Goal: Task Accomplishment & Management: Use online tool/utility

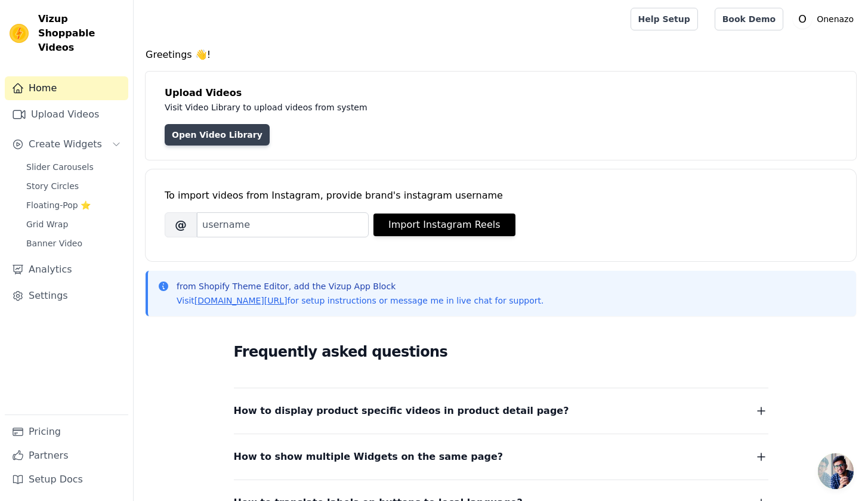
click at [223, 137] on link "Open Video Library" at bounding box center [217, 134] width 105 height 21
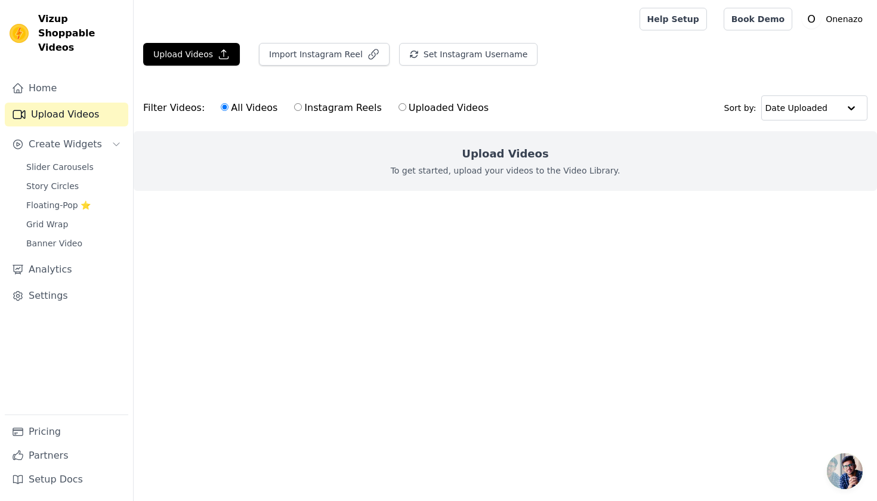
click at [311, 108] on label "Instagram Reels" at bounding box center [338, 108] width 88 height 16
click at [302, 108] on input "Instagram Reels" at bounding box center [298, 107] width 8 height 8
radio input "true"
click at [259, 110] on label "All Videos" at bounding box center [249, 108] width 58 height 16
click at [229, 110] on input "All Videos" at bounding box center [225, 107] width 8 height 8
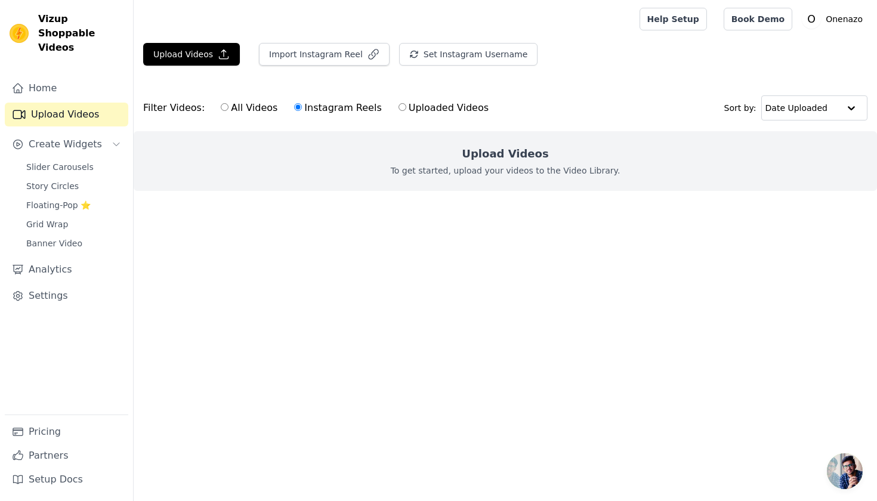
radio input "true"
click at [217, 60] on button "Upload Videos" at bounding box center [191, 54] width 97 height 23
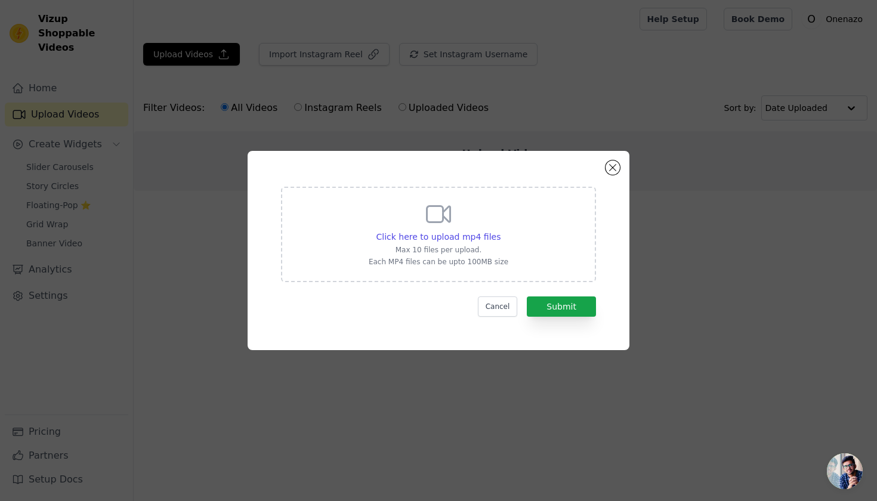
click at [431, 220] on icon at bounding box center [438, 214] width 29 height 29
click at [500, 230] on input "Click here to upload mp4 files Max 10 files per upload. Each MP4 files can be u…" at bounding box center [500, 230] width 1 height 1
type input "C:\fakepath\9-16-video-slider-250903-1.mp4"
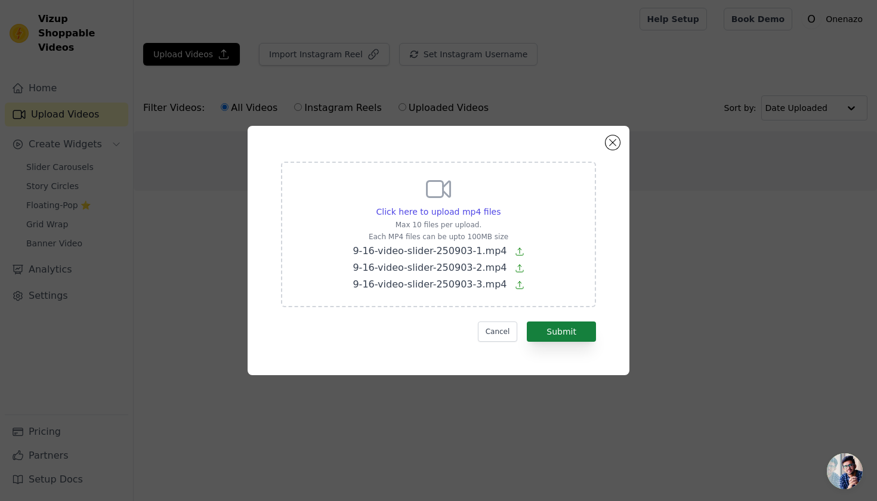
click at [569, 328] on button "Submit" at bounding box center [561, 332] width 69 height 20
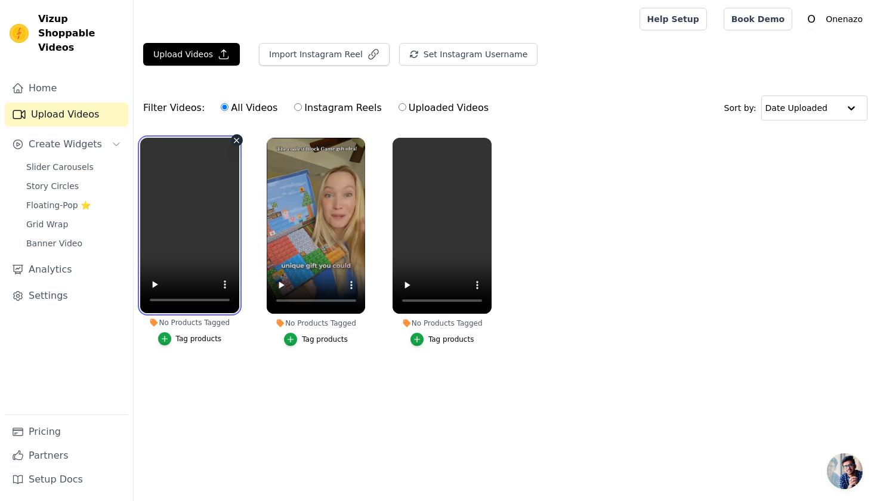
click at [183, 227] on video at bounding box center [189, 225] width 99 height 175
click at [155, 302] on video at bounding box center [189, 225] width 99 height 175
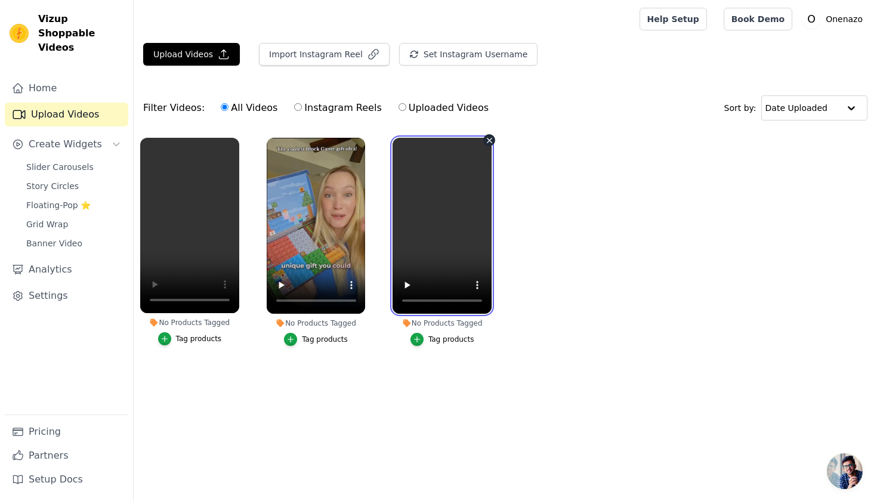
click at [443, 226] on video at bounding box center [442, 226] width 99 height 176
click at [405, 296] on video at bounding box center [442, 226] width 99 height 176
click at [310, 112] on label "Instagram Reels" at bounding box center [338, 108] width 88 height 16
click at [302, 111] on input "Instagram Reels" at bounding box center [298, 107] width 8 height 8
radio input "true"
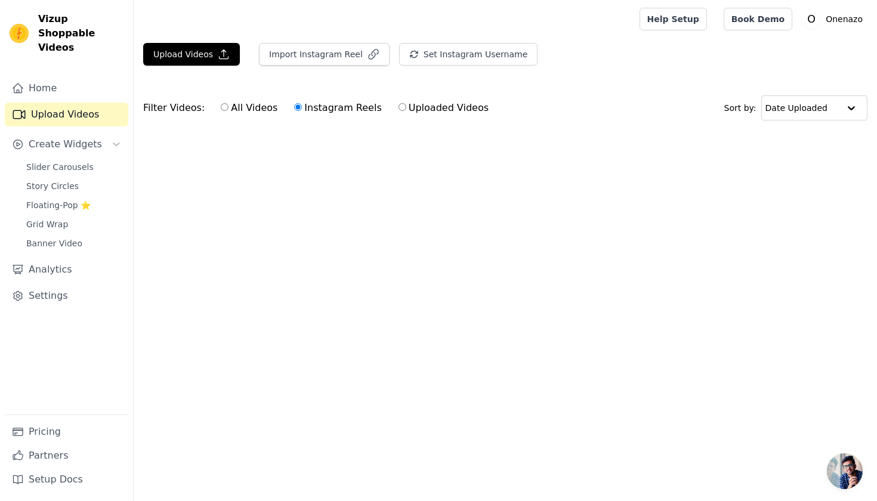
click at [224, 112] on label "All Videos" at bounding box center [249, 108] width 58 height 16
click at [224, 111] on input "All Videos" at bounding box center [225, 107] width 8 height 8
radio input "true"
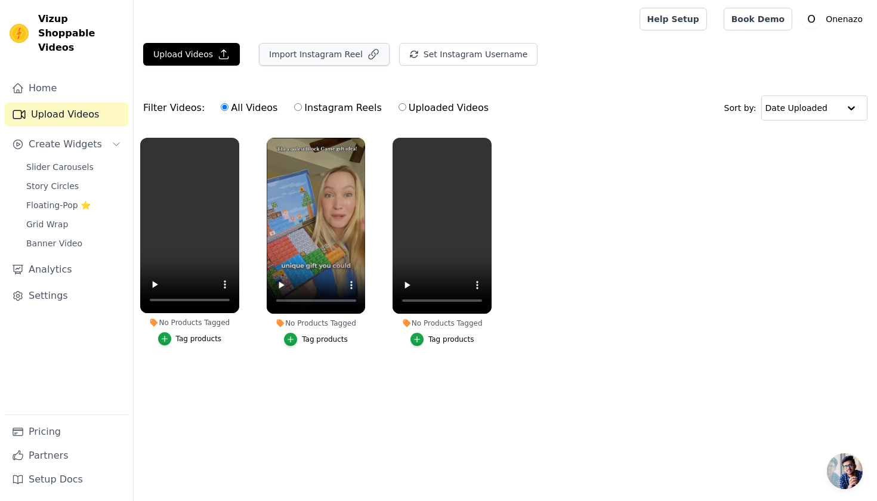
click at [316, 54] on button "Import Instagram Reel" at bounding box center [324, 54] width 131 height 23
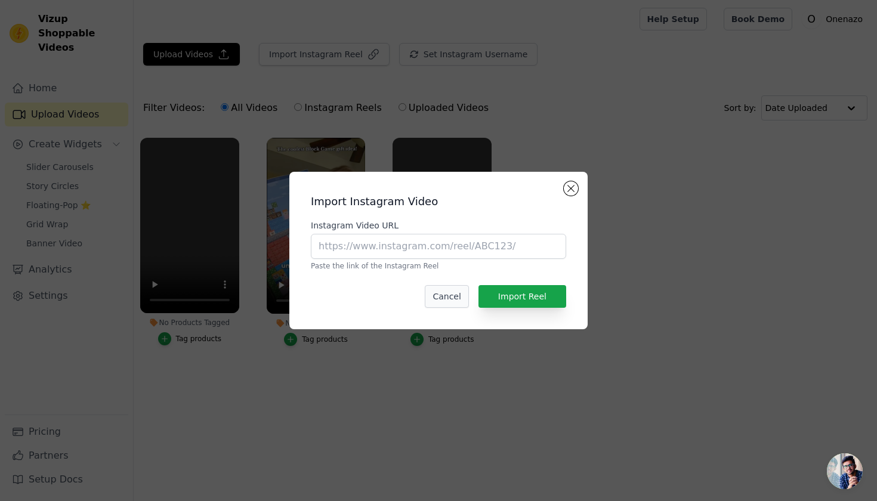
click at [460, 303] on button "Cancel" at bounding box center [447, 296] width 44 height 23
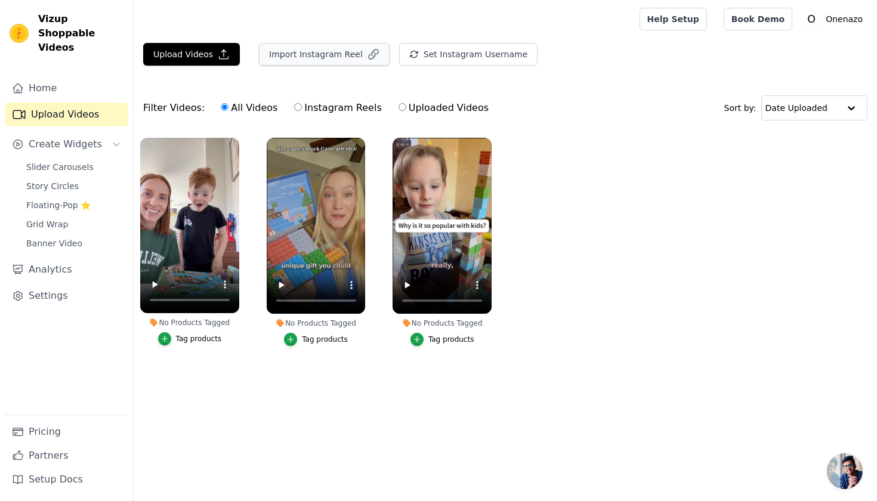
click at [338, 62] on button "Import Instagram Reel" at bounding box center [324, 54] width 131 height 23
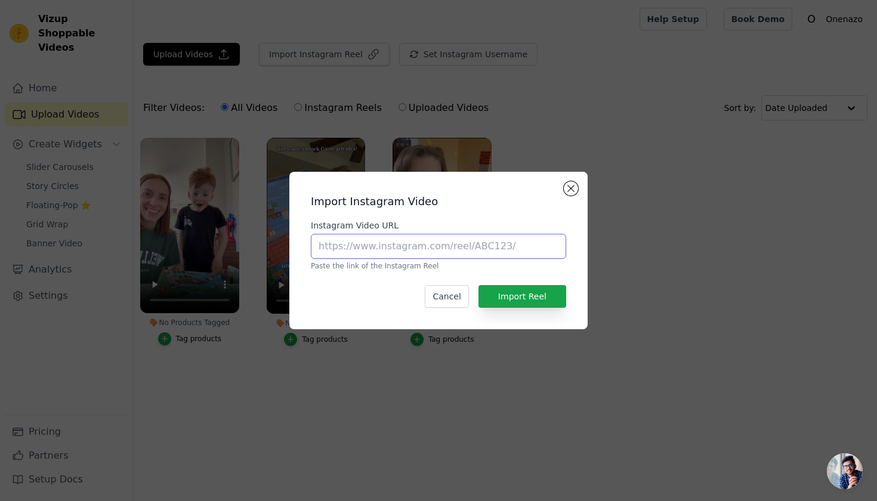
click at [375, 242] on input "Instagram Video URL" at bounding box center [438, 246] width 255 height 25
paste input "https://www.instagram.com/p/DNYbYpriesq/"
type input "https://www.instagram.com/p/DNYbYpriesq/"
click at [519, 302] on button "Import Reel" at bounding box center [523, 296] width 88 height 23
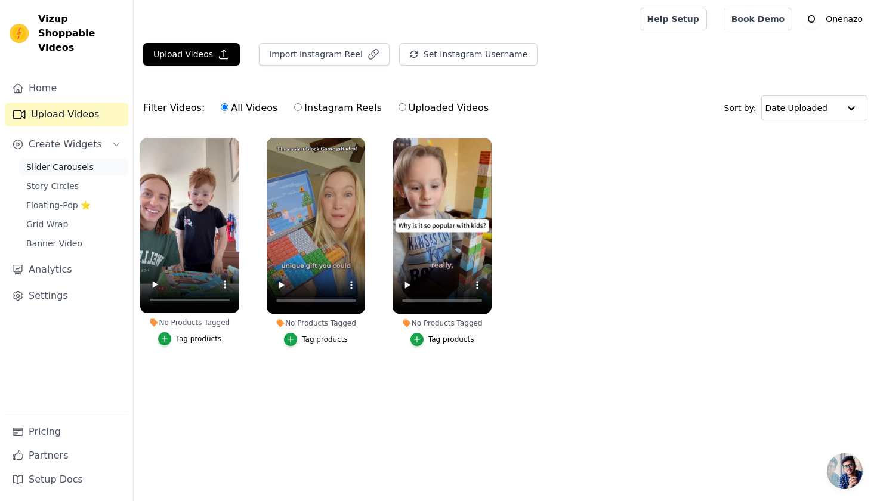
click at [84, 161] on span "Slider Carousels" at bounding box center [59, 167] width 67 height 12
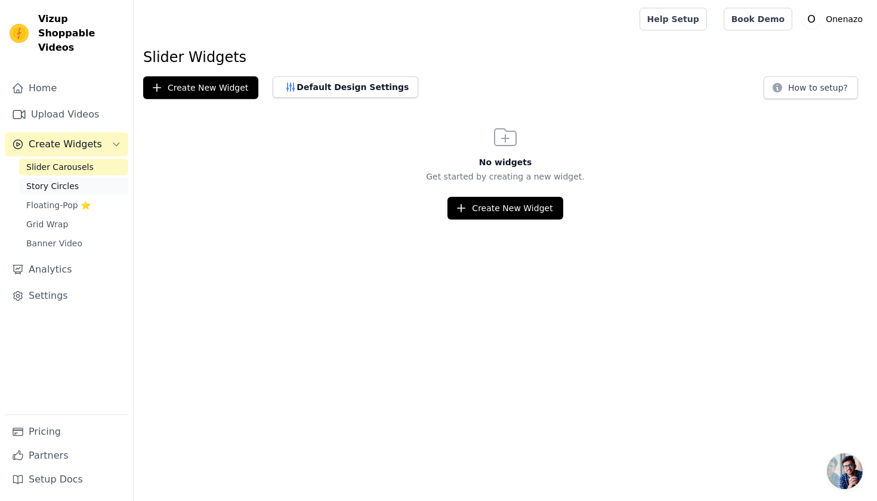
click at [72, 180] on span "Story Circles" at bounding box center [52, 186] width 53 height 12
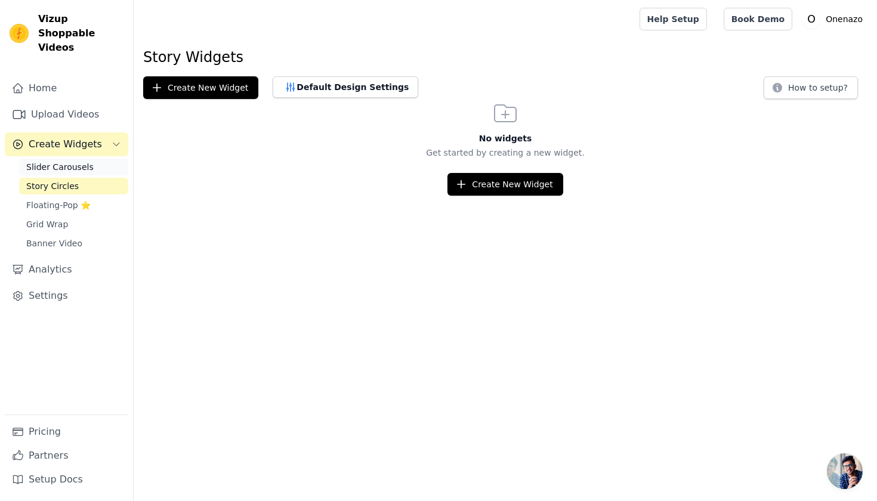
click at [29, 161] on span "Slider Carousels" at bounding box center [59, 167] width 67 height 12
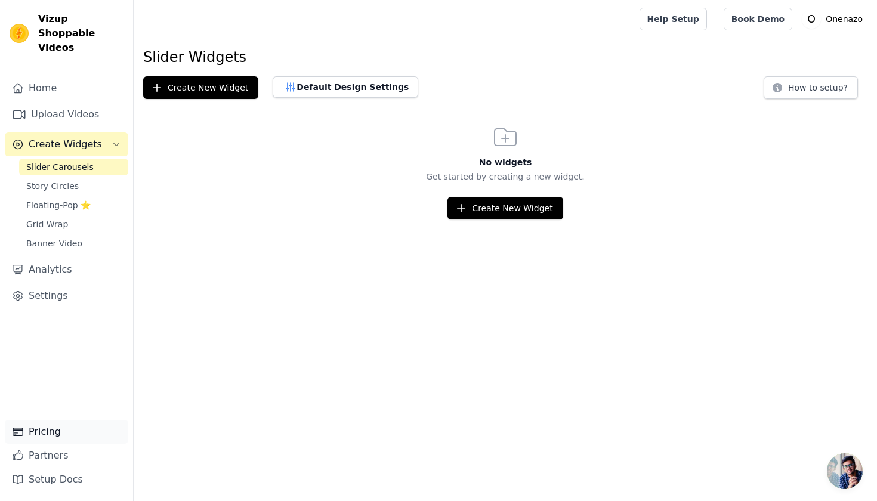
click at [44, 424] on link "Pricing" at bounding box center [67, 432] width 124 height 24
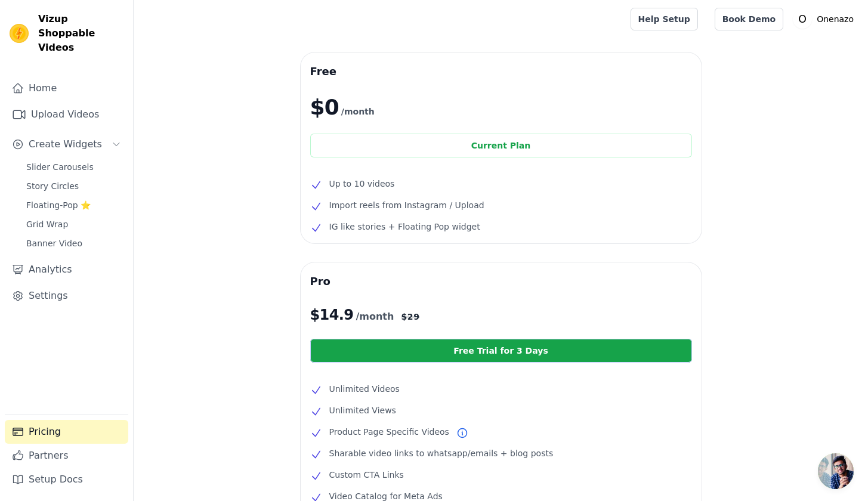
click at [241, 159] on div "Free $0 /month Current Plan Up to 10 videos Import reels from Instagram / Uploa…" at bounding box center [501, 367] width 734 height 628
click at [403, 220] on span "IG like stories + Floating Pop widget" at bounding box center [404, 227] width 151 height 14
click at [403, 229] on span "IG like stories + Floating Pop widget" at bounding box center [404, 227] width 151 height 14
click at [422, 233] on span "IG like stories + Floating Pop widget" at bounding box center [404, 227] width 151 height 14
click at [449, 230] on span "IG like stories + Floating Pop widget" at bounding box center [404, 227] width 151 height 14
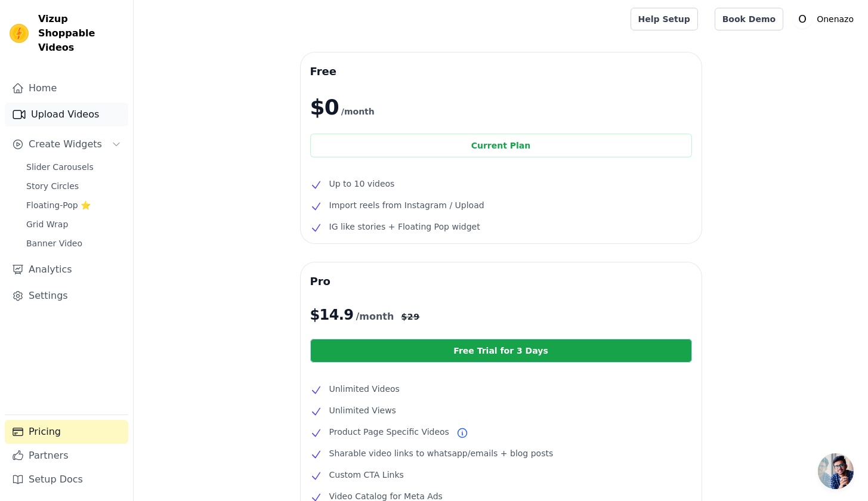
click at [46, 103] on link "Upload Videos" at bounding box center [67, 115] width 124 height 24
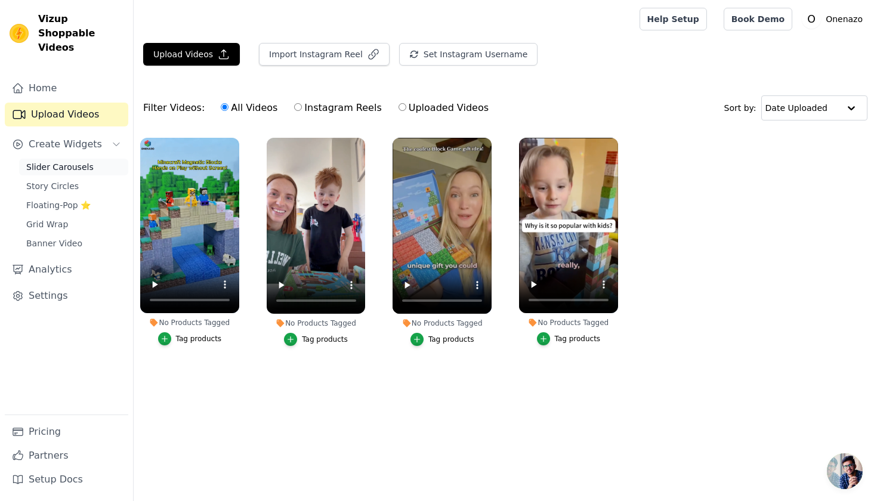
click at [61, 161] on span "Slider Carousels" at bounding box center [59, 167] width 67 height 12
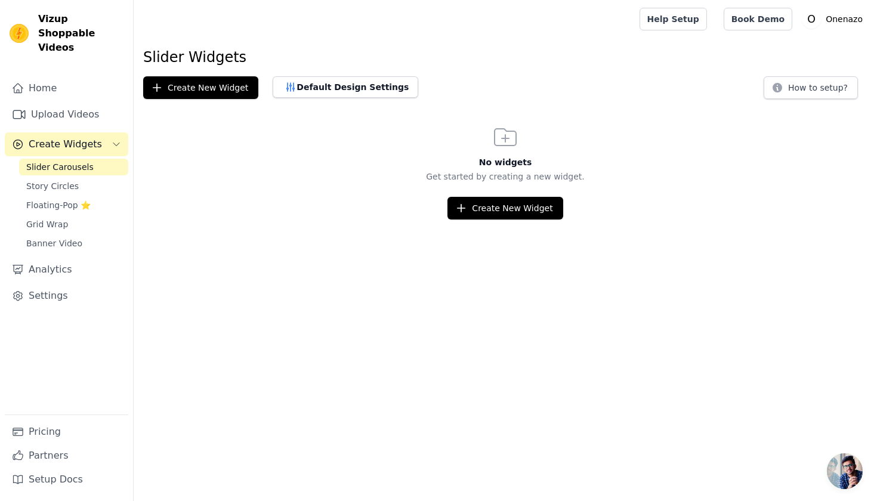
click at [294, 173] on p "Get started by creating a new widget." at bounding box center [505, 177] width 743 height 12
click at [478, 211] on button "Create New Widget" at bounding box center [504, 208] width 115 height 23
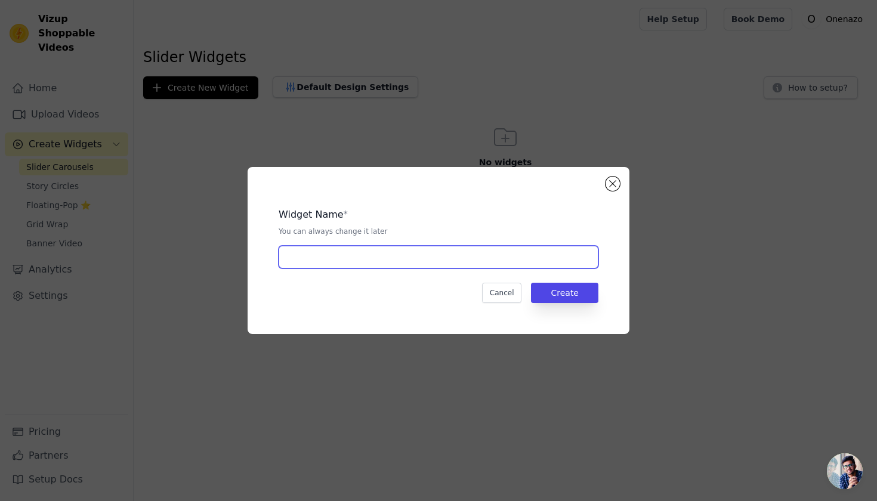
click at [390, 264] on input "text" at bounding box center [439, 257] width 320 height 23
type input "video-slider-magnetic-blocks"
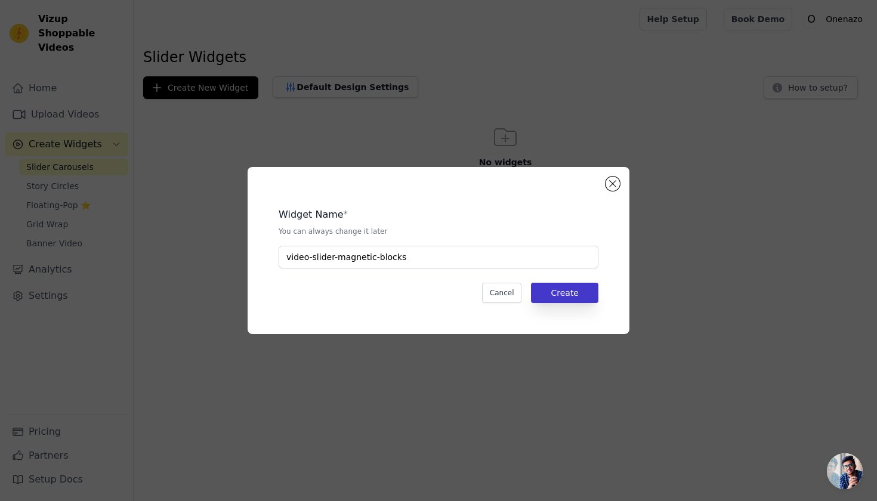
click at [558, 292] on button "Create" at bounding box center [564, 293] width 67 height 20
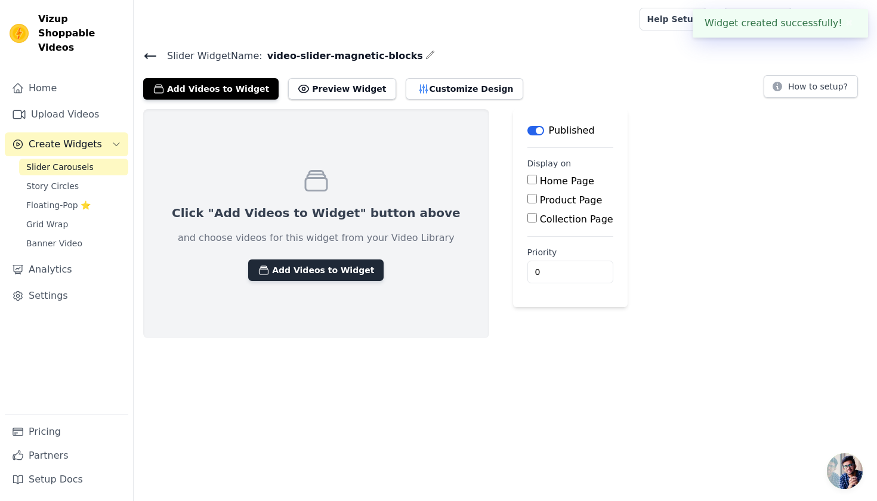
click at [292, 276] on button "Add Videos to Widget" at bounding box center [315, 270] width 135 height 21
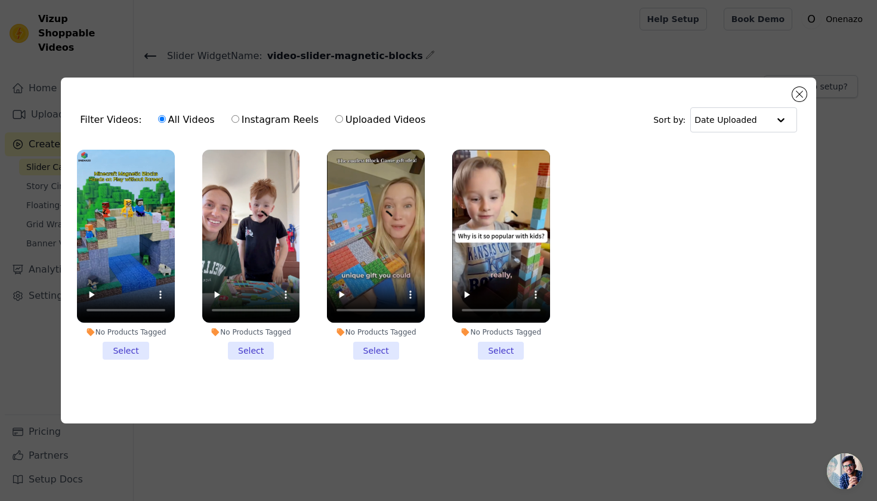
click at [378, 348] on li "No Products Tagged Select" at bounding box center [376, 255] width 98 height 211
click at [0, 0] on input "No Products Tagged Select" at bounding box center [0, 0] width 0 height 0
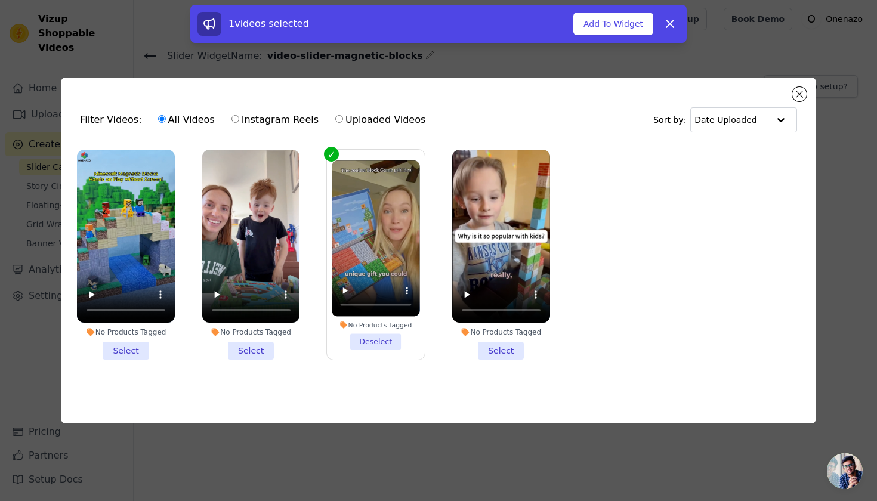
click at [489, 346] on li "No Products Tagged Select" at bounding box center [501, 255] width 98 height 211
click at [0, 0] on input "No Products Tagged Select" at bounding box center [0, 0] width 0 height 0
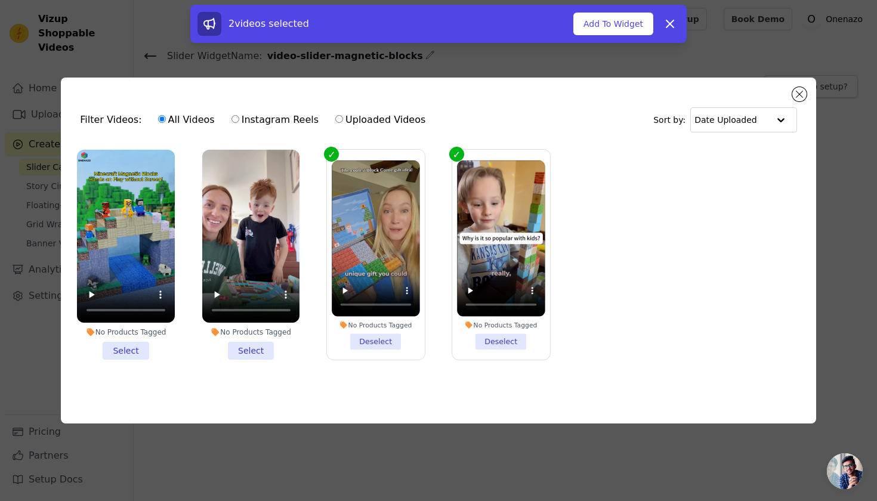
click at [251, 351] on li "No Products Tagged Select" at bounding box center [251, 255] width 98 height 211
click at [0, 0] on input "No Products Tagged Select" at bounding box center [0, 0] width 0 height 0
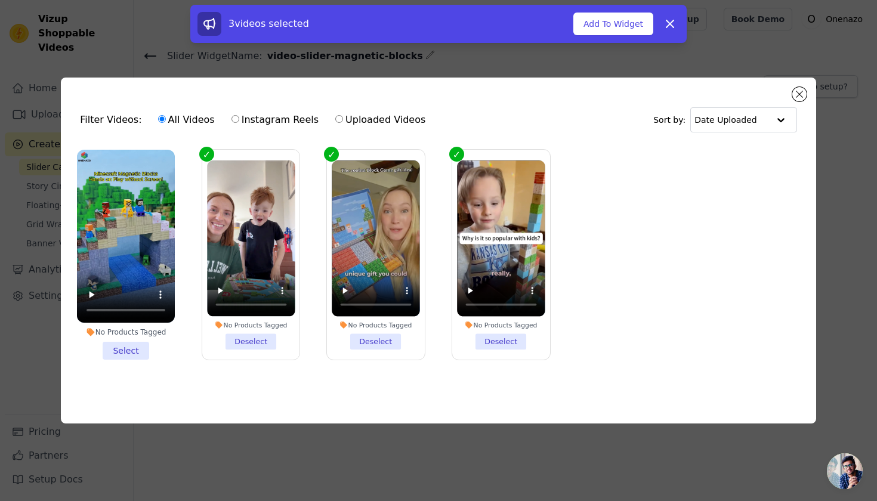
click at [127, 350] on li "No Products Tagged Select" at bounding box center [126, 255] width 98 height 211
click at [0, 0] on input "No Products Tagged Select" at bounding box center [0, 0] width 0 height 0
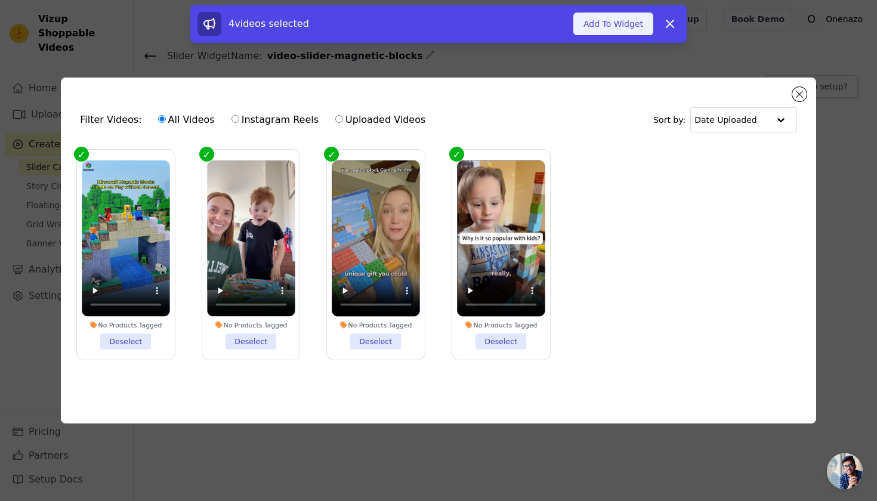
click at [629, 30] on button "Add To Widget" at bounding box center [613, 24] width 80 height 23
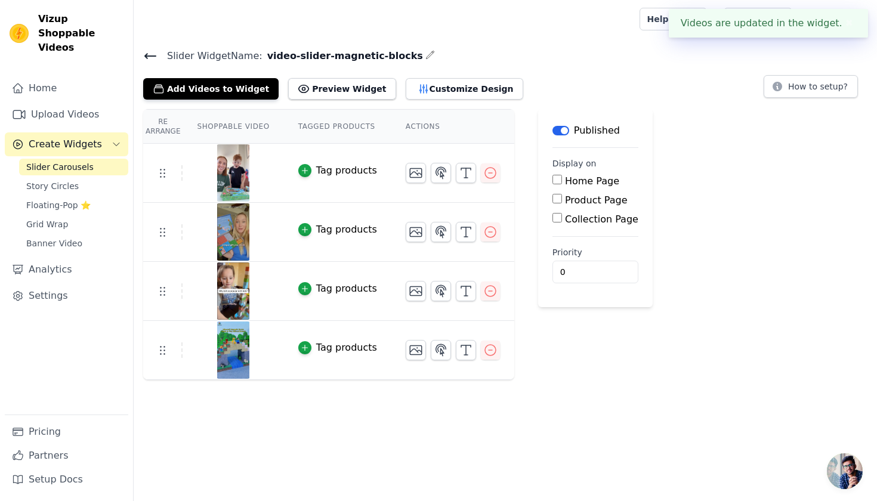
click at [511, 47] on main "Slider Widget Name: video-slider-magnetic-blocks Add Videos to Widget Preview W…" at bounding box center [505, 209] width 743 height 342
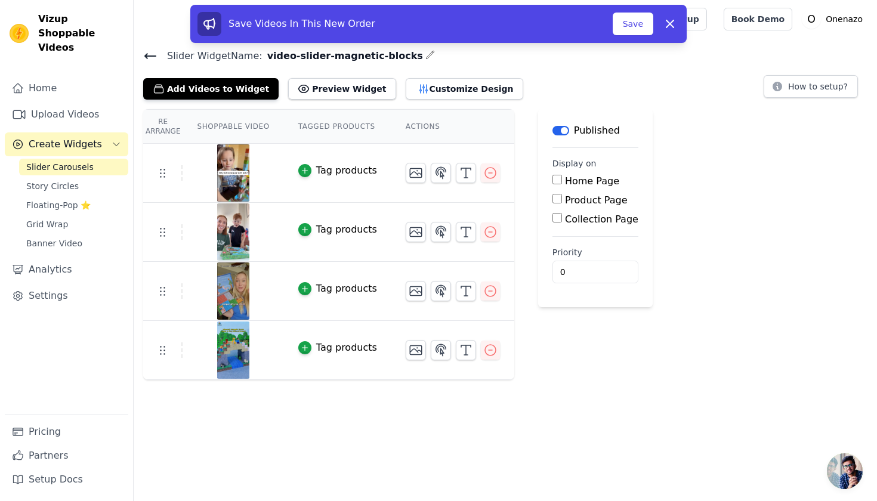
click at [580, 198] on label "Product Page" at bounding box center [596, 200] width 63 height 11
click at [562, 198] on input "Product Page" at bounding box center [558, 199] width 10 height 10
checkbox input "true"
click at [619, 240] on div "Specific Product Pages" at bounding box center [622, 234] width 120 height 14
click at [618, 237] on label "Specific Product Pages" at bounding box center [628, 233] width 107 height 11
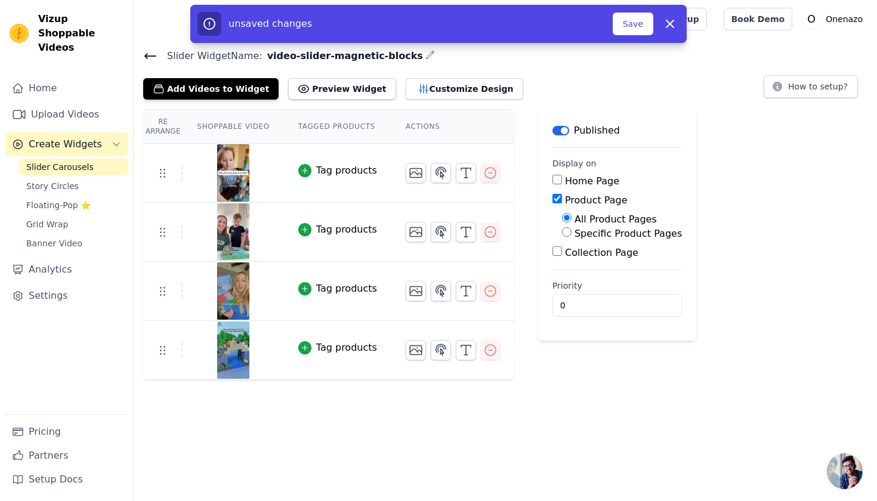
click at [572, 237] on input "Specific Product Pages" at bounding box center [567, 232] width 10 height 10
radio input "true"
click at [599, 257] on button "Select Products" at bounding box center [602, 261] width 80 height 20
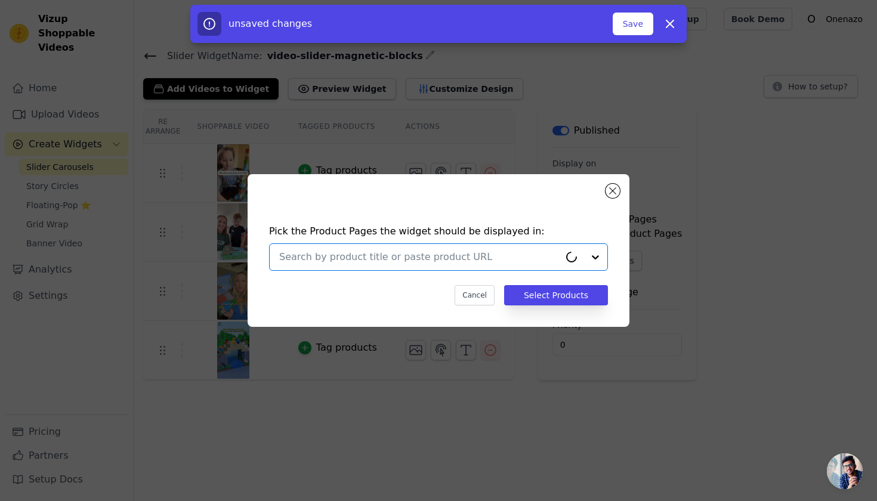
click at [468, 258] on input "text" at bounding box center [419, 257] width 280 height 14
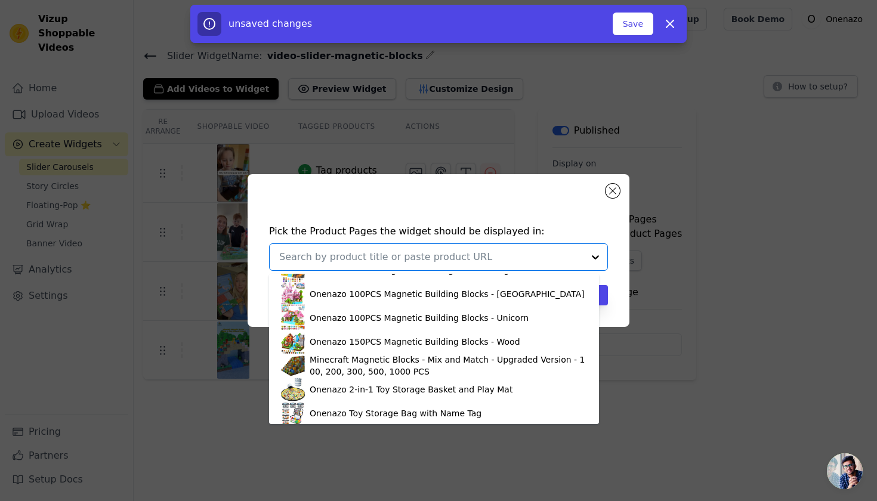
scroll to position [320, 0]
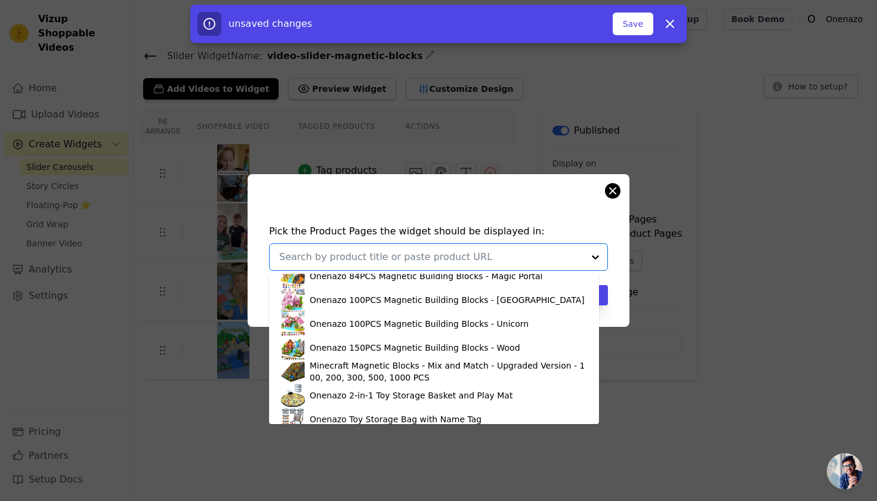
click at [612, 186] on button "Close modal" at bounding box center [613, 191] width 14 height 14
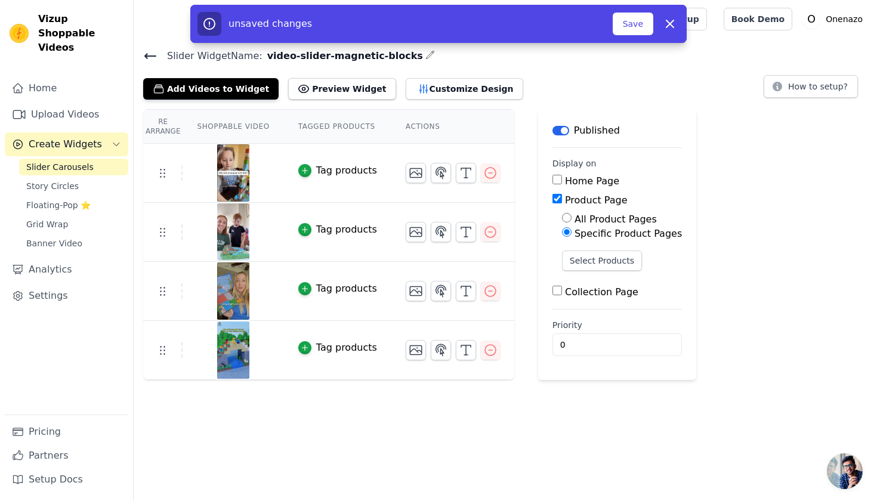
click at [803, 187] on div "Re Arrange Shoppable Video Tagged Products Actions Tag products Tag products Ta…" at bounding box center [505, 244] width 743 height 271
click at [598, 256] on button "Select Products" at bounding box center [602, 261] width 80 height 20
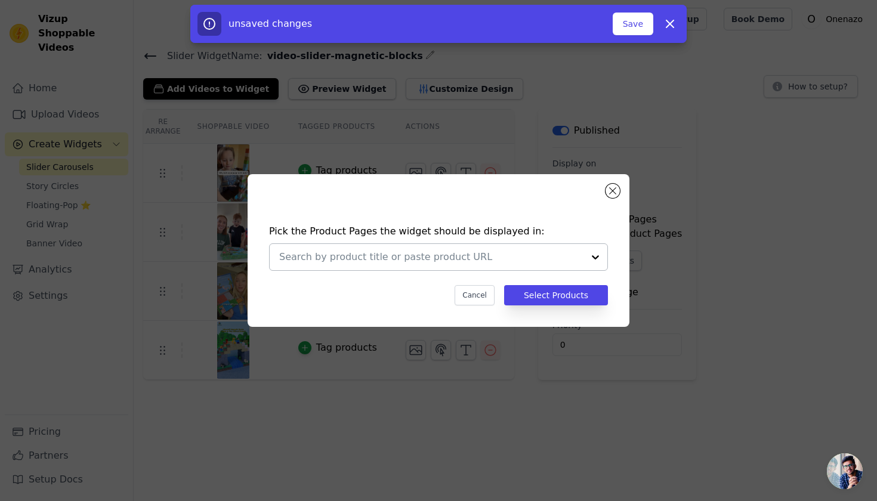
click at [401, 255] on input "text" at bounding box center [431, 257] width 304 height 14
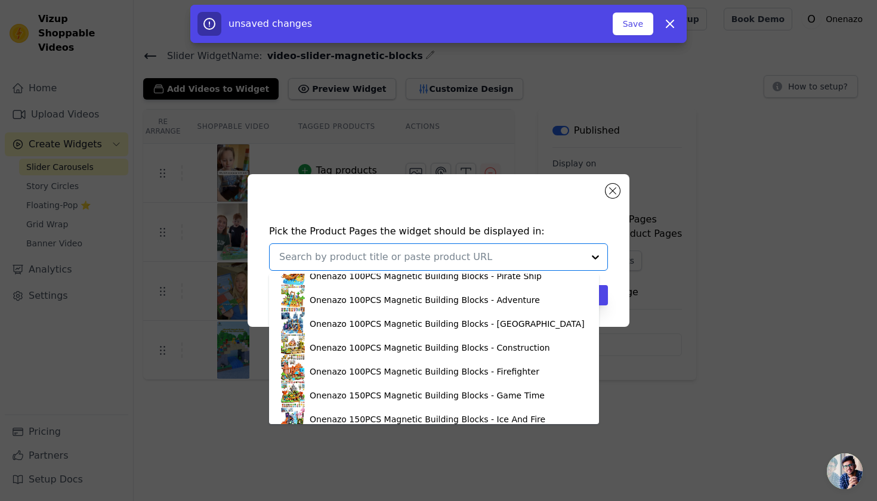
scroll to position [162, 0]
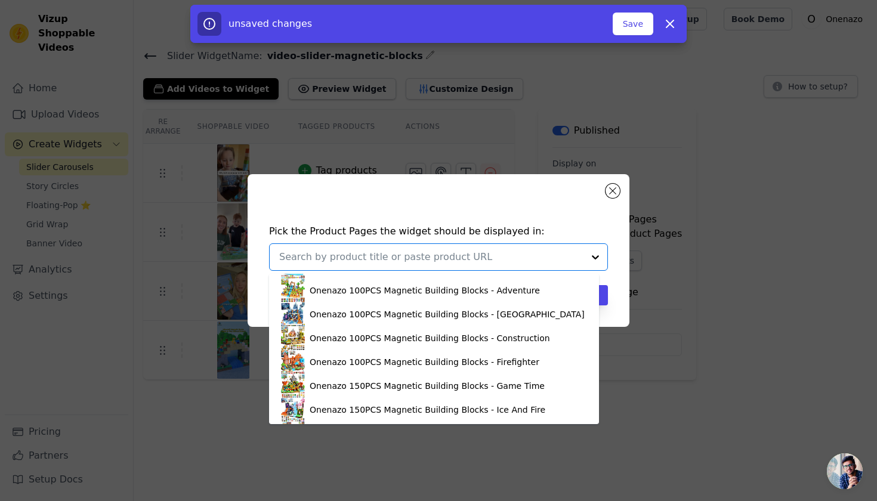
click at [410, 249] on div "Minecraft Magnetic Building Blocks 100PCS - Upgraded Version" at bounding box center [442, 243] width 264 height 12
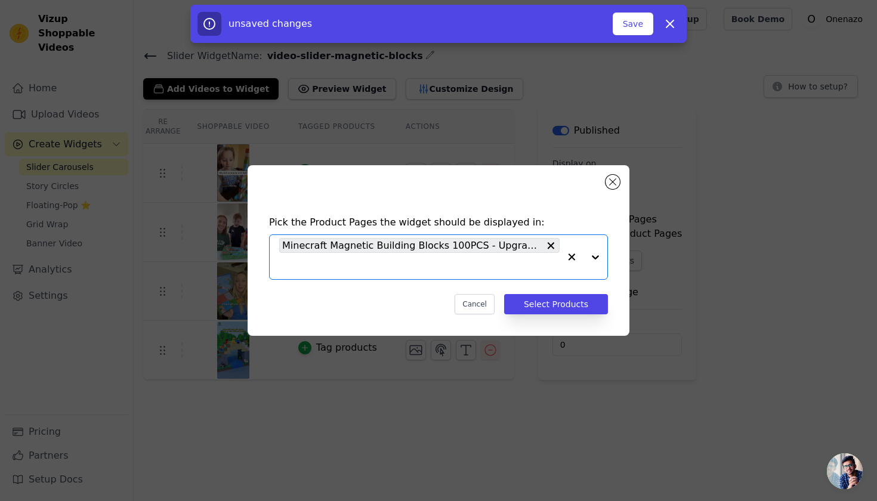
click at [495, 264] on input "text" at bounding box center [419, 266] width 280 height 14
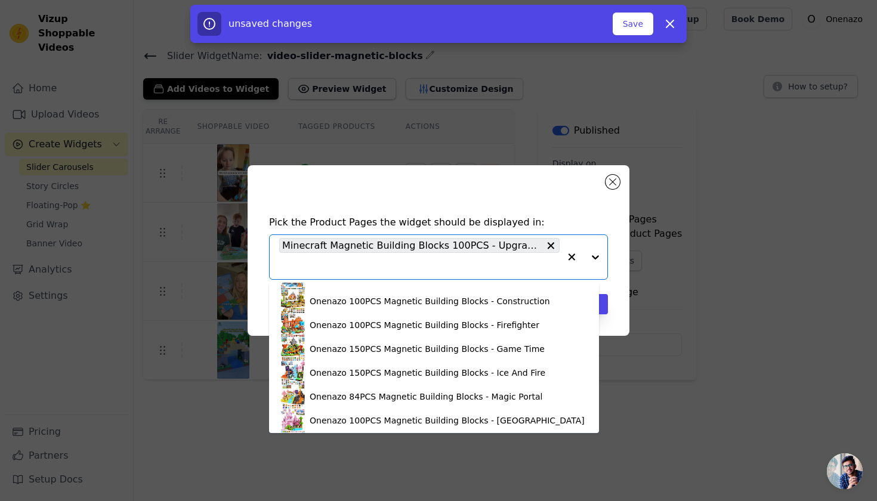
scroll to position [187, 0]
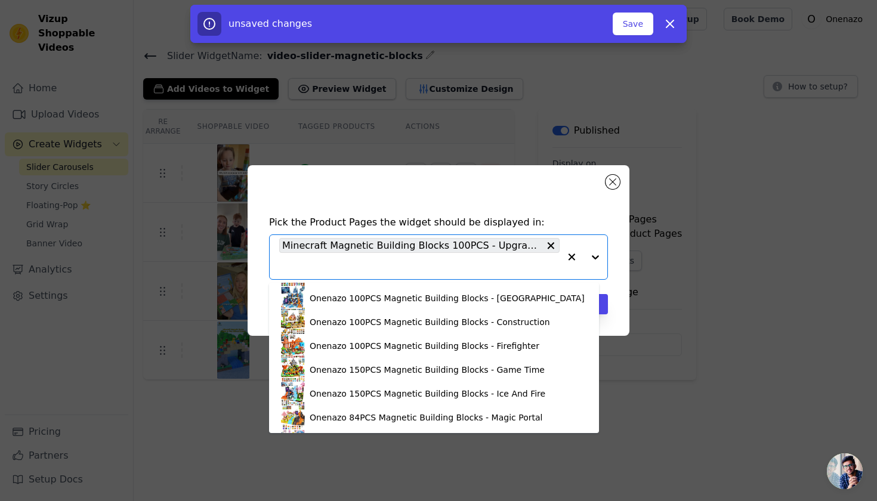
drag, startPoint x: 446, startPoint y: 195, endPoint x: 524, endPoint y: 218, distance: 81.6
click at [446, 195] on div "Pick the Product Pages the widget should be displayed in: Fox Building Blocks A…" at bounding box center [439, 250] width 382 height 171
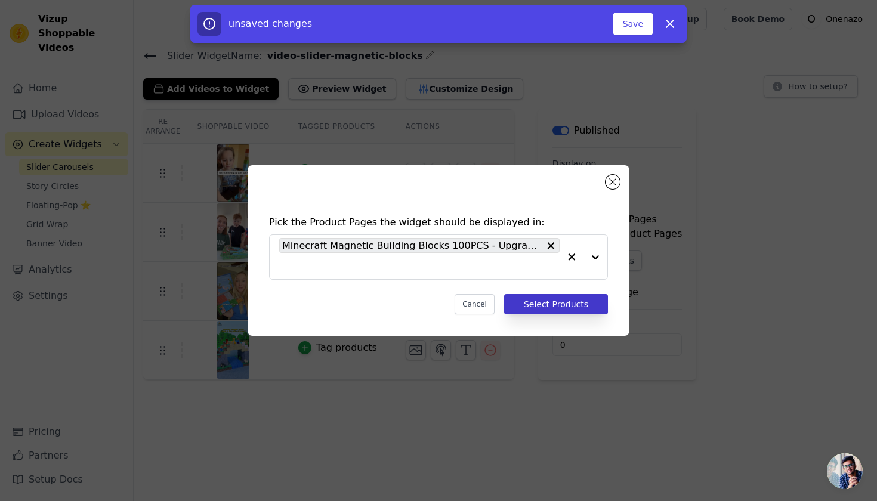
click at [567, 301] on button "Select Products" at bounding box center [556, 304] width 104 height 20
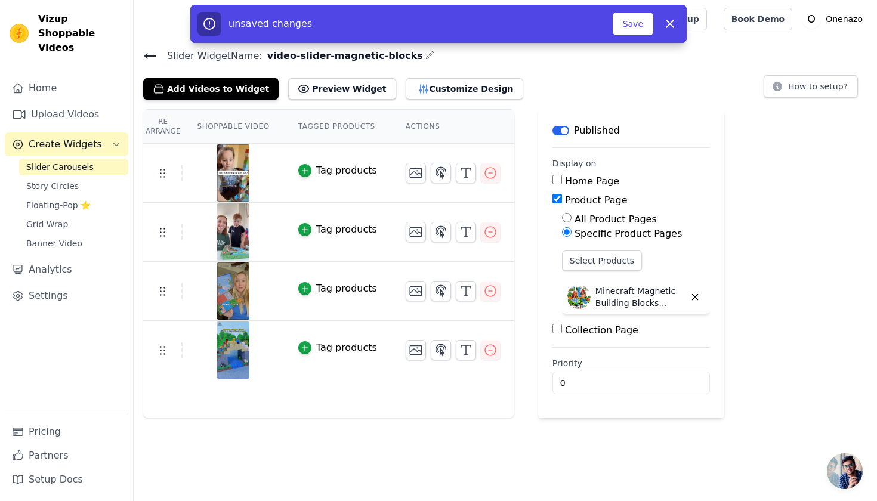
click at [817, 262] on div "Re Arrange Shoppable Video Tagged Products Actions Tag products Tag products Ta…" at bounding box center [505, 263] width 743 height 309
click at [628, 22] on button "Save" at bounding box center [633, 24] width 41 height 23
click at [629, 30] on button "Save" at bounding box center [633, 24] width 41 height 23
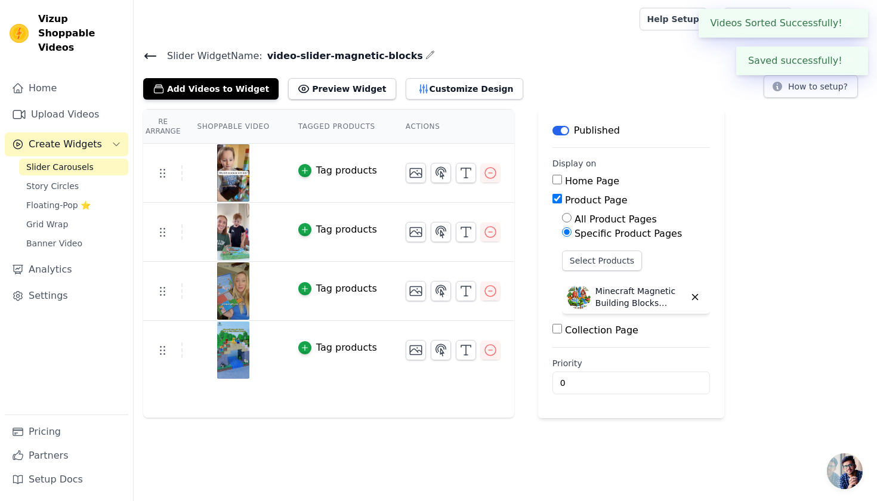
click at [570, 42] on main "Slider Widget Name: video-slider-magnetic-blocks Add Videos to Widget Preview W…" at bounding box center [505, 228] width 743 height 380
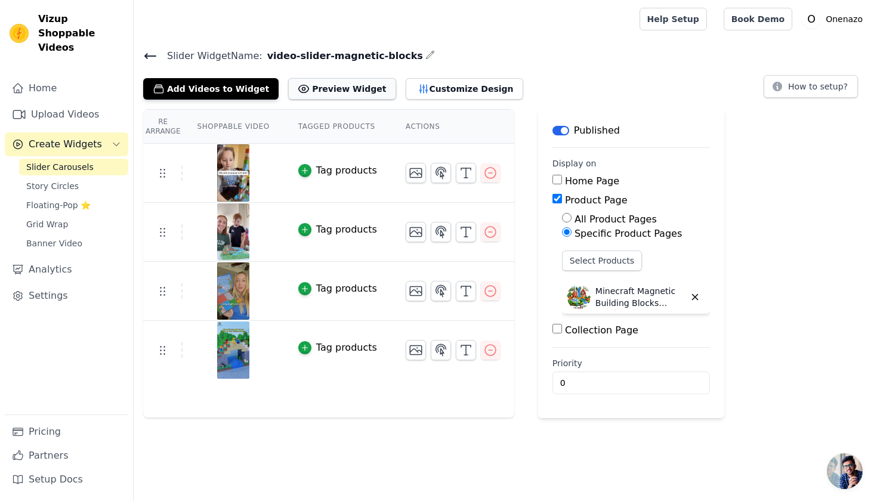
click at [340, 88] on button "Preview Widget" at bounding box center [341, 88] width 107 height 21
click at [452, 85] on button "Customize Design" at bounding box center [465, 88] width 118 height 21
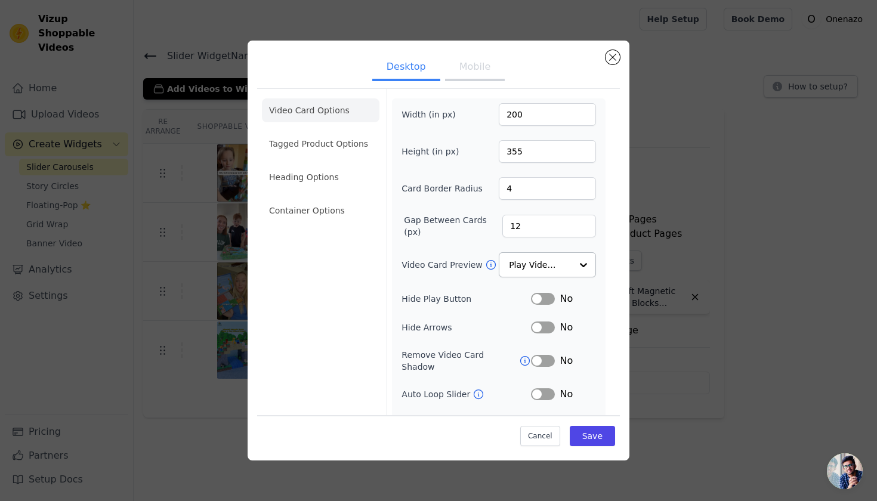
scroll to position [2, 0]
click at [532, 258] on input "Video Card Preview" at bounding box center [540, 263] width 61 height 24
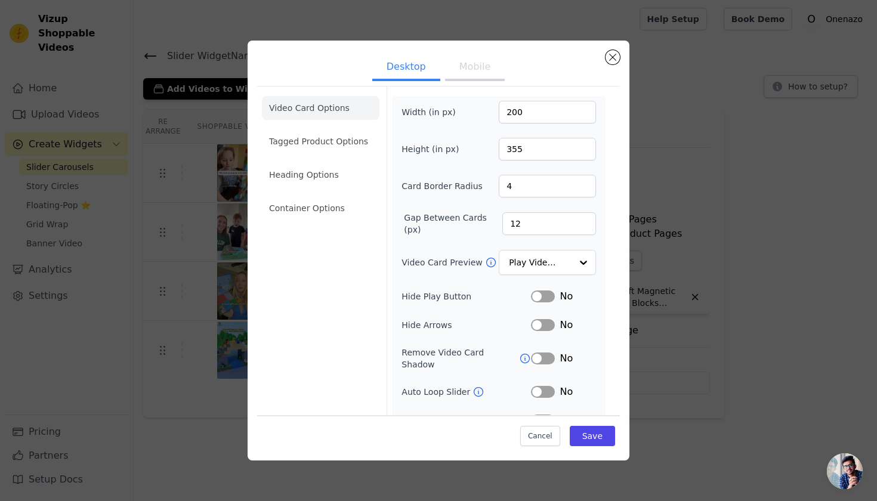
click at [323, 309] on div "Video Card Options Tagged Product Options Heading Options Container Options" at bounding box center [321, 276] width 118 height 379
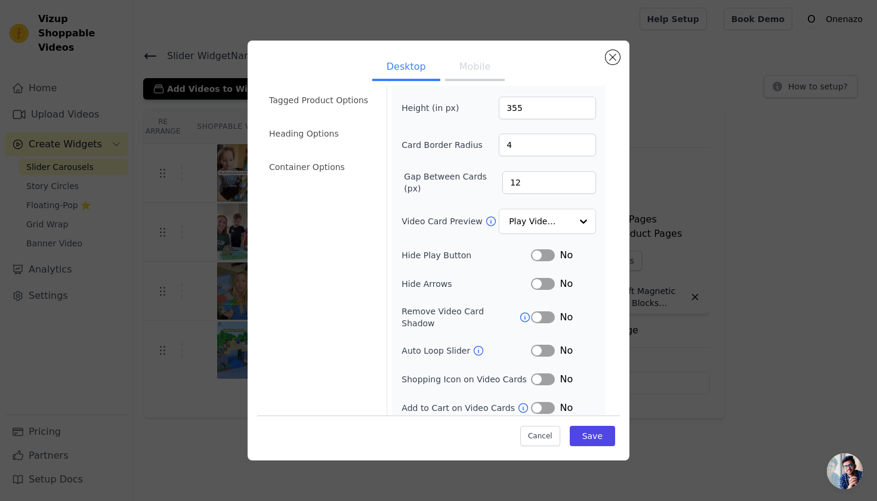
click at [531, 402] on button "Label" at bounding box center [543, 408] width 24 height 12
click at [332, 137] on li "Heading Options" at bounding box center [321, 134] width 118 height 24
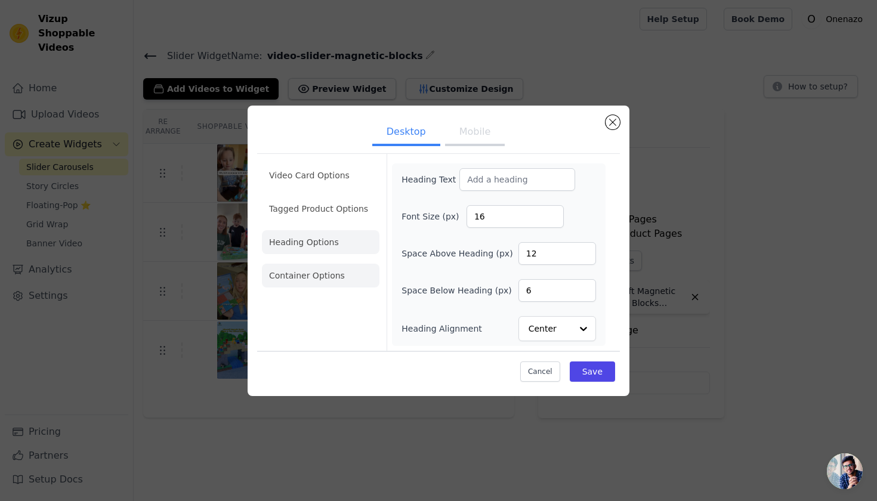
click at [313, 268] on li "Container Options" at bounding box center [321, 276] width 118 height 24
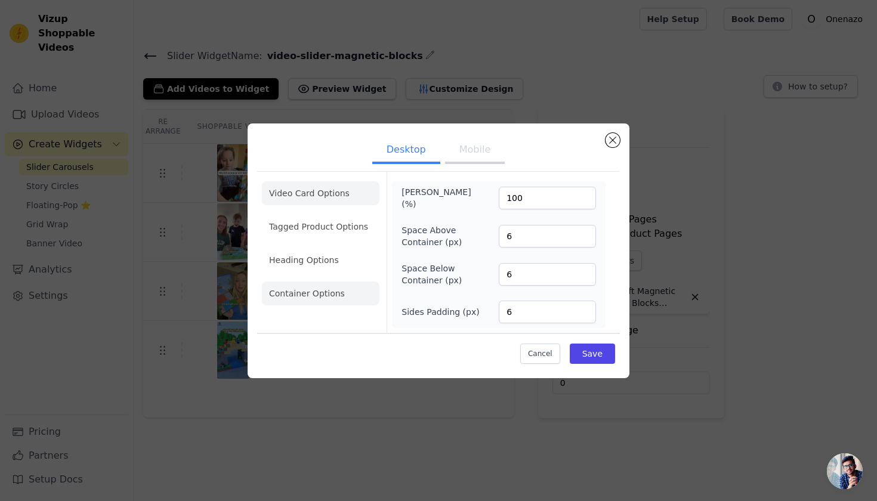
click at [296, 183] on li "Video Card Options" at bounding box center [321, 193] width 118 height 24
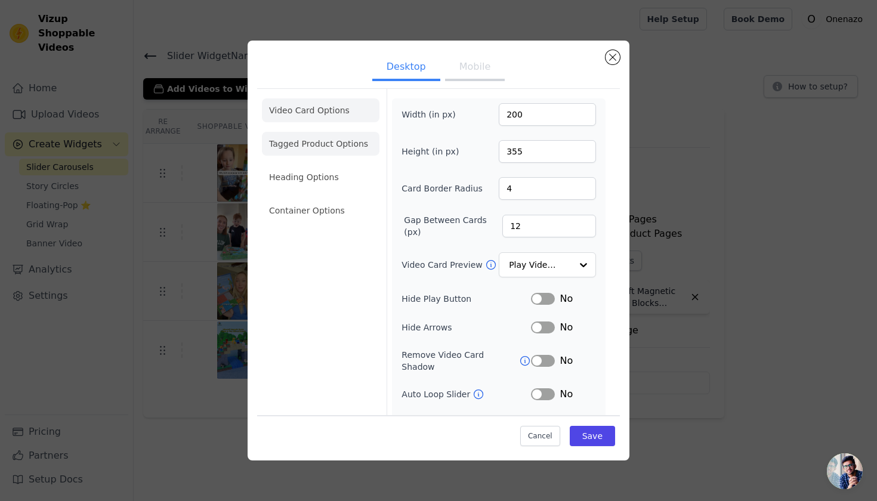
click at [302, 142] on li "Tagged Product Options" at bounding box center [321, 144] width 118 height 24
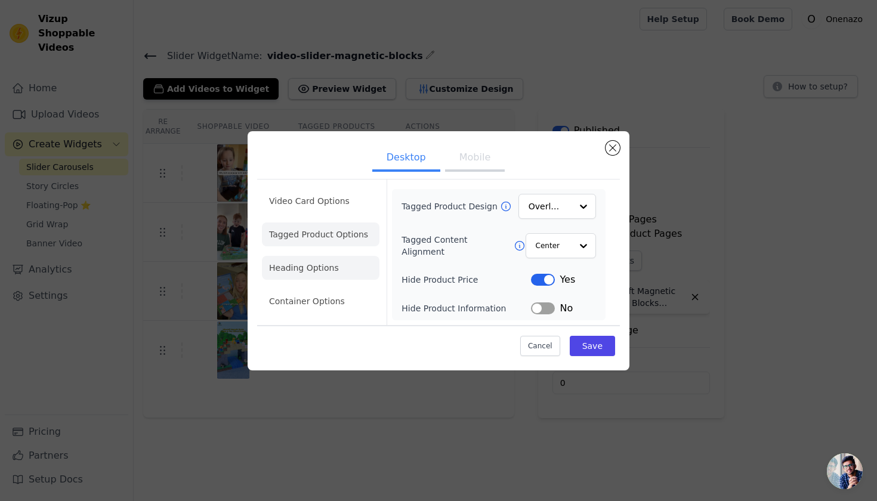
click at [320, 278] on li "Heading Options" at bounding box center [321, 268] width 118 height 24
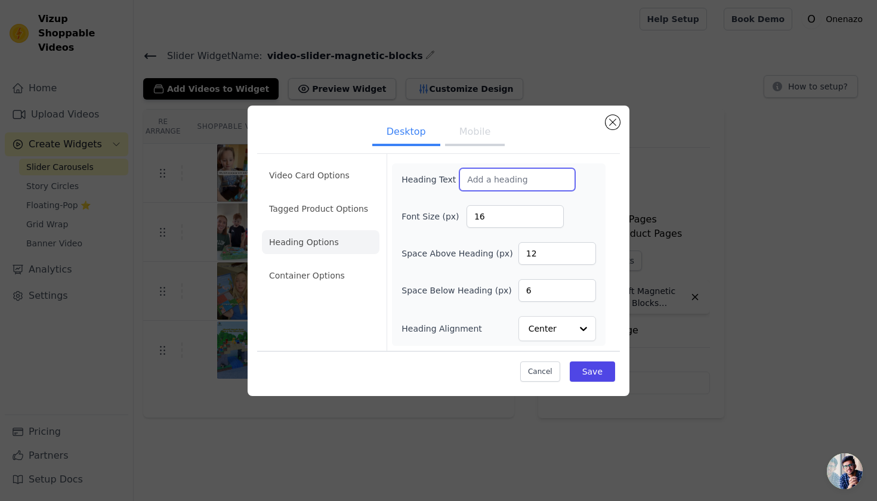
click at [494, 180] on input "Heading Text" at bounding box center [517, 179] width 116 height 23
type input "H"
type input "T"
type input "You Kids will LOVE It!"
click at [298, 271] on li "Container Options" at bounding box center [321, 276] width 118 height 24
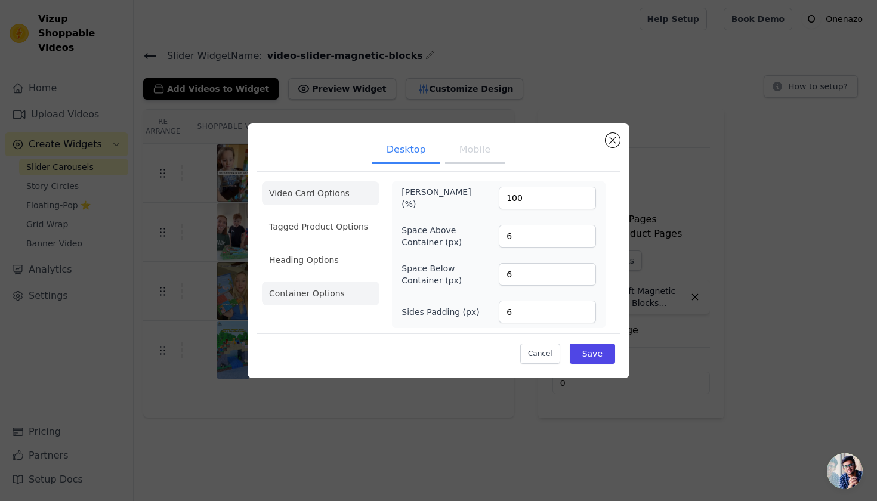
click at [298, 190] on li "Video Card Options" at bounding box center [321, 193] width 118 height 24
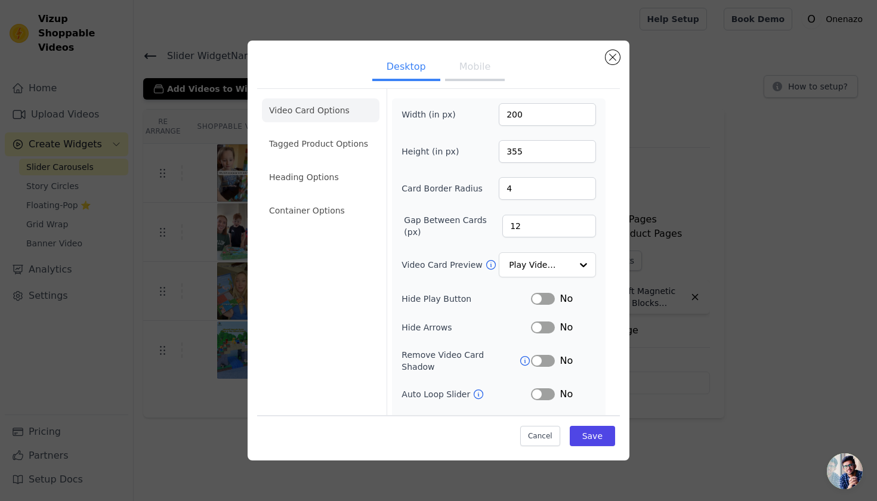
click at [478, 68] on button "Mobile" at bounding box center [475, 68] width 60 height 26
click at [304, 144] on li "Tagged Product Options" at bounding box center [321, 144] width 118 height 24
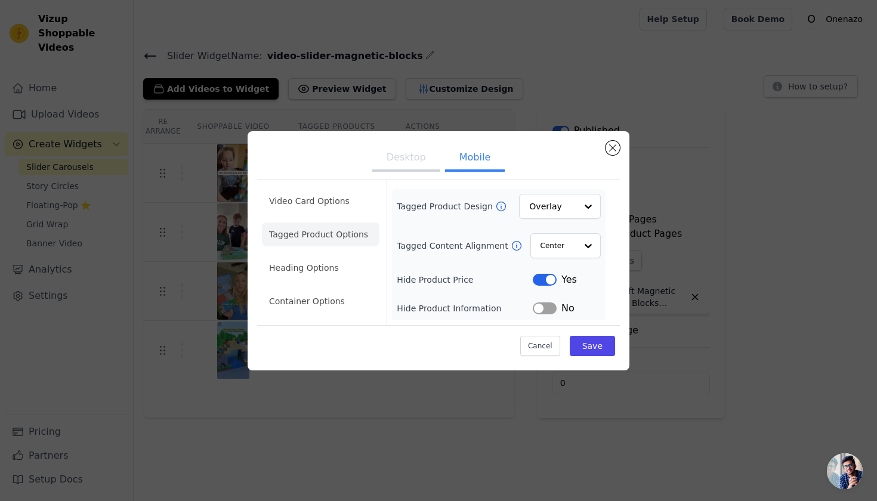
click at [421, 159] on button "Desktop" at bounding box center [406, 159] width 68 height 26
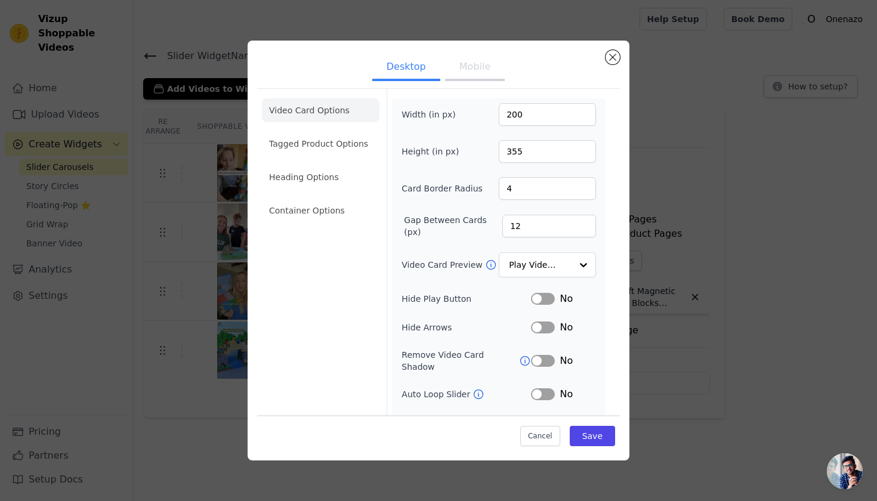
scroll to position [44, 0]
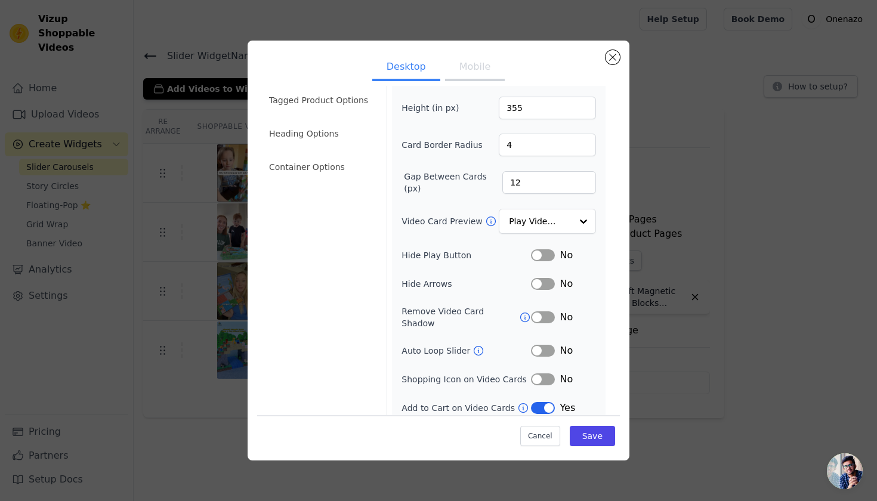
click at [482, 67] on button "Mobile" at bounding box center [475, 68] width 60 height 26
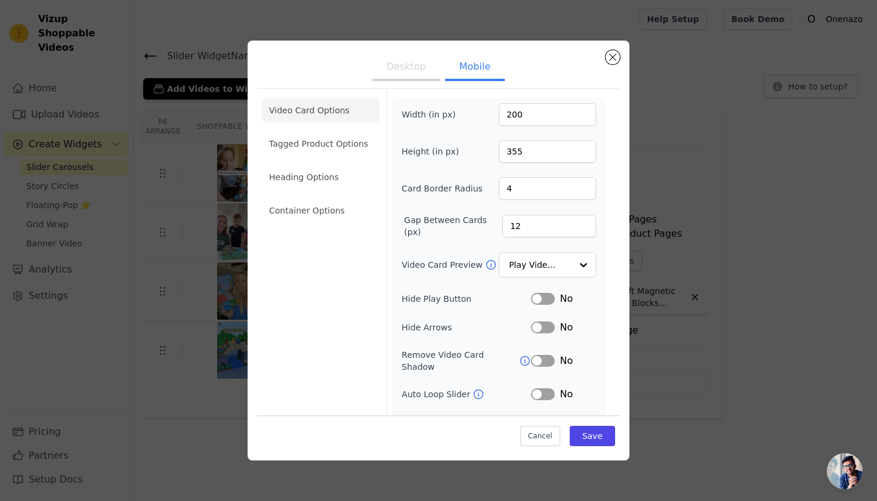
scroll to position [42, 0]
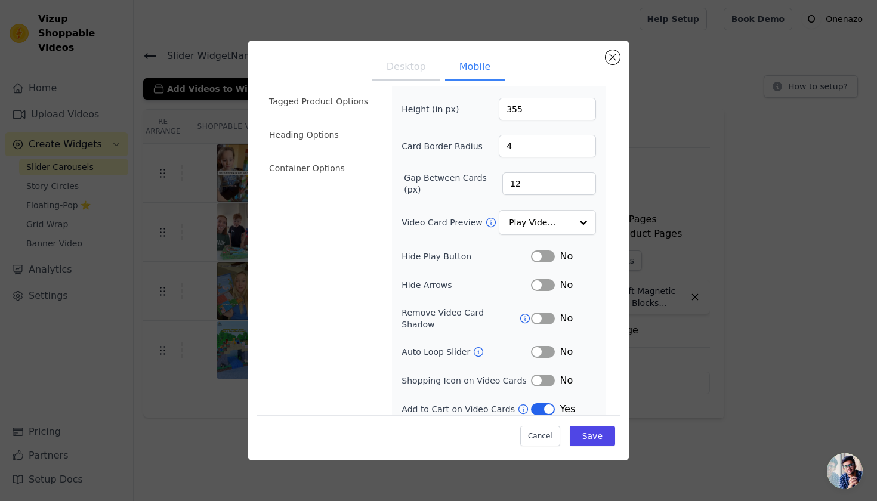
click at [410, 70] on button "Desktop" at bounding box center [406, 68] width 68 height 26
click at [594, 440] on button "Save" at bounding box center [592, 436] width 45 height 20
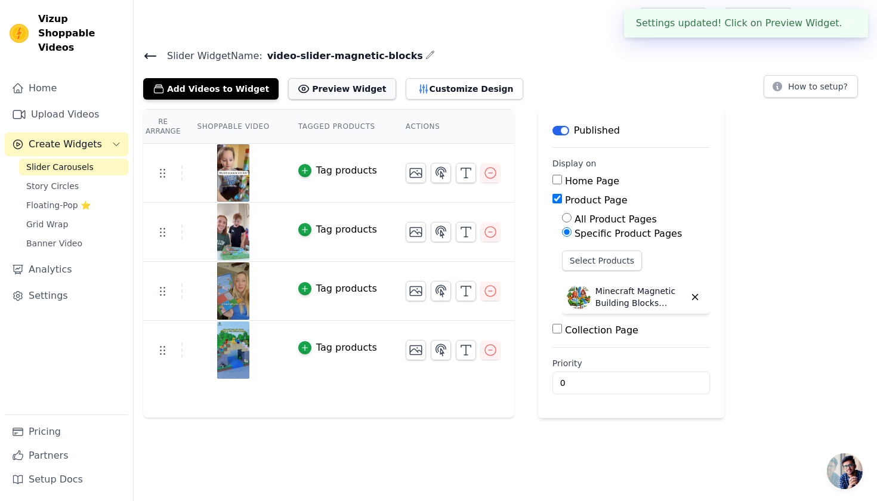
click at [298, 92] on icon at bounding box center [304, 89] width 12 height 12
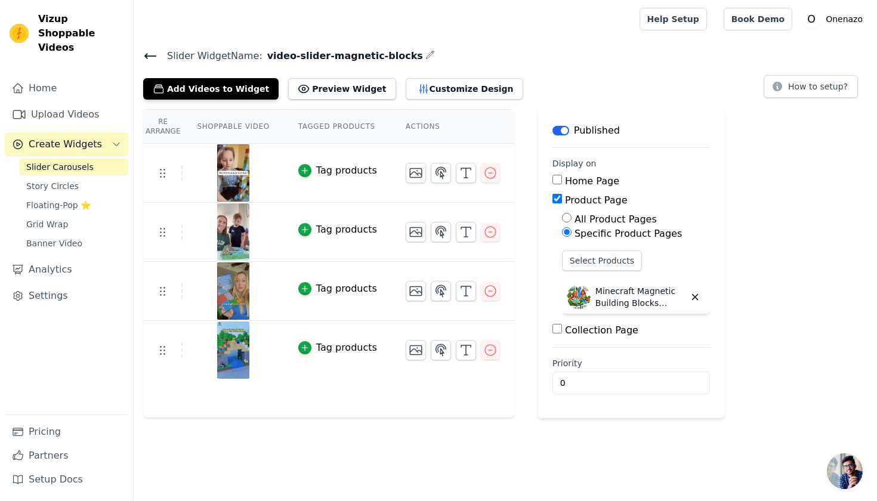
click at [840, 477] on span "开放式聊天" at bounding box center [845, 471] width 36 height 36
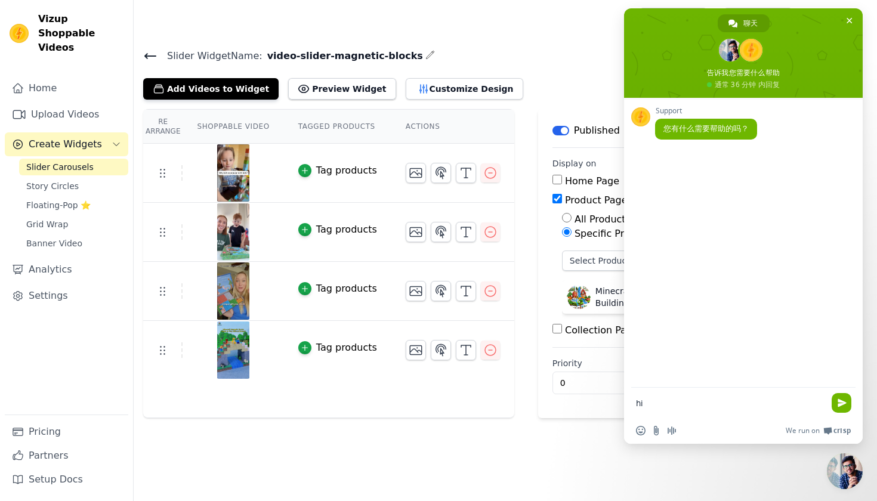
type textarea "hi"
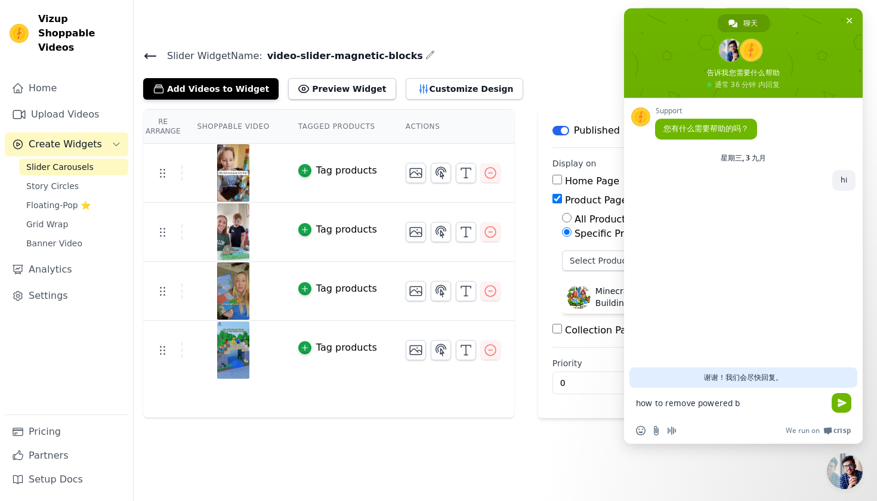
type textarea "how to remove powered by"
type textarea "thanks"
click at [845, 19] on span "关闭聊天" at bounding box center [849, 20] width 13 height 13
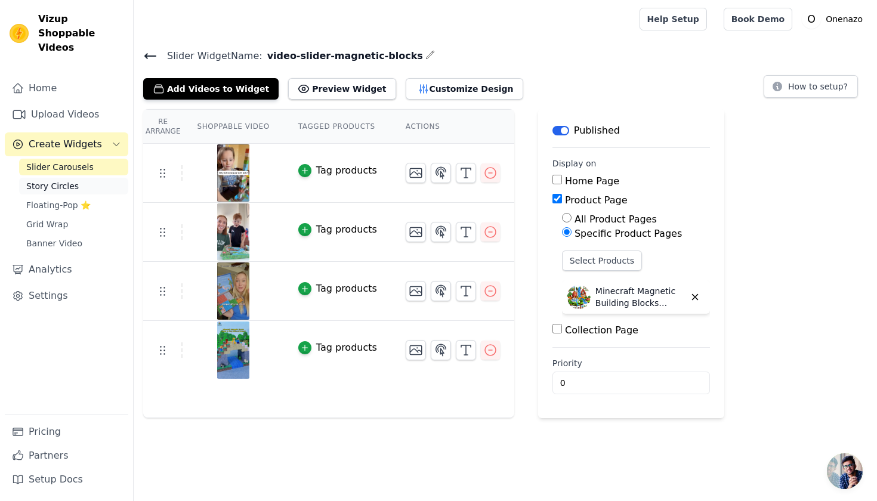
click at [51, 180] on span "Story Circles" at bounding box center [52, 186] width 53 height 12
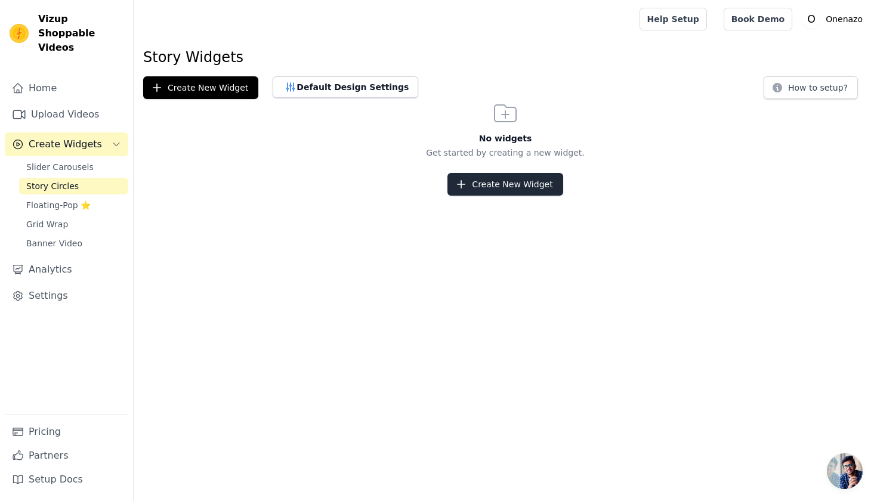
click at [502, 186] on button "Create New Widget" at bounding box center [504, 184] width 115 height 23
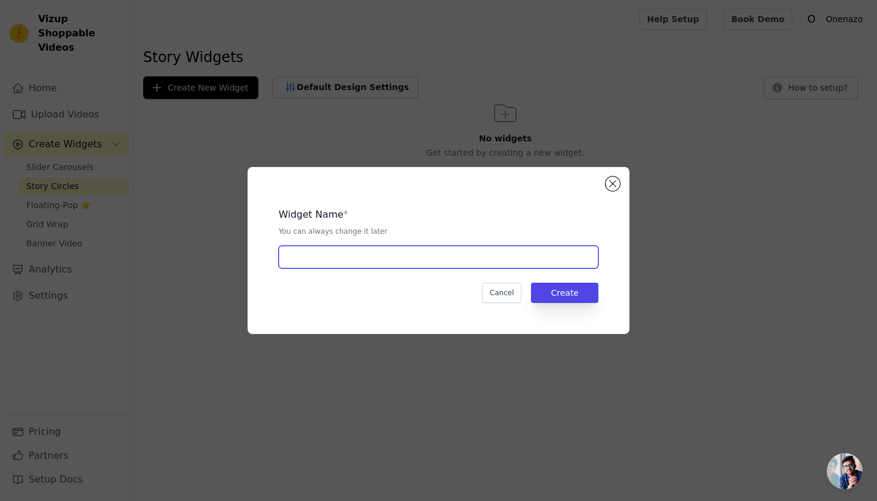
click at [366, 254] on input "text" at bounding box center [439, 257] width 320 height 23
type input "video-circle"
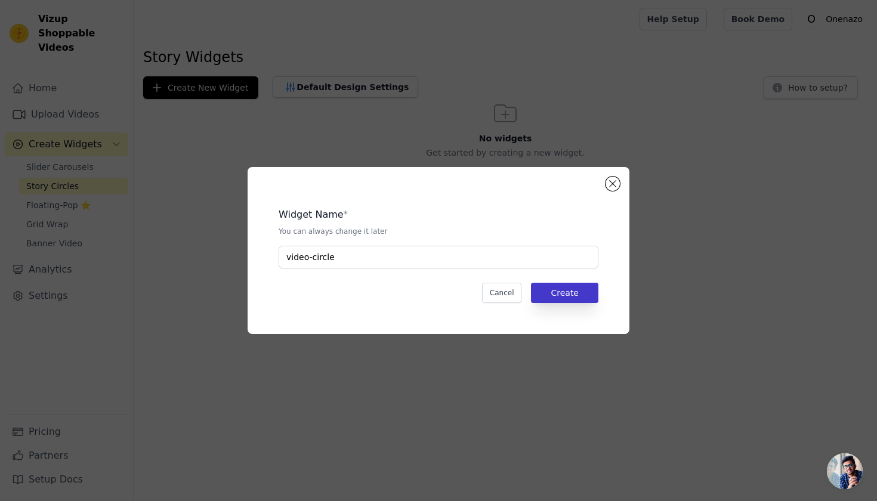
click at [555, 288] on button "Create" at bounding box center [564, 293] width 67 height 20
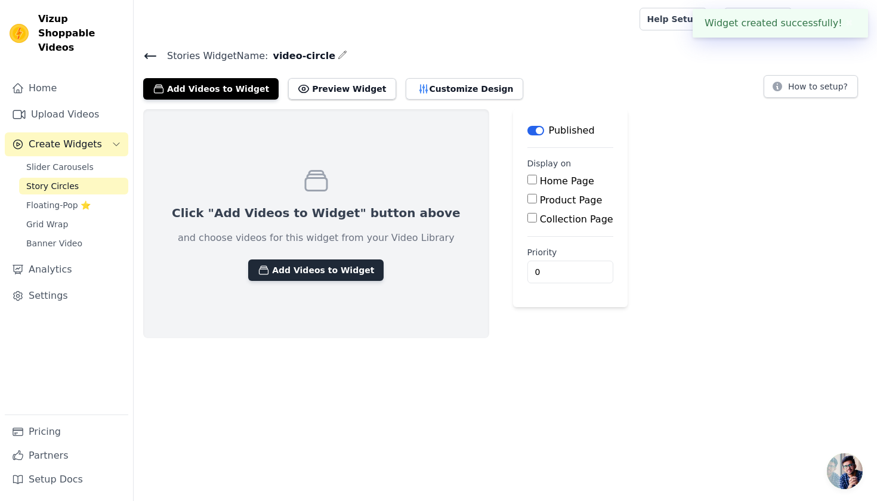
click at [308, 267] on button "Add Videos to Widget" at bounding box center [315, 270] width 135 height 21
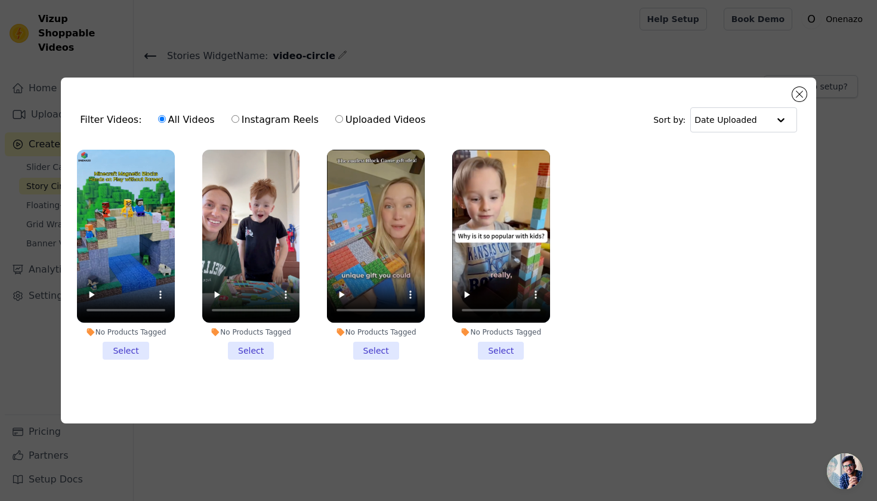
drag, startPoint x: 506, startPoint y: 345, endPoint x: 348, endPoint y: 344, distance: 158.1
click at [505, 345] on li "No Products Tagged Select" at bounding box center [501, 255] width 98 height 211
click at [0, 0] on input "No Products Tagged Select" at bounding box center [0, 0] width 0 height 0
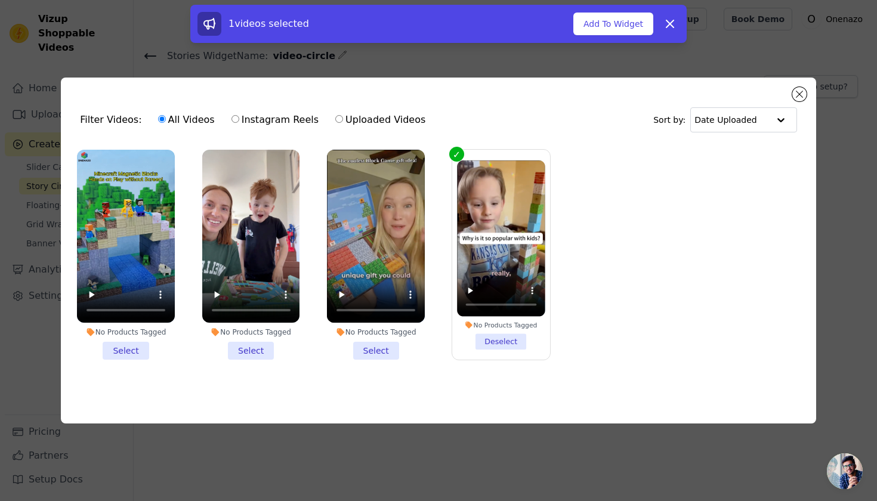
click at [260, 347] on li "No Products Tagged Select" at bounding box center [251, 255] width 98 height 211
click at [0, 0] on input "No Products Tagged Select" at bounding box center [0, 0] width 0 height 0
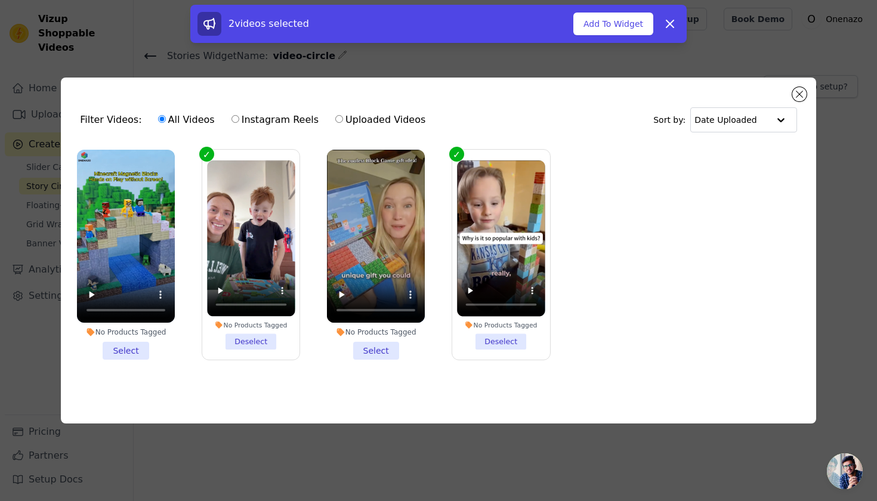
click at [380, 346] on li "No Products Tagged Select" at bounding box center [376, 255] width 98 height 211
click at [0, 0] on input "No Products Tagged Select" at bounding box center [0, 0] width 0 height 0
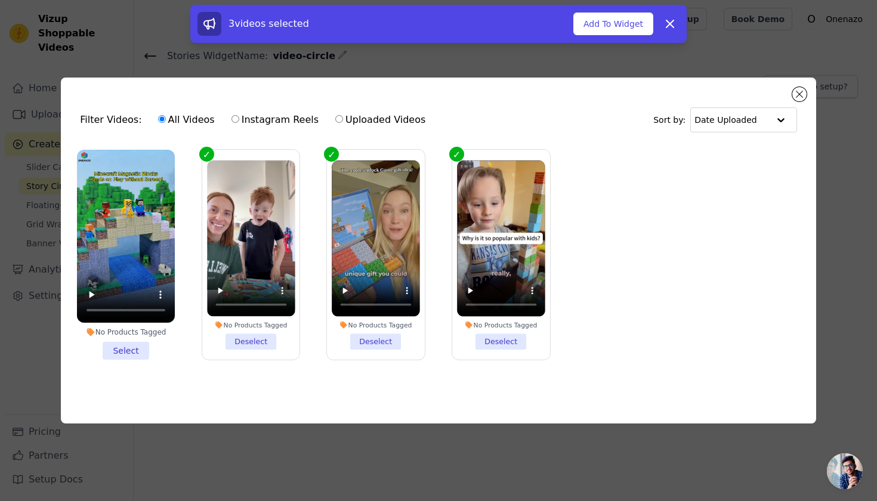
click at [127, 347] on li "No Products Tagged Select" at bounding box center [126, 255] width 98 height 211
click at [0, 0] on input "No Products Tagged Select" at bounding box center [0, 0] width 0 height 0
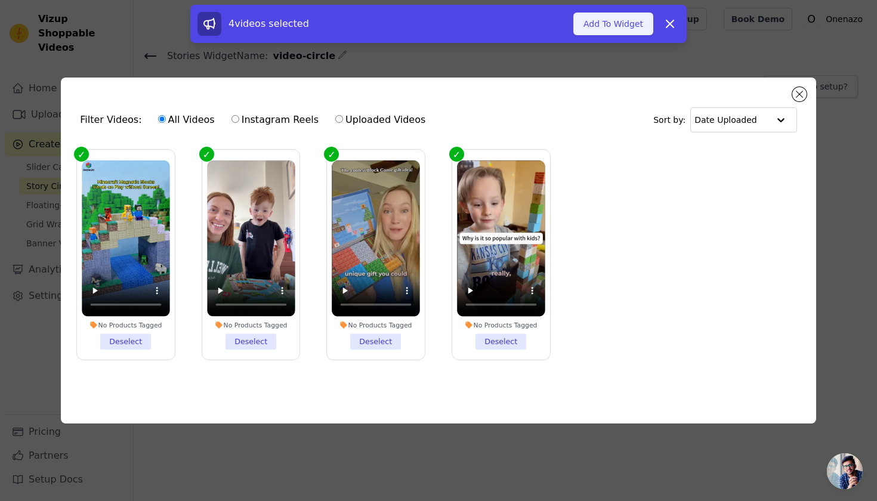
click at [612, 18] on button "Add To Widget" at bounding box center [613, 24] width 80 height 23
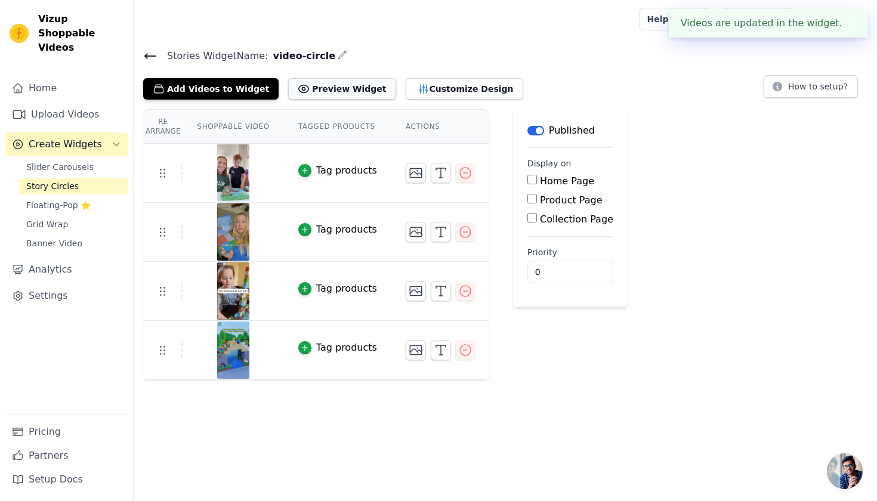
click at [334, 92] on button "Preview Widget" at bounding box center [341, 88] width 107 height 21
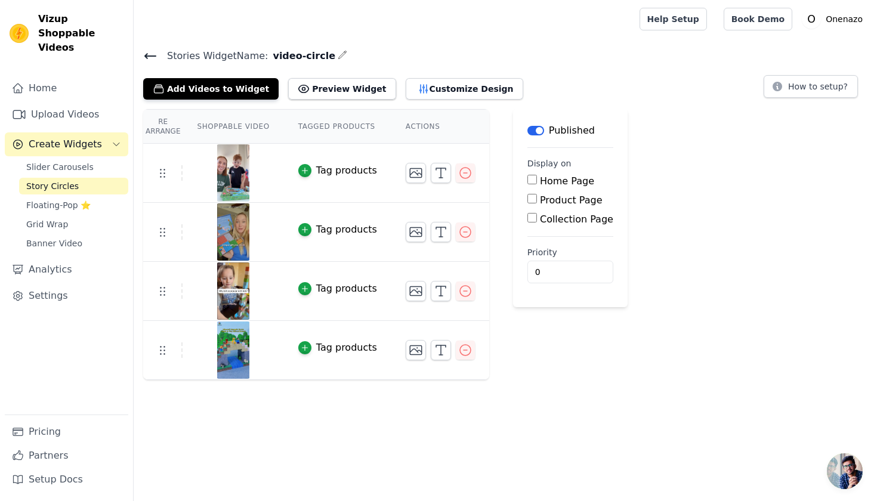
click at [149, 55] on icon at bounding box center [150, 56] width 11 height 5
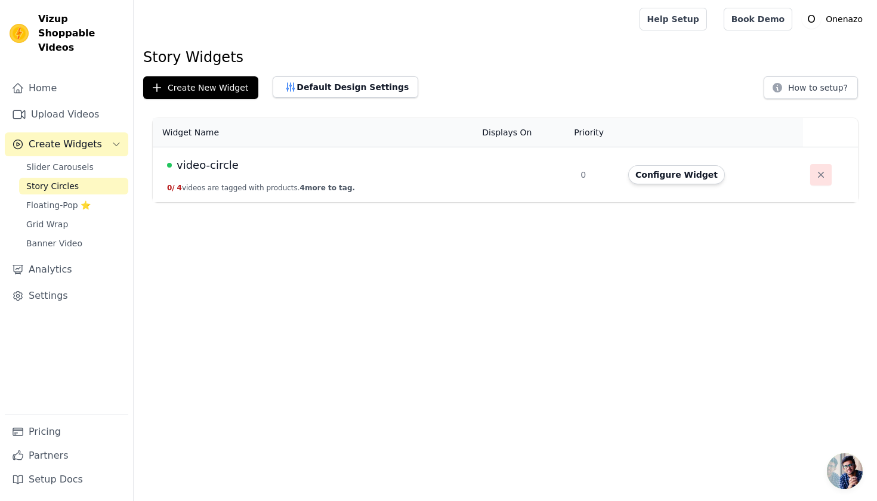
click at [815, 175] on icon "button" at bounding box center [821, 175] width 12 height 12
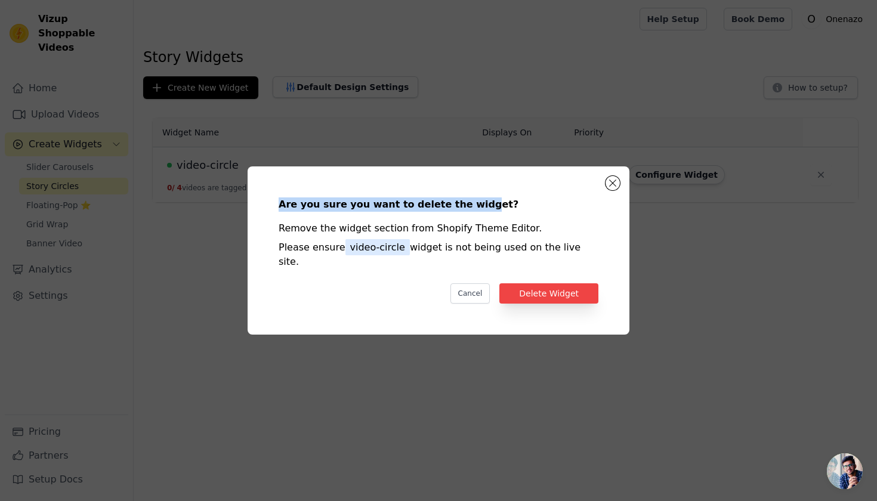
drag, startPoint x: 327, startPoint y: 202, endPoint x: 545, endPoint y: 243, distance: 221.6
click at [464, 209] on div "Are you sure you want to delete the widget? Remove the widget section from Shop…" at bounding box center [439, 251] width 344 height 130
click at [552, 283] on button "Delete Widget" at bounding box center [548, 293] width 99 height 20
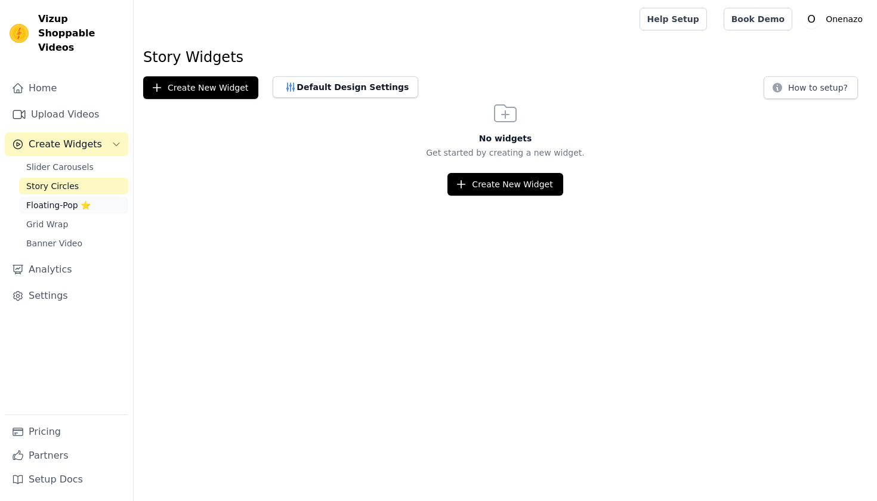
click at [56, 199] on span "Floating-Pop ⭐" at bounding box center [58, 205] width 64 height 12
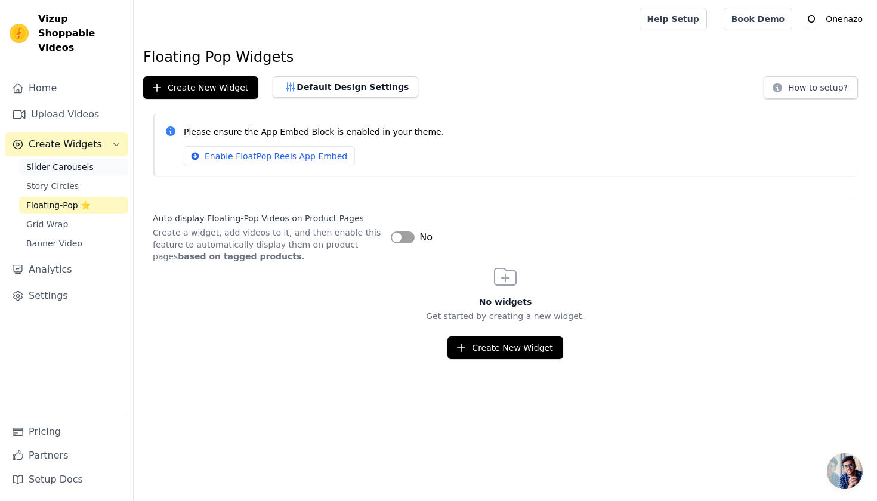
click at [36, 161] on span "Slider Carousels" at bounding box center [59, 167] width 67 height 12
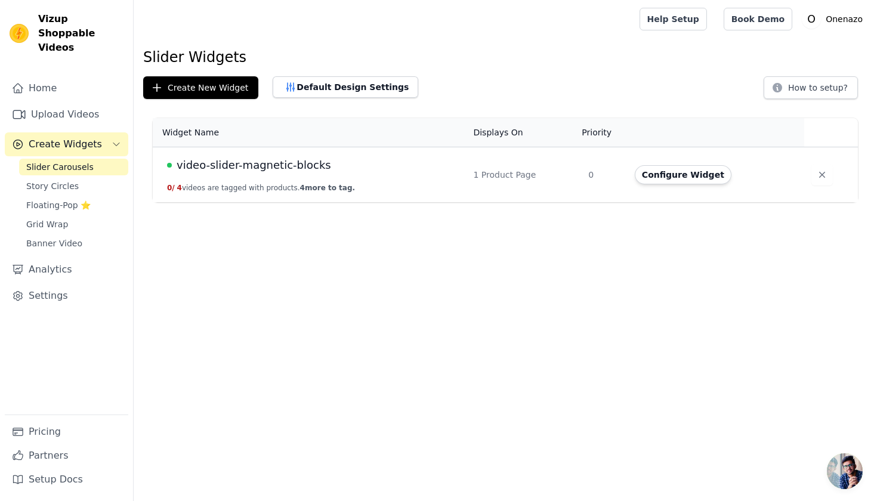
click at [397, 44] on main "Slider Widgets Create New Widget Default Design Settings How to setup? Widget N…" at bounding box center [505, 120] width 743 height 164
click at [277, 163] on span "video-slider-magnetic-blocks" at bounding box center [254, 165] width 155 height 17
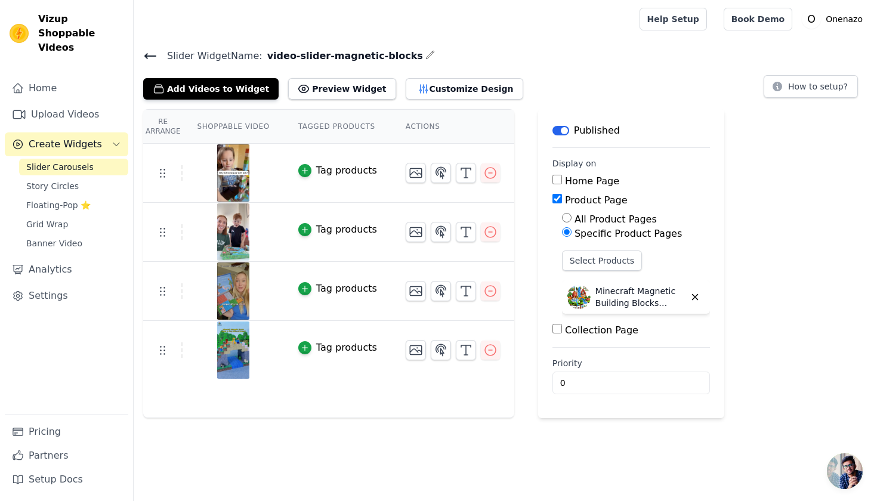
click at [358, 172] on div "Tag products" at bounding box center [346, 170] width 61 height 14
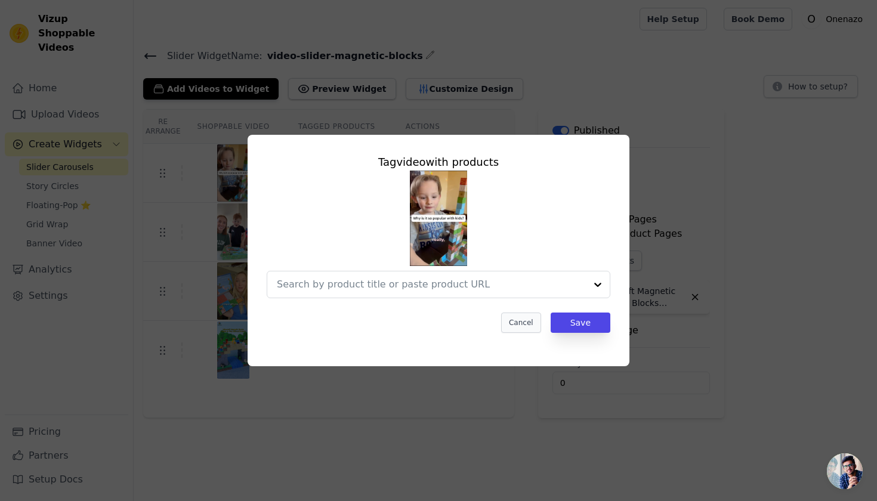
click at [529, 325] on button "Cancel" at bounding box center [521, 323] width 40 height 20
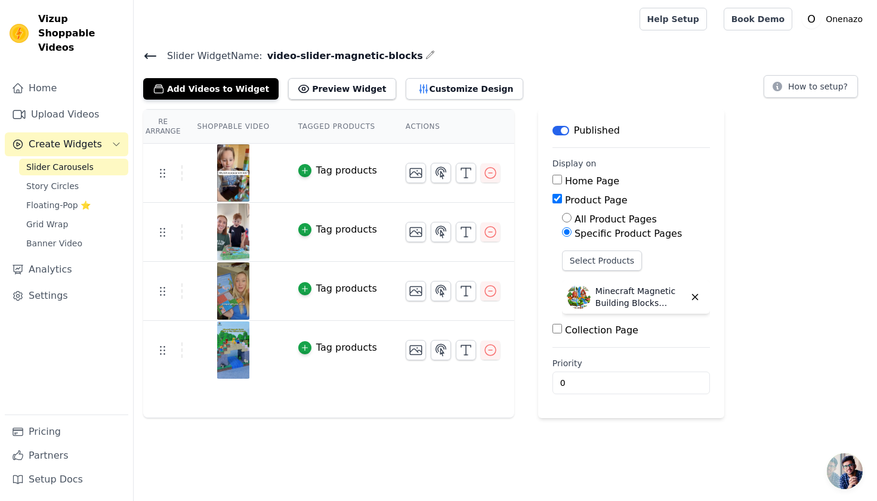
click at [329, 168] on div "Tag products" at bounding box center [346, 170] width 61 height 14
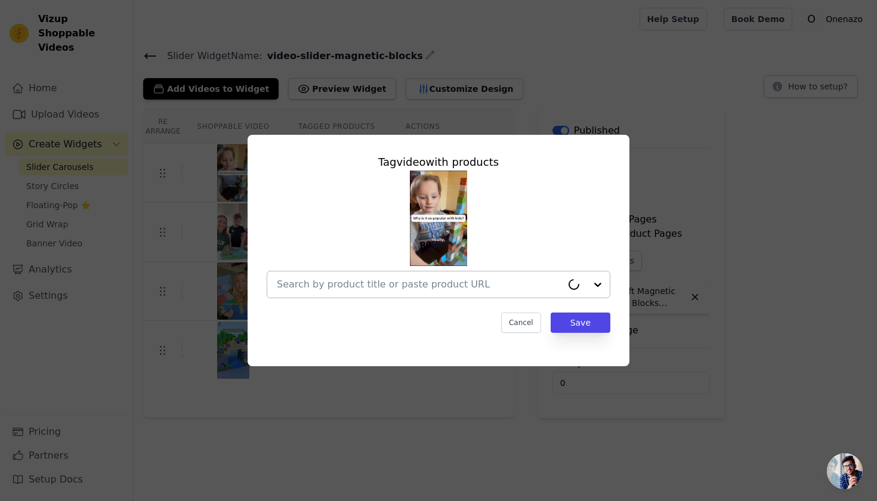
click at [599, 283] on div at bounding box center [586, 284] width 48 height 26
click at [560, 239] on div at bounding box center [439, 235] width 344 height 128
click at [520, 326] on button "Cancel" at bounding box center [521, 323] width 40 height 20
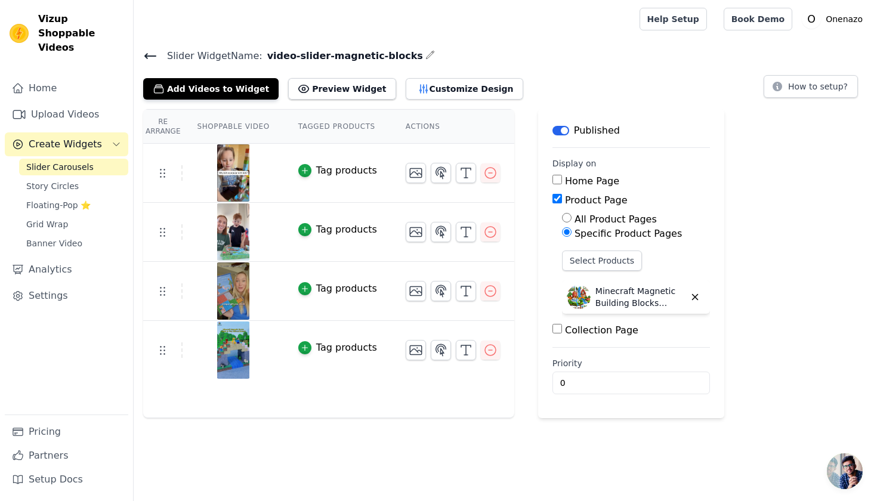
click at [542, 57] on h4 "Slider Widget Name: video-slider-magnetic-blocks" at bounding box center [505, 56] width 724 height 16
click at [548, 58] on h4 "Slider Widget Name: video-slider-magnetic-blocks" at bounding box center [505, 56] width 724 height 16
click at [42, 103] on link "Upload Videos" at bounding box center [67, 115] width 124 height 24
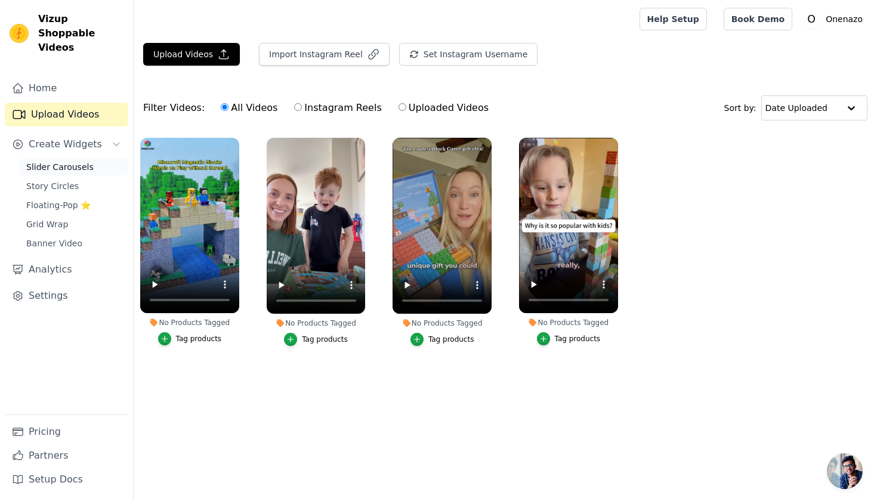
click at [47, 161] on span "Slider Carousels" at bounding box center [59, 167] width 67 height 12
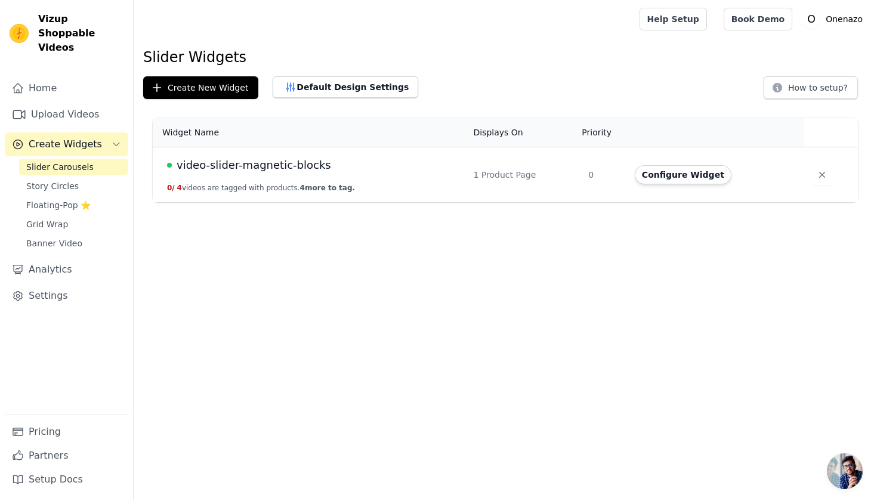
click at [232, 168] on span "video-slider-magnetic-blocks" at bounding box center [254, 165] width 155 height 17
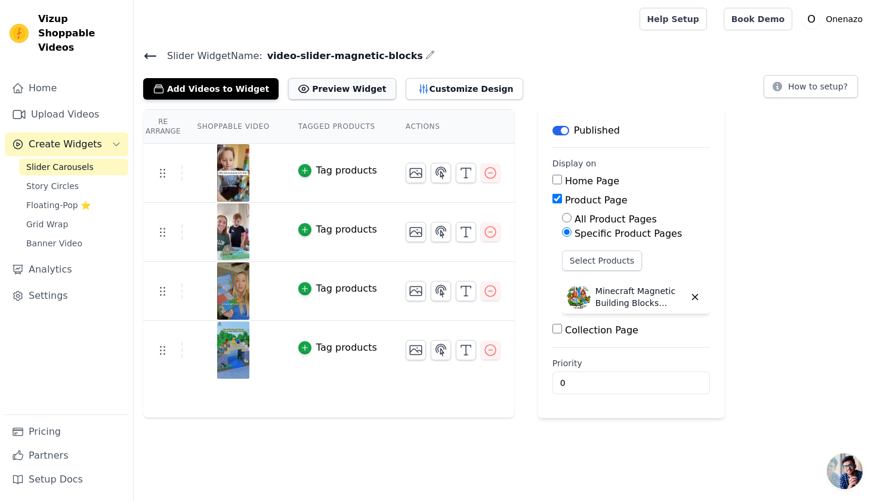
click at [301, 90] on button "Preview Widget" at bounding box center [341, 88] width 107 height 21
click at [449, 91] on button "Customize Design" at bounding box center [465, 88] width 118 height 21
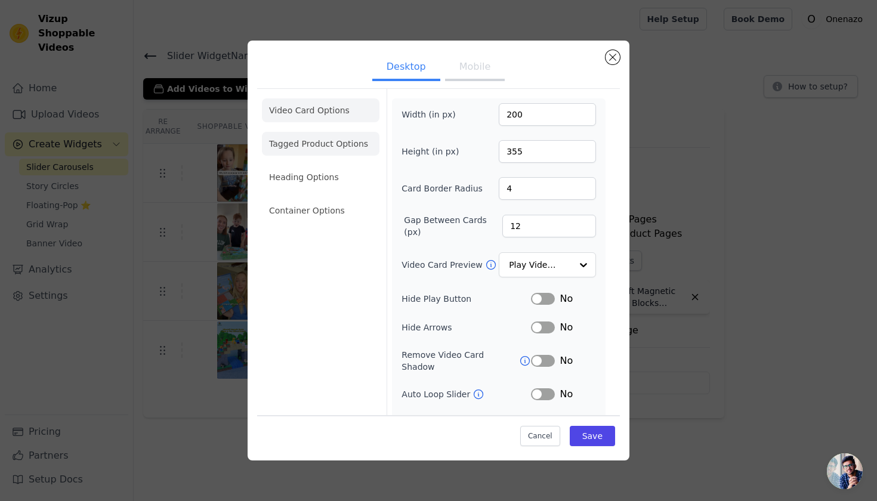
click at [297, 149] on li "Tagged Product Options" at bounding box center [321, 144] width 118 height 24
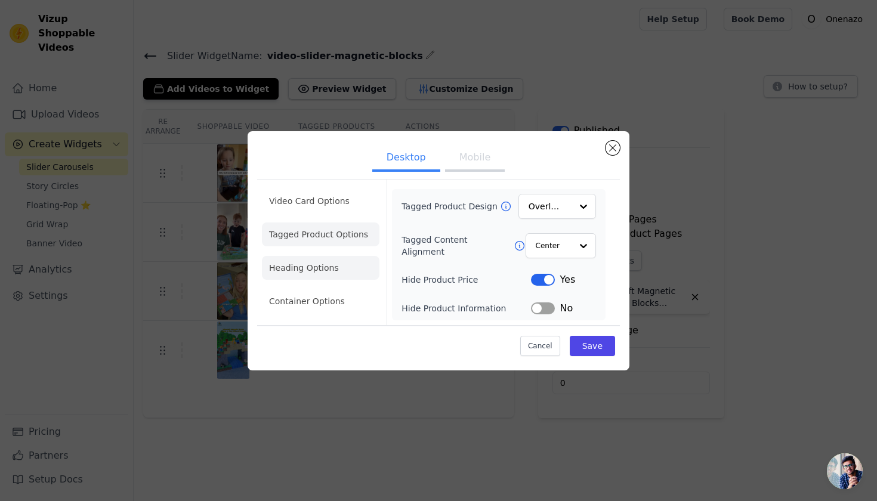
click at [318, 277] on li "Heading Options" at bounding box center [321, 268] width 118 height 24
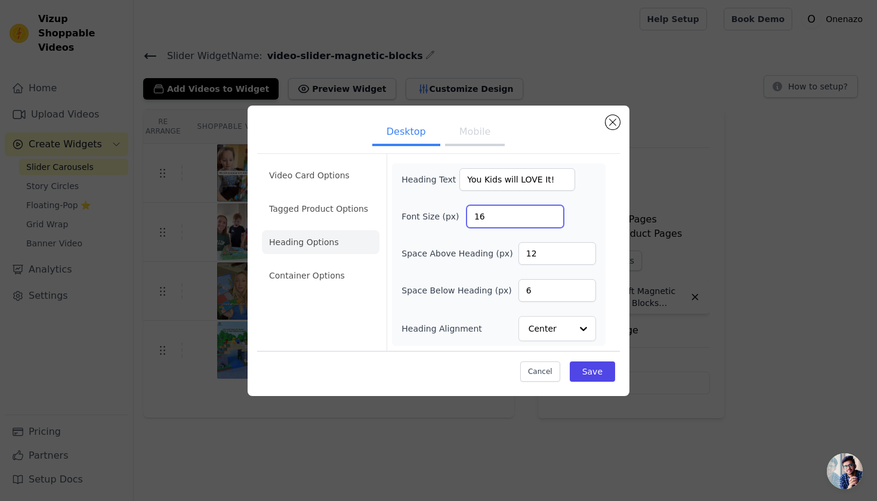
click at [500, 215] on input "16" at bounding box center [515, 216] width 97 height 23
drag, startPoint x: 500, startPoint y: 215, endPoint x: 431, endPoint y: 214, distance: 69.2
click at [431, 214] on div "Font Size (px) 16" at bounding box center [499, 216] width 195 height 23
click at [507, 175] on input "You Kids will LOVE It!" at bounding box center [517, 179] width 116 height 23
type input "You Kids Will LOVE It!"
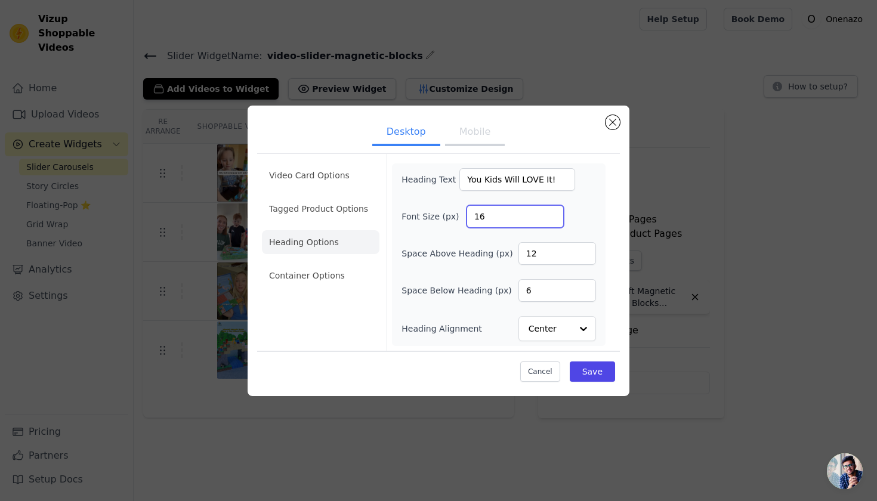
click at [479, 219] on input "16" at bounding box center [515, 216] width 97 height 23
type input "30"
click at [597, 369] on button "Save" at bounding box center [592, 372] width 45 height 20
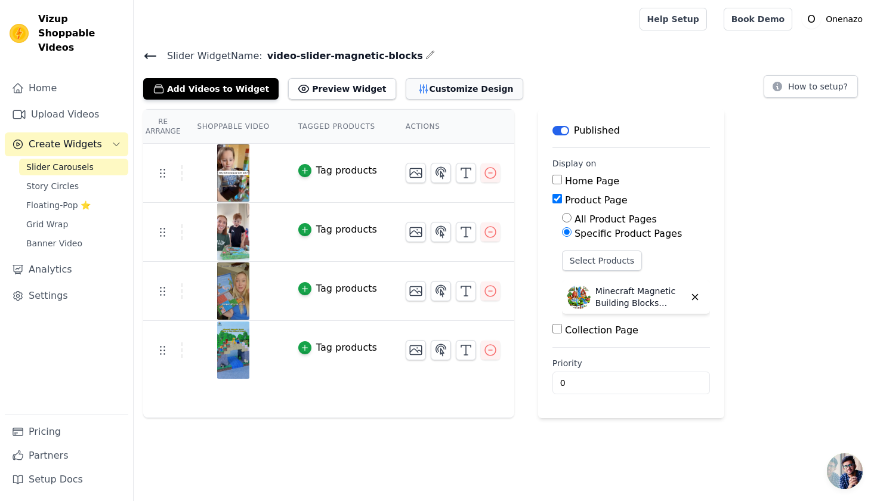
click at [408, 88] on button "Customize Design" at bounding box center [465, 88] width 118 height 21
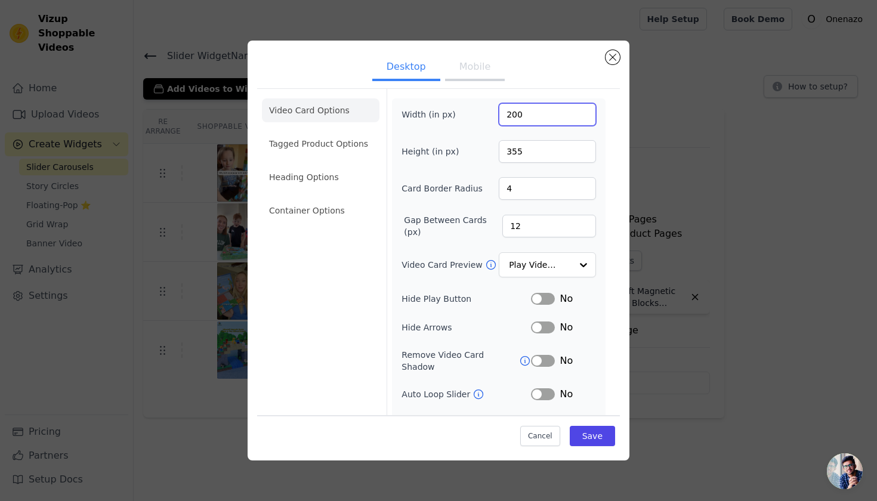
drag, startPoint x: 505, startPoint y: 113, endPoint x: 499, endPoint y: 113, distance: 6.6
click at [499, 113] on input "200" at bounding box center [547, 114] width 97 height 23
type input "300"
click at [509, 149] on input "355" at bounding box center [547, 151] width 97 height 23
click at [505, 150] on input "355" at bounding box center [547, 151] width 97 height 23
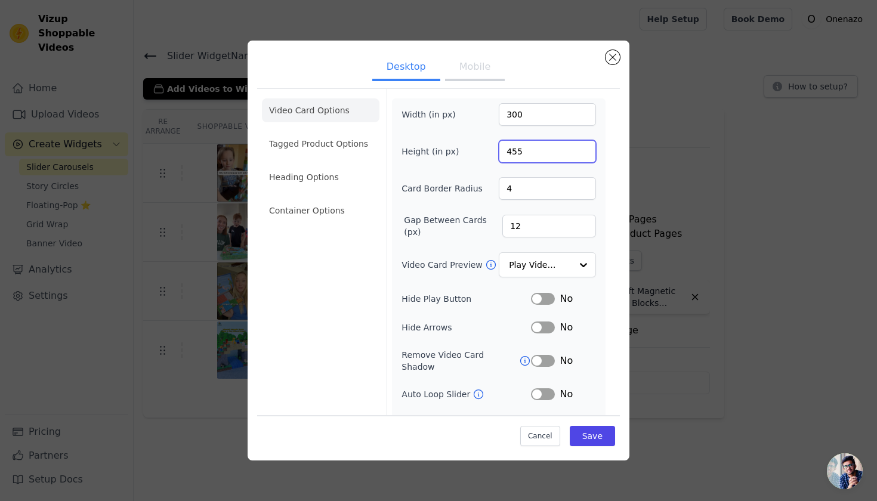
type input "455"
click at [457, 198] on div "Card Border Radius 4" at bounding box center [499, 188] width 195 height 23
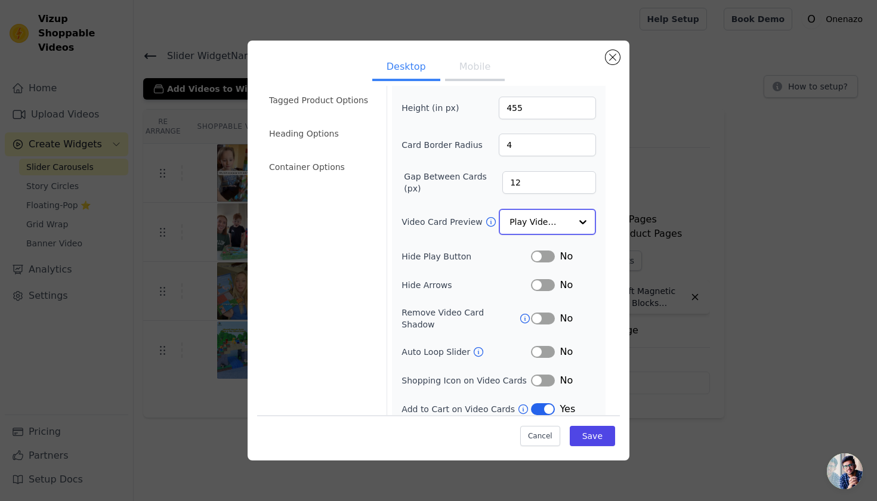
click at [528, 216] on input "Video Card Preview" at bounding box center [540, 222] width 61 height 24
click at [594, 233] on div "Width (in px) 300 Height (in px) 455 Card Border Radius 4 Gap Between Cards (px…" at bounding box center [499, 237] width 214 height 365
click at [591, 433] on button "Save" at bounding box center [592, 436] width 45 height 20
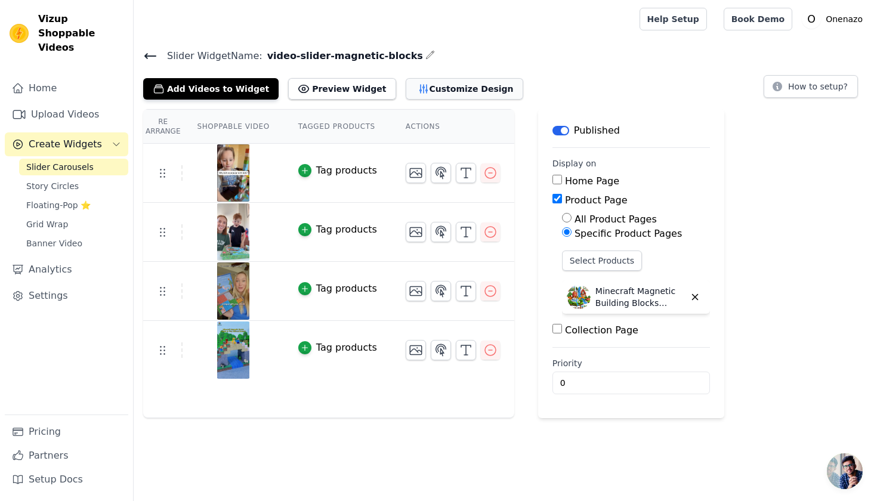
click at [422, 83] on button "Customize Design" at bounding box center [465, 88] width 118 height 21
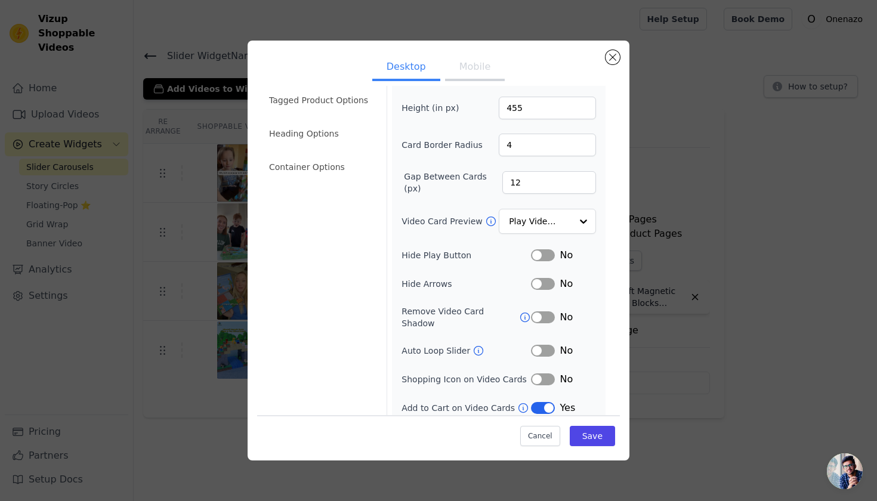
click at [538, 374] on button "Label" at bounding box center [543, 380] width 24 height 12
click at [591, 433] on button "Save" at bounding box center [592, 436] width 45 height 20
click at [479, 77] on button "Mobile" at bounding box center [475, 68] width 60 height 26
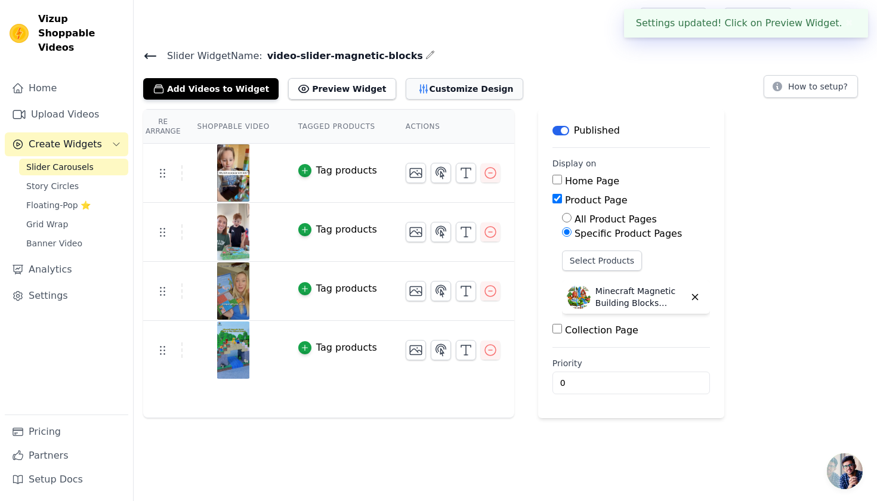
click at [422, 82] on button "Customize Design" at bounding box center [465, 88] width 118 height 21
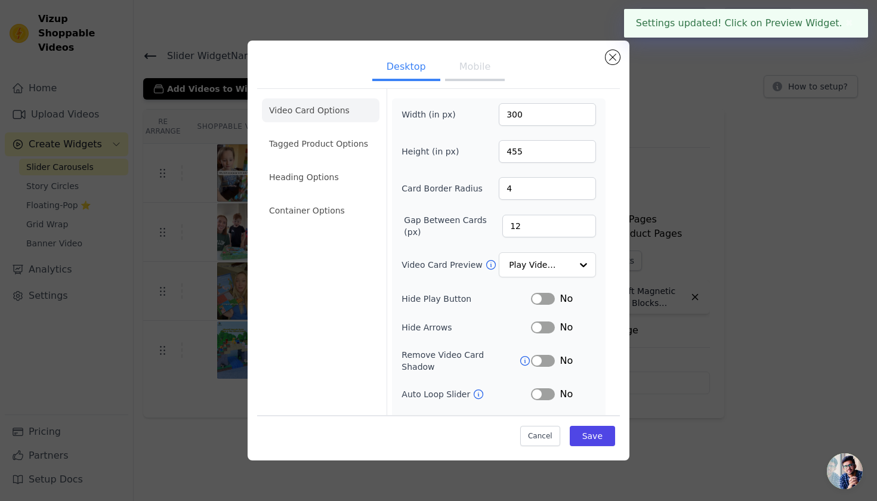
click at [479, 75] on button "Mobile" at bounding box center [475, 68] width 60 height 26
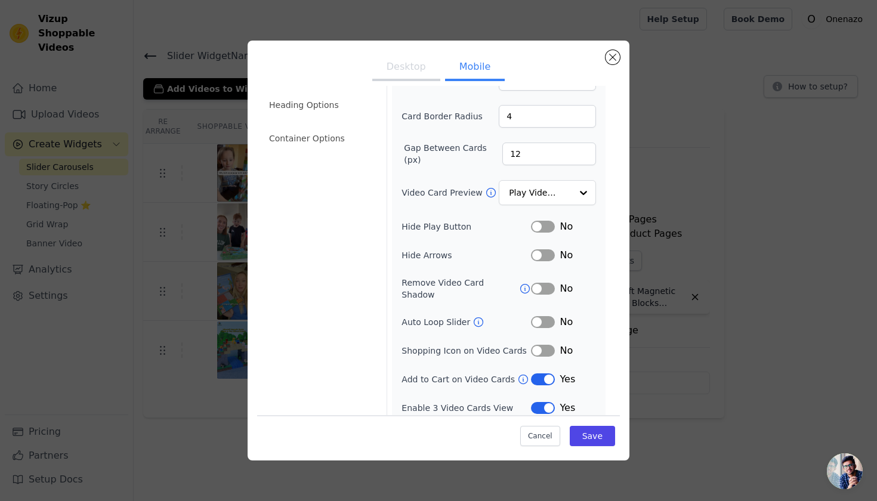
click at [538, 345] on button "Label" at bounding box center [543, 351] width 24 height 12
click at [591, 437] on button "Save" at bounding box center [592, 436] width 45 height 20
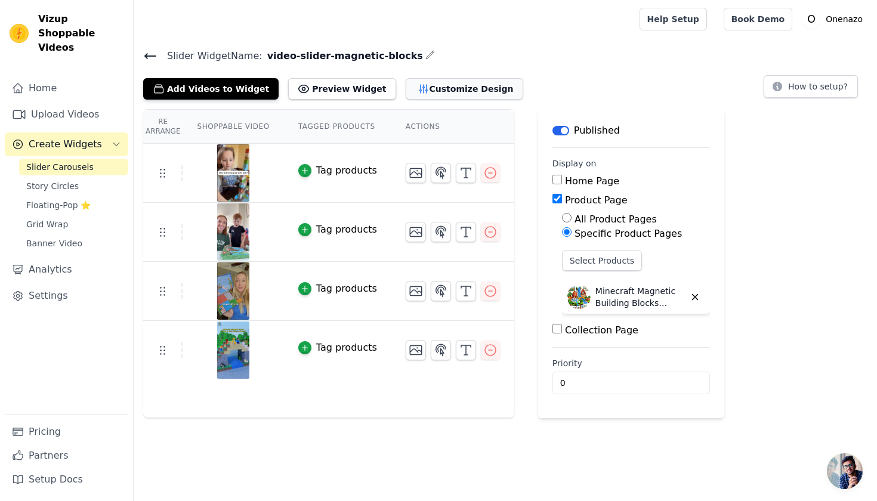
click at [429, 94] on button "Customize Design" at bounding box center [465, 88] width 118 height 21
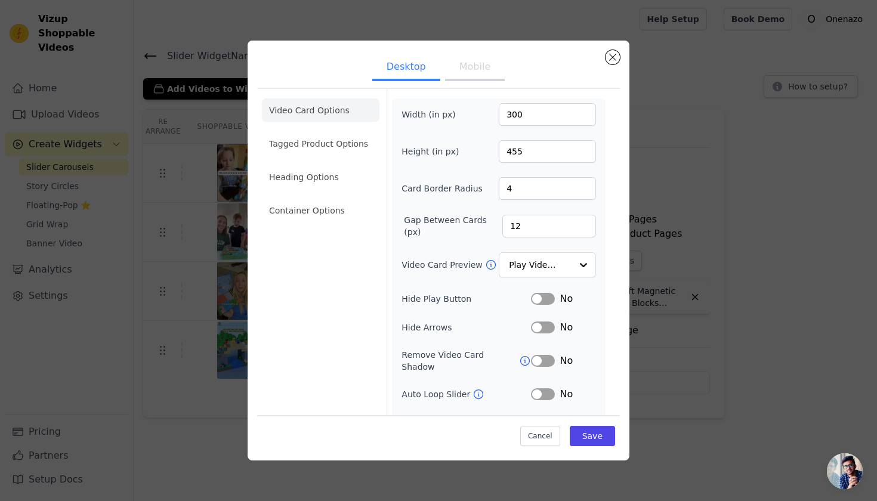
scroll to position [44, 0]
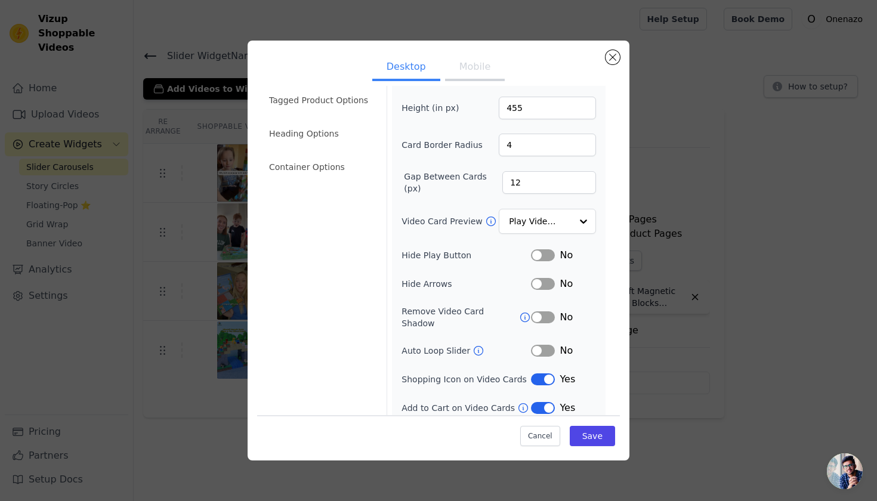
click at [534, 374] on button "Label" at bounding box center [543, 380] width 24 height 12
click at [489, 67] on button "Mobile" at bounding box center [475, 68] width 60 height 26
click at [538, 374] on button "Label" at bounding box center [543, 380] width 24 height 12
click at [529, 221] on input "Video Card Preview" at bounding box center [540, 222] width 61 height 24
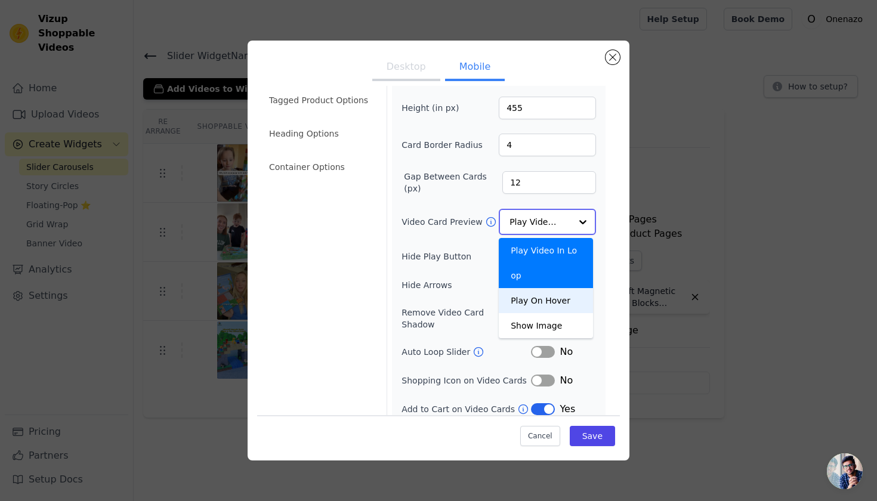
click at [527, 303] on div "Play On Hover" at bounding box center [546, 300] width 94 height 25
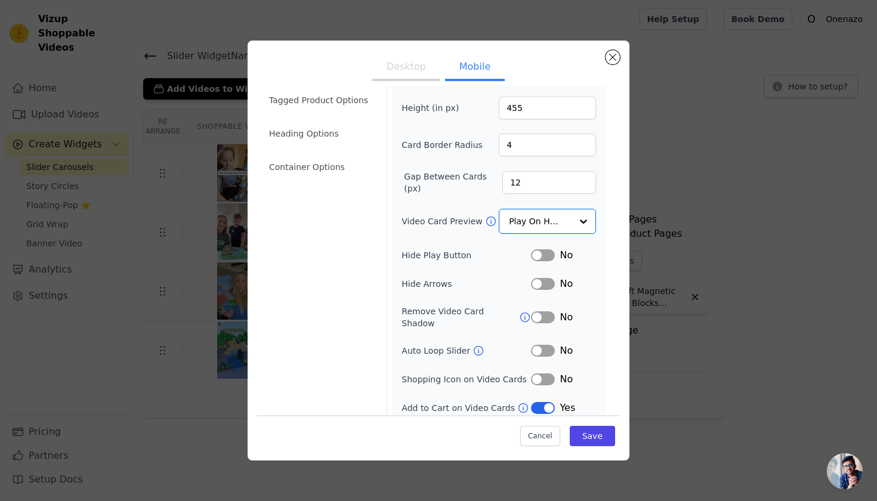
click at [415, 65] on button "Desktop" at bounding box center [406, 68] width 68 height 26
click at [500, 218] on div "Play Video In Loop" at bounding box center [547, 222] width 97 height 26
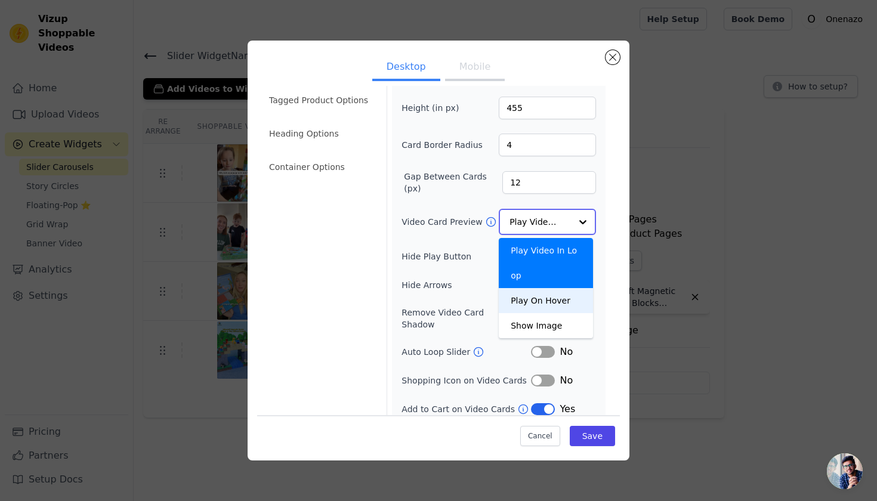
click at [534, 298] on div "Play On Hover" at bounding box center [546, 300] width 94 height 25
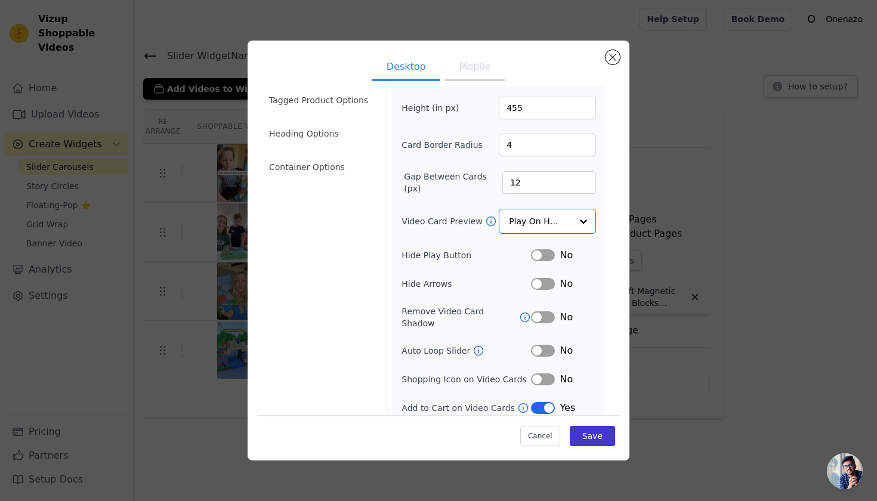
click at [581, 427] on button "Save" at bounding box center [592, 436] width 45 height 20
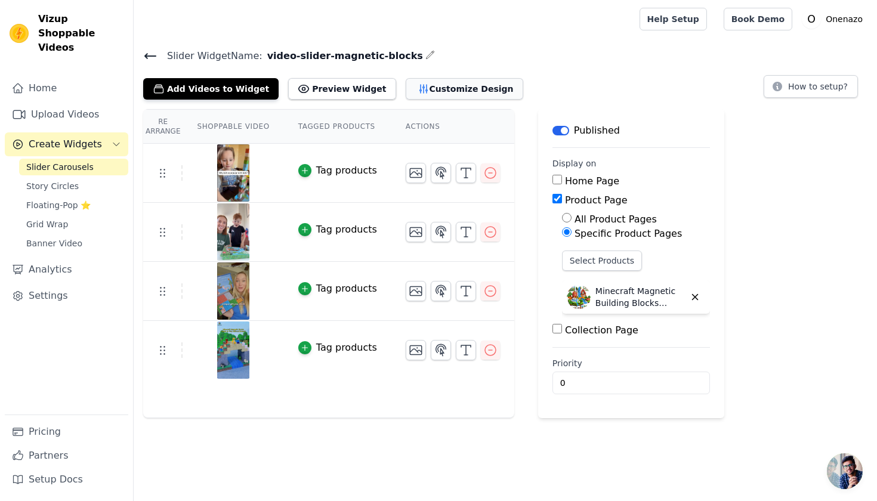
click at [415, 81] on button "Customize Design" at bounding box center [465, 88] width 118 height 21
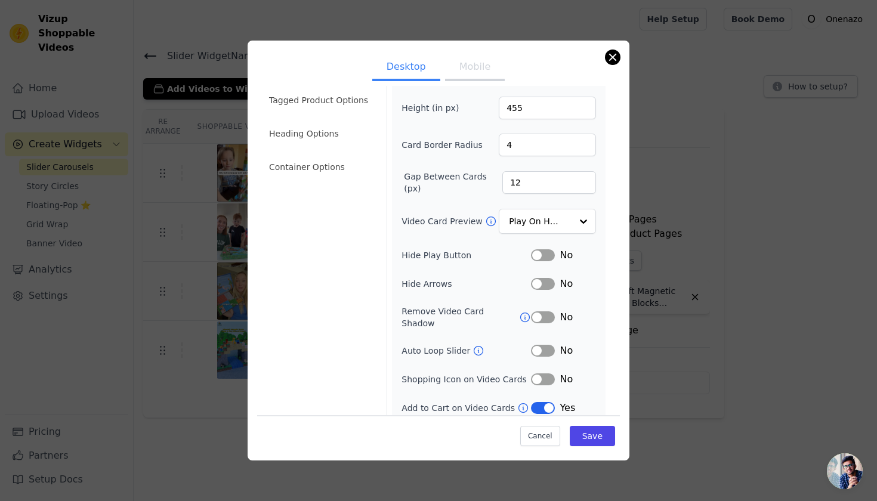
click at [612, 60] on button "Close modal" at bounding box center [613, 57] width 14 height 14
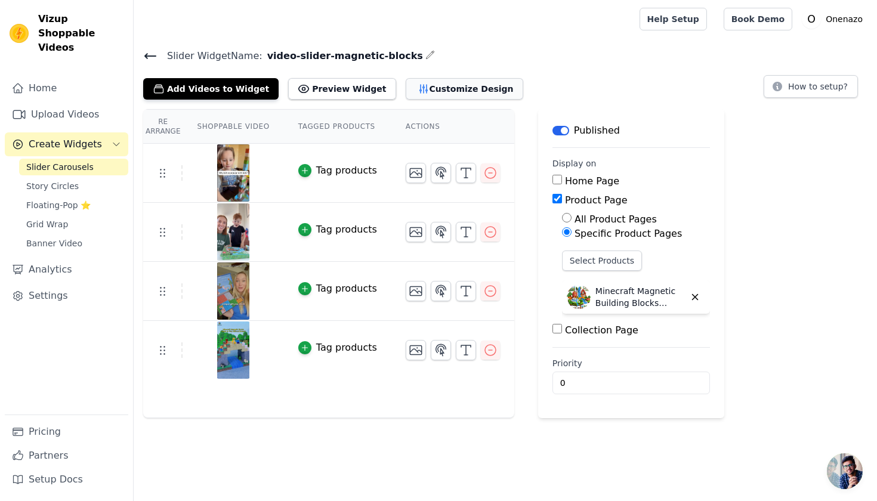
click at [415, 83] on button "Customize Design" at bounding box center [465, 88] width 118 height 21
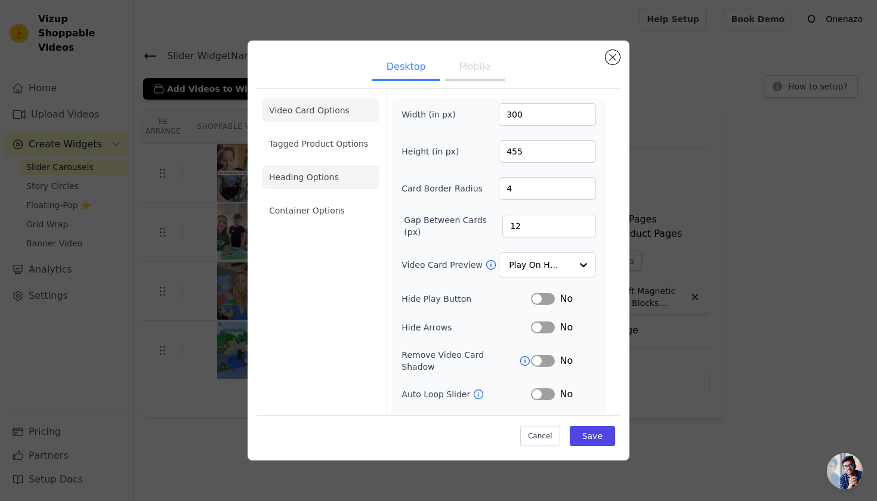
click at [292, 180] on li "Heading Options" at bounding box center [321, 177] width 118 height 24
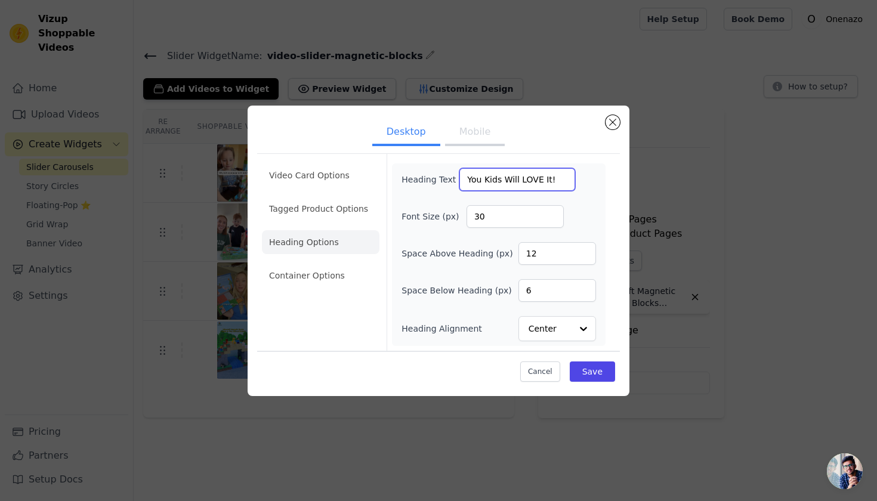
click at [513, 178] on input "You Kids Will LOVE It!" at bounding box center [517, 179] width 116 height 23
click at [461, 141] on button "Mobile" at bounding box center [475, 133] width 60 height 26
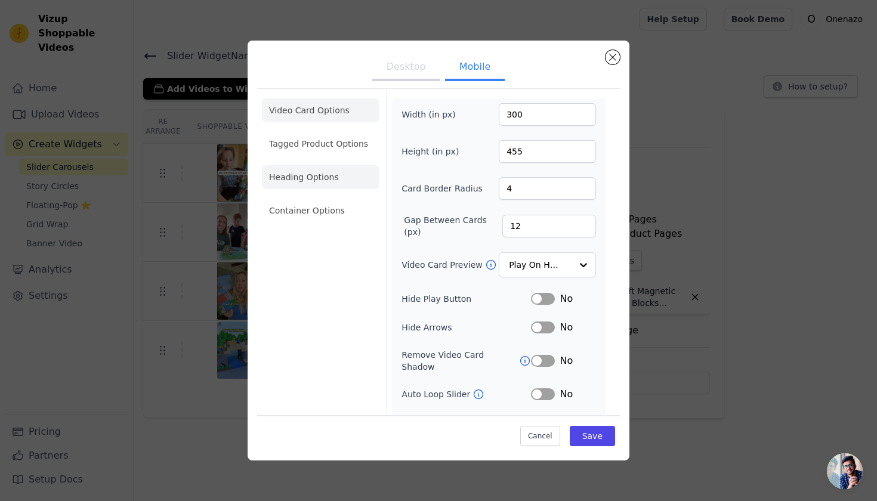
click at [305, 175] on li "Heading Options" at bounding box center [321, 177] width 118 height 24
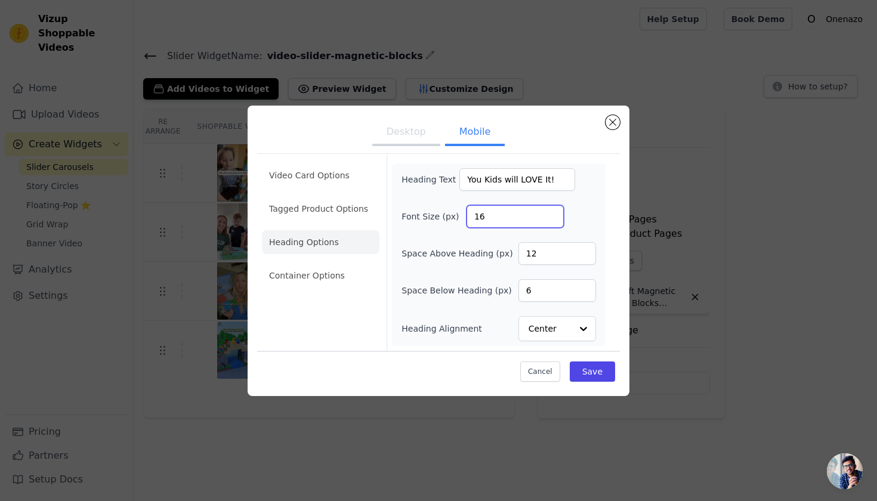
click at [502, 209] on input "16" at bounding box center [515, 216] width 97 height 23
click at [502, 210] on input "16" at bounding box center [515, 216] width 97 height 23
type input "25"
click at [596, 374] on button "Save" at bounding box center [592, 372] width 45 height 20
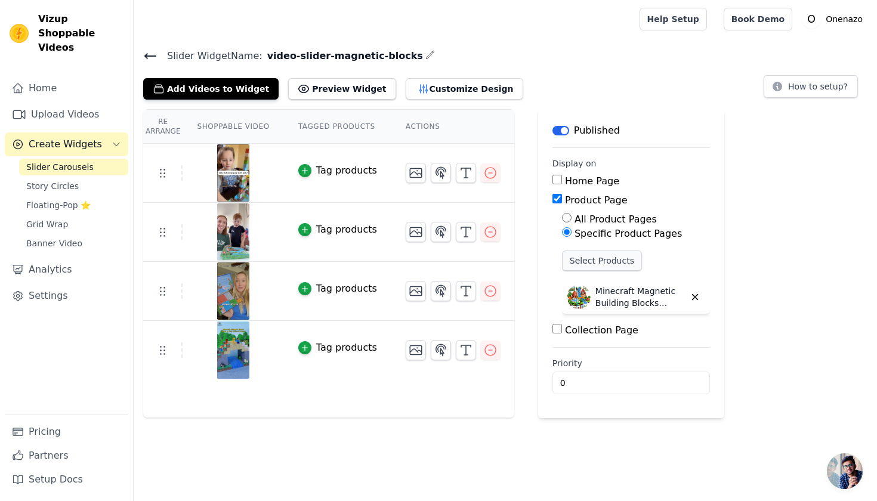
click at [619, 263] on button "Select Products" at bounding box center [602, 261] width 80 height 20
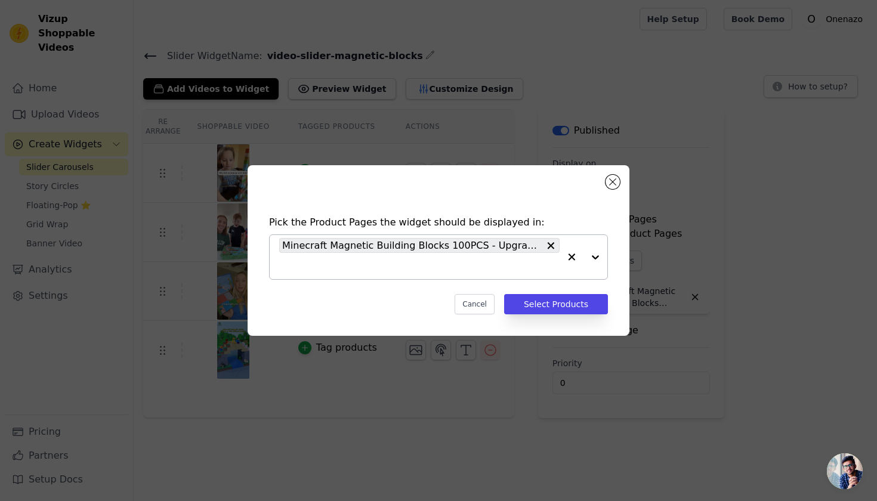
click at [382, 261] on input "text" at bounding box center [419, 266] width 280 height 14
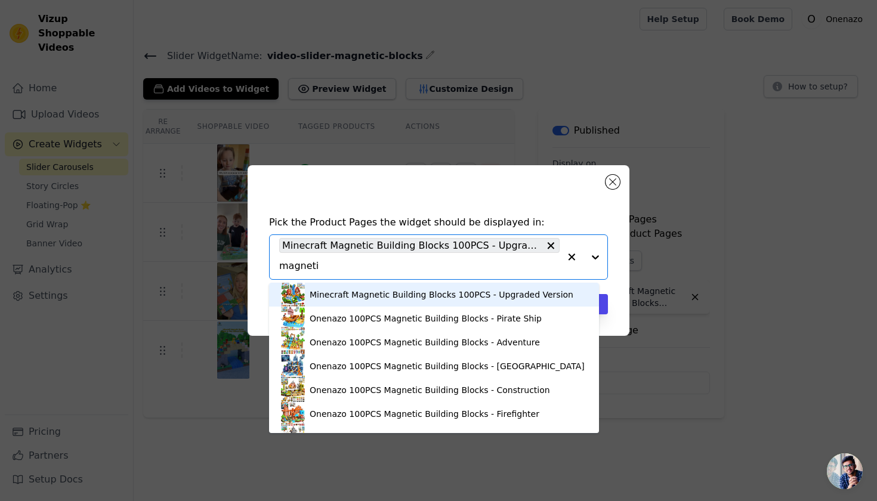
type input "magnetic"
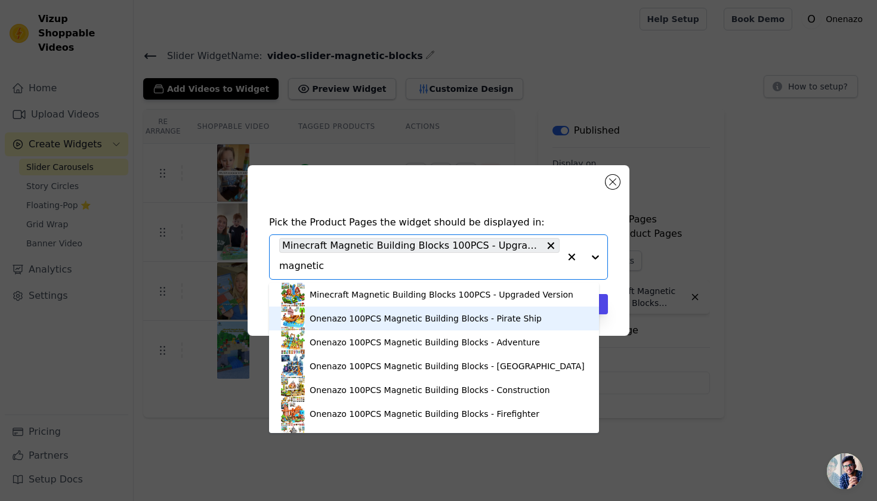
click at [362, 331] on div "Onenazo 100PCS Magnetic Building Blocks - Pirate Ship" at bounding box center [434, 319] width 306 height 24
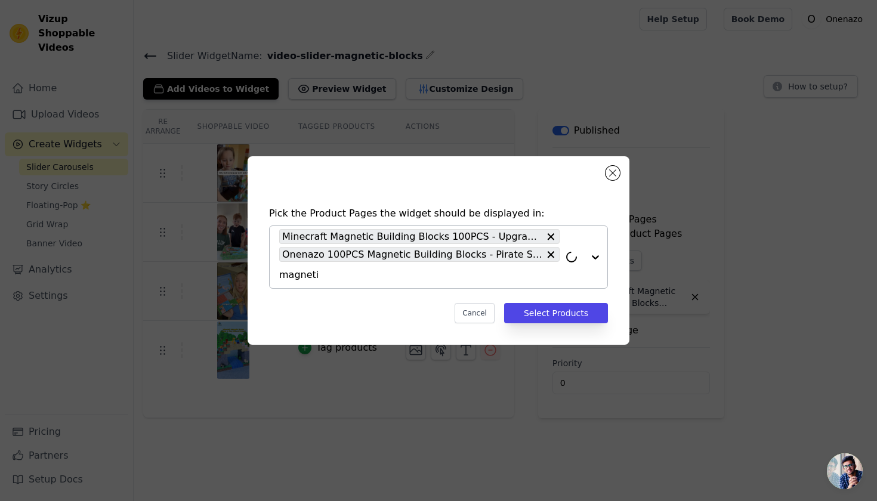
type input "magnetic"
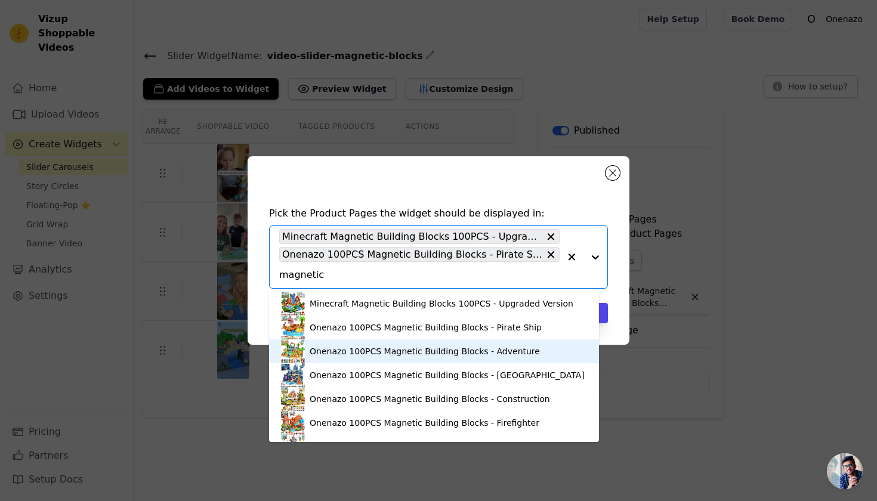
click at [411, 357] on div "Onenazo 100PCS Magnetic Building Blocks - Adventure" at bounding box center [425, 351] width 230 height 12
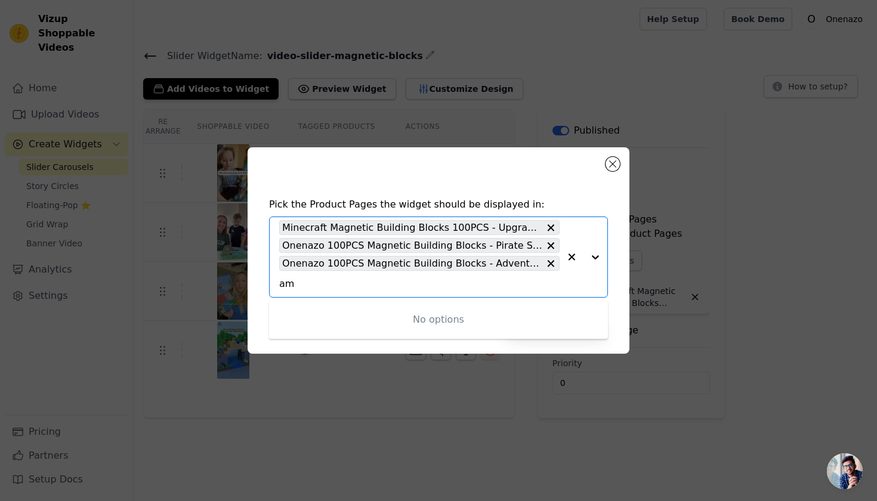
type input "a"
type input "magnetic"
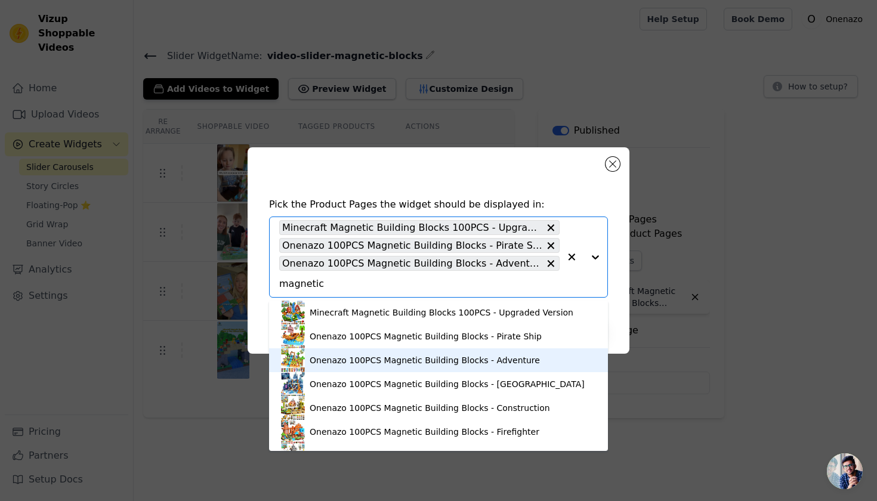
scroll to position [2, 0]
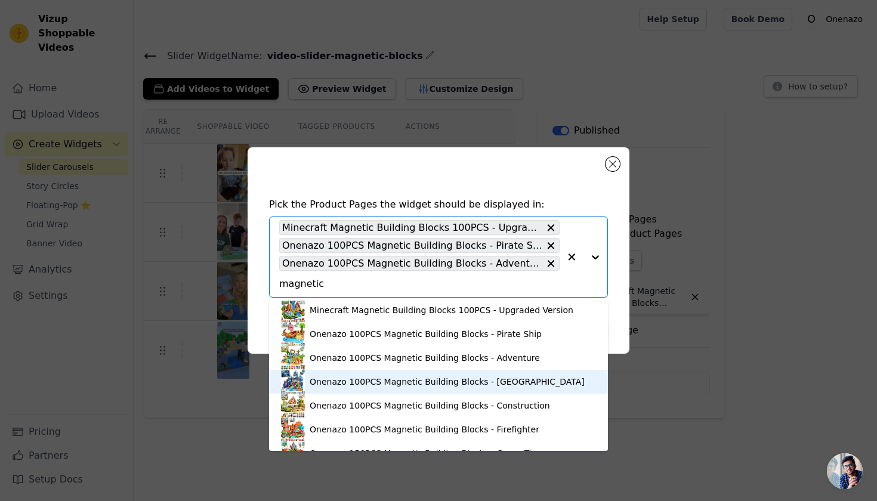
click at [431, 388] on div "Onenazo 100PCS Magnetic Building Blocks - Blue Castle" at bounding box center [447, 382] width 275 height 12
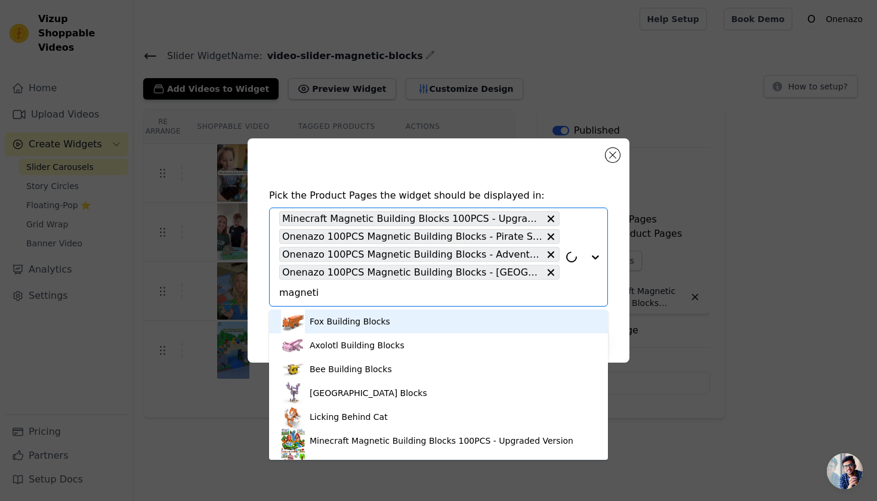
type input "magnetic"
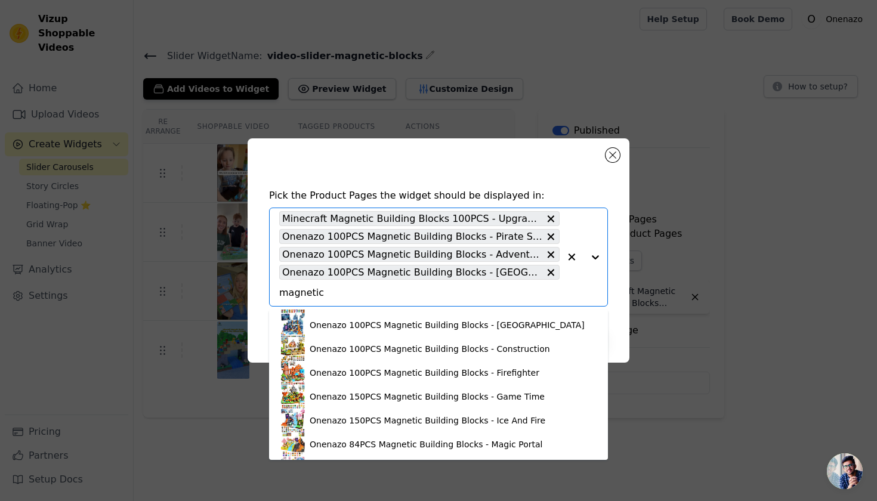
scroll to position [89, 0]
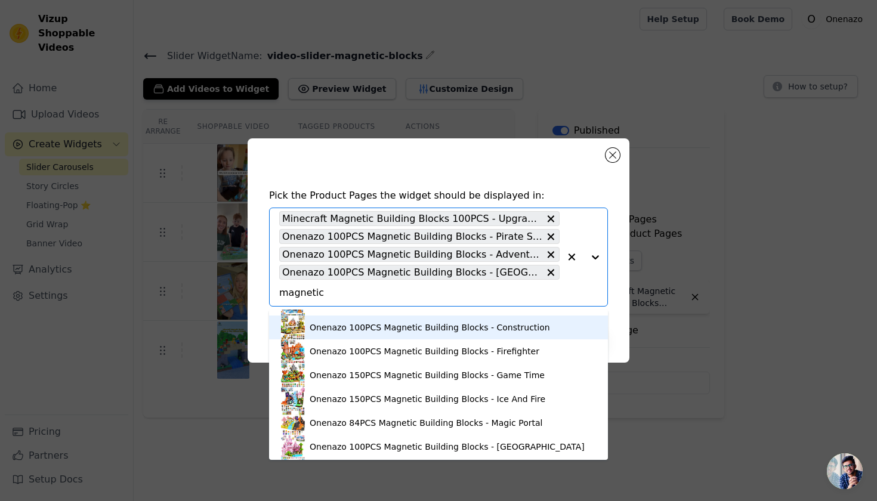
click at [372, 334] on div "Onenazo 100PCS Magnetic Building Blocks - Construction" at bounding box center [430, 328] width 240 height 12
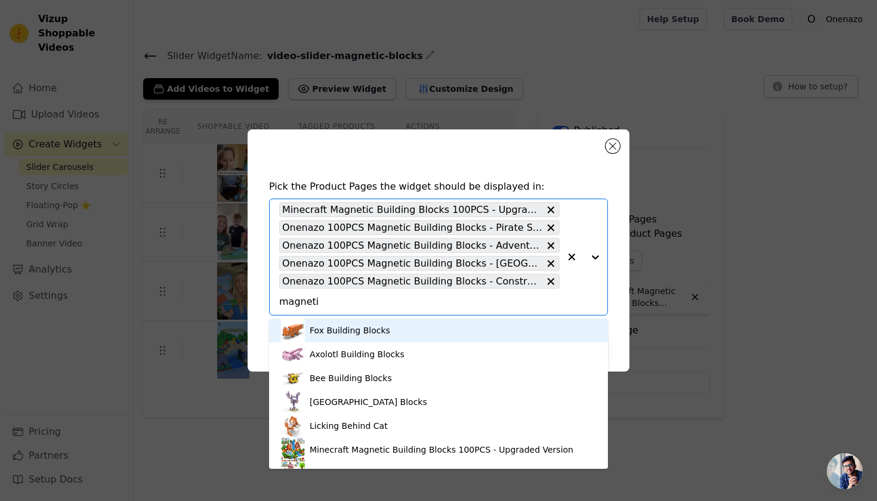
type input "magnetic"
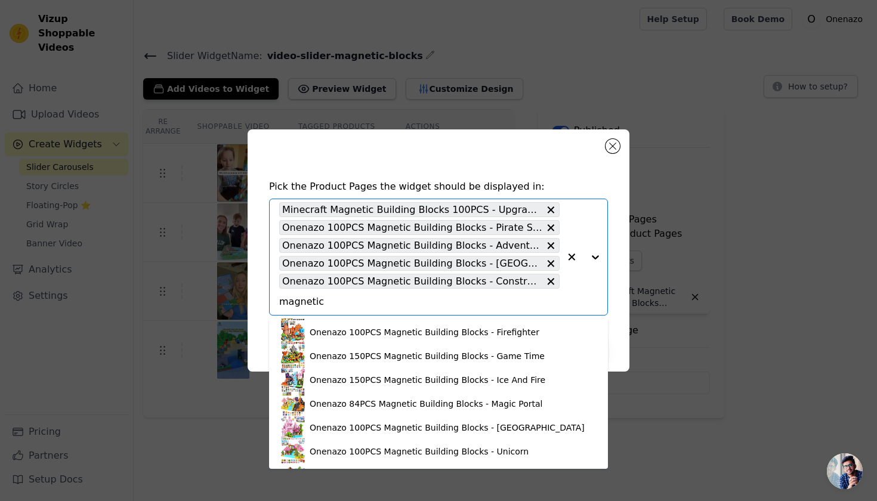
scroll to position [131, 0]
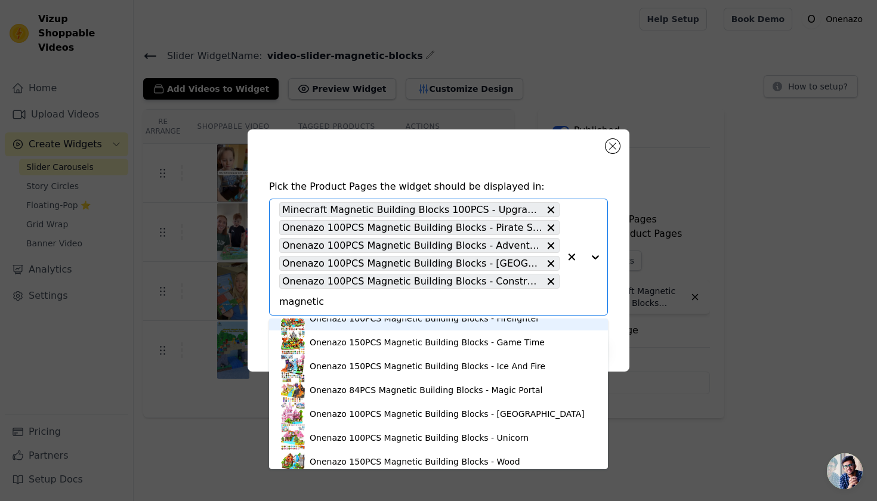
click at [369, 325] on div "Onenazo 100PCS Magnetic Building Blocks - Firefighter" at bounding box center [425, 319] width 230 height 12
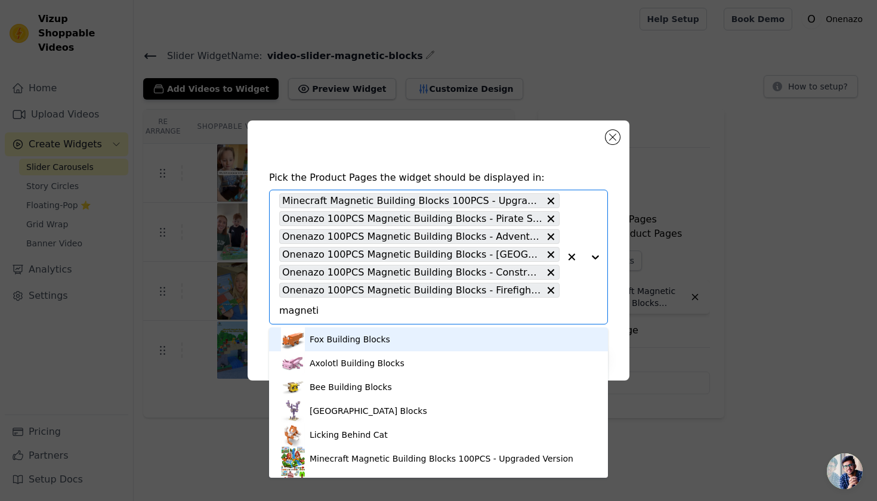
type input "magnetic"
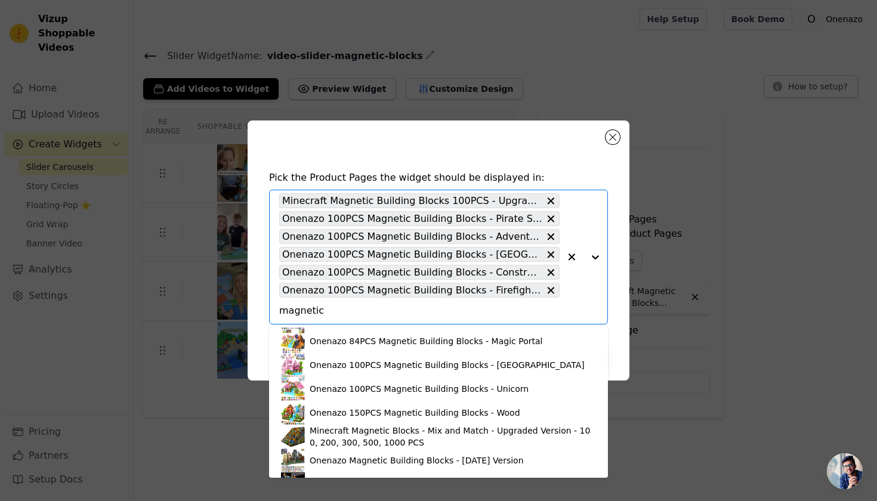
scroll to position [192, 0]
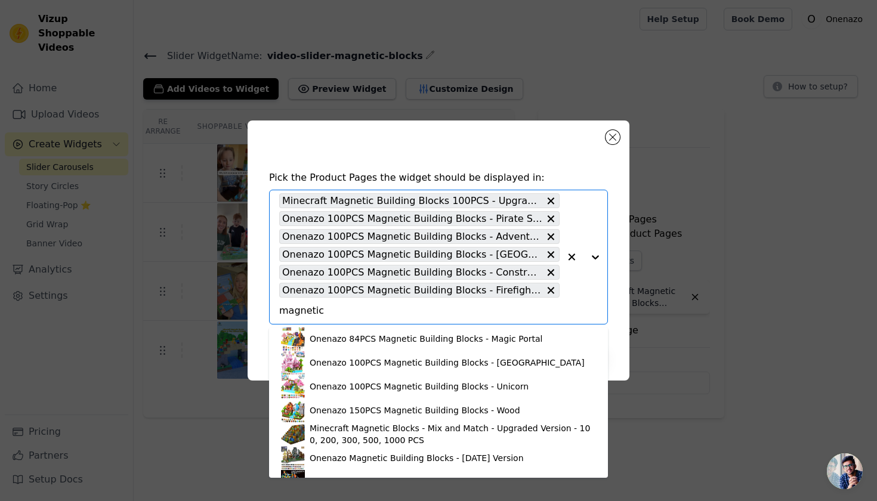
click at [377, 297] on div "Onenazo 150PCS Magnetic Building Blocks - Game Time" at bounding box center [427, 291] width 235 height 12
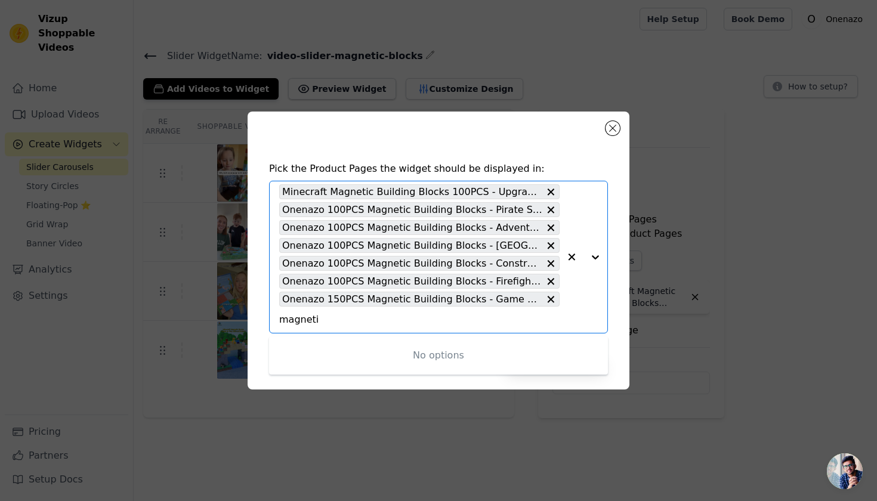
type input "magnetic"
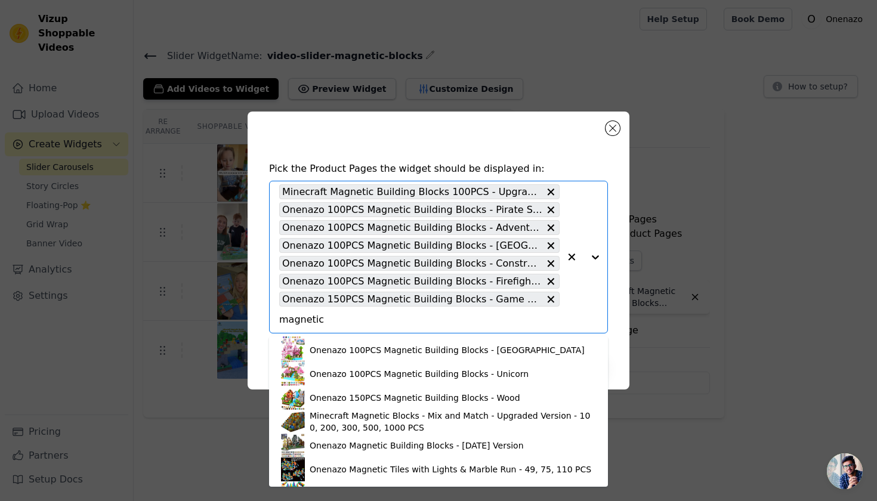
scroll to position [223, 0]
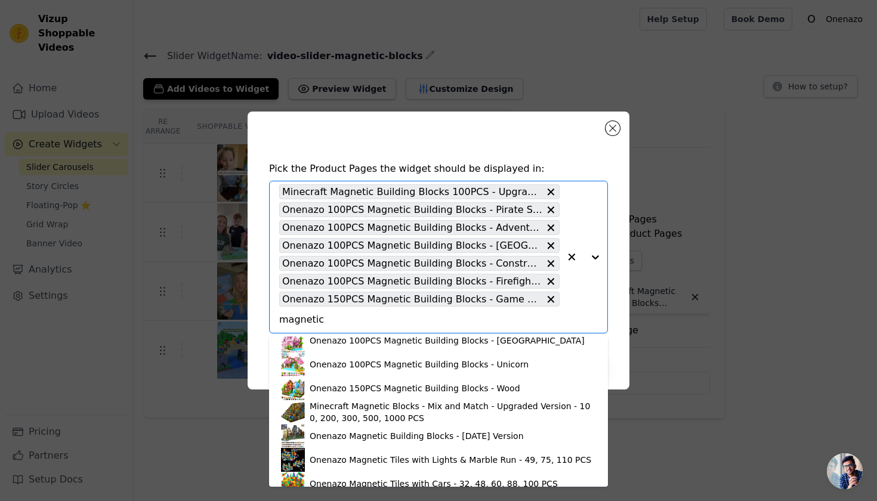
click at [406, 299] on div "Onenazo 150PCS Magnetic Building Blocks - Ice And Fire" at bounding box center [428, 293] width 236 height 12
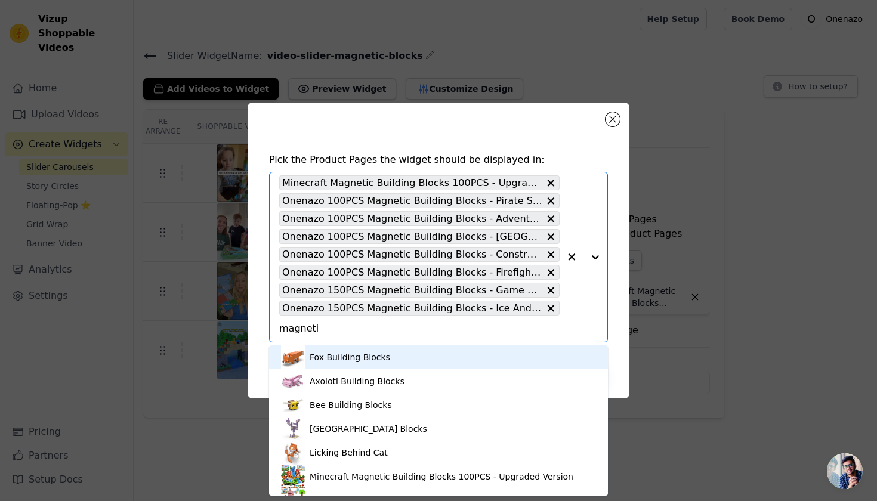
type input "magnetic"
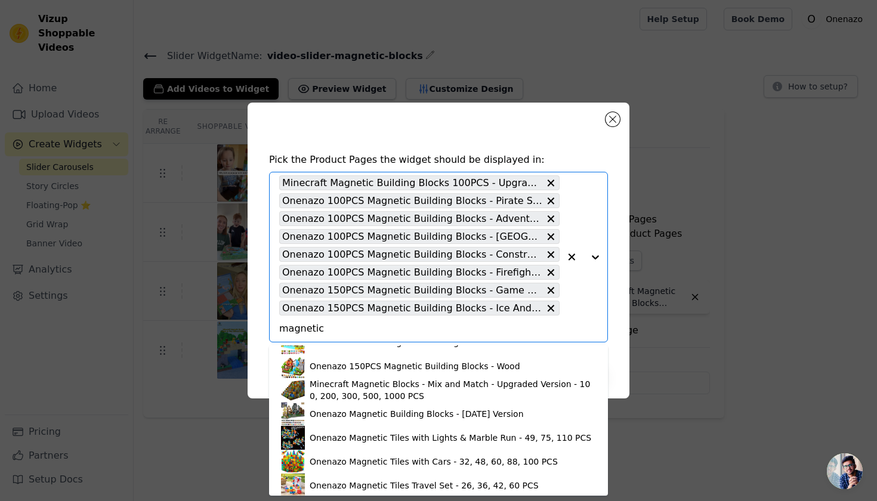
scroll to position [257, 0]
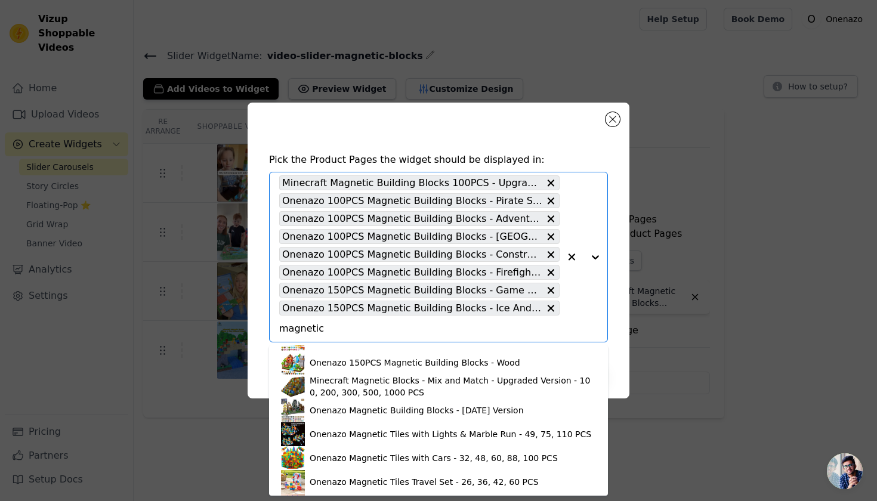
click at [391, 297] on div "Onenazo 84PCS Magnetic Building Blocks - Magic Portal" at bounding box center [426, 291] width 233 height 12
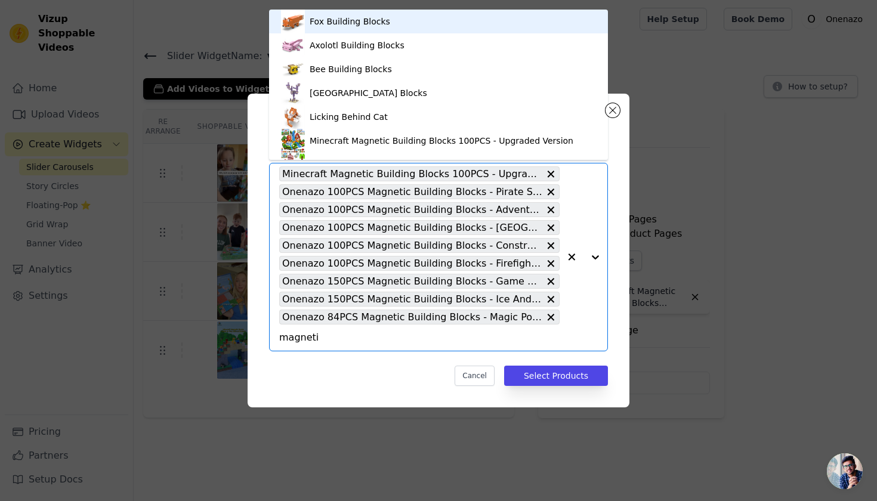
type input "magnetic"
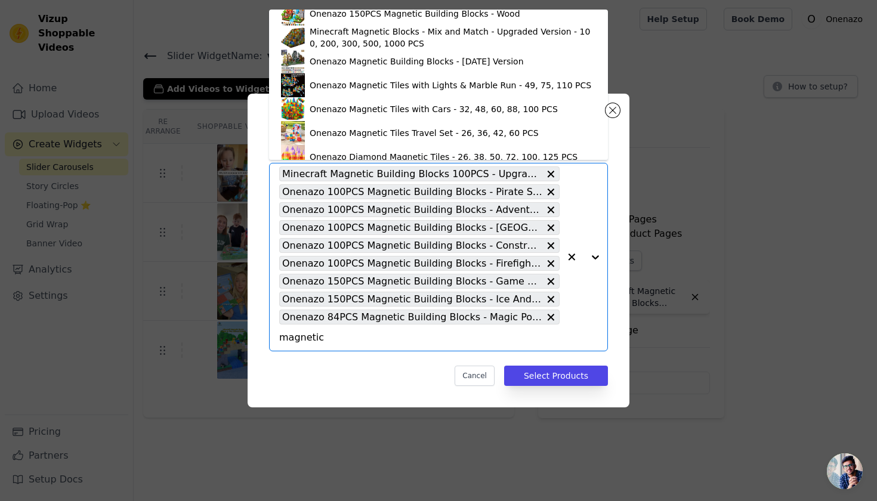
scroll to position [277, 0]
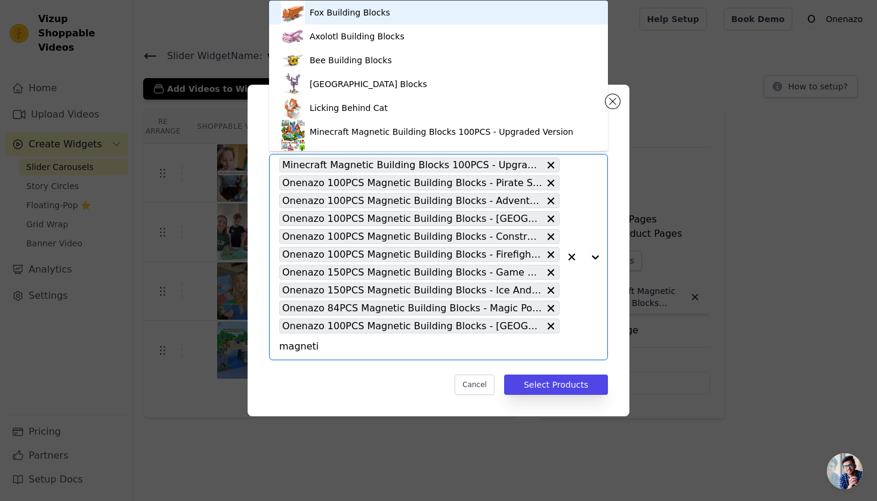
type input "magnetic"
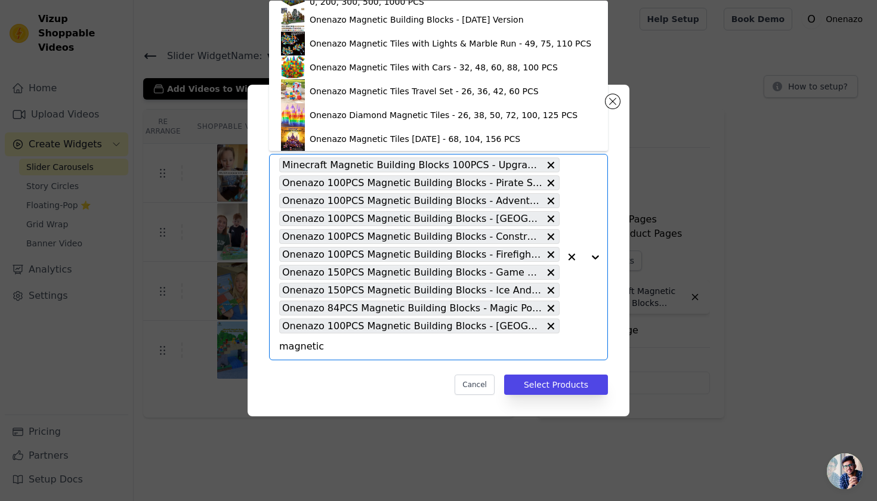
scroll to position [334, 0]
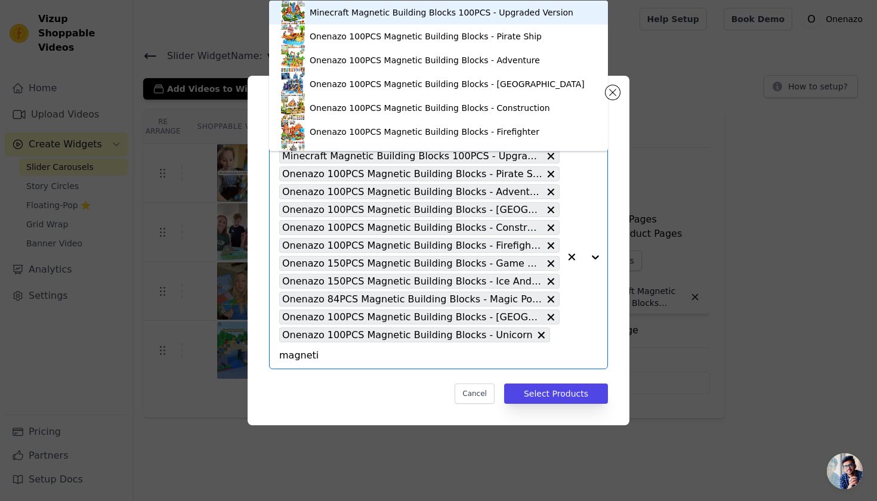
type input "magnetic"
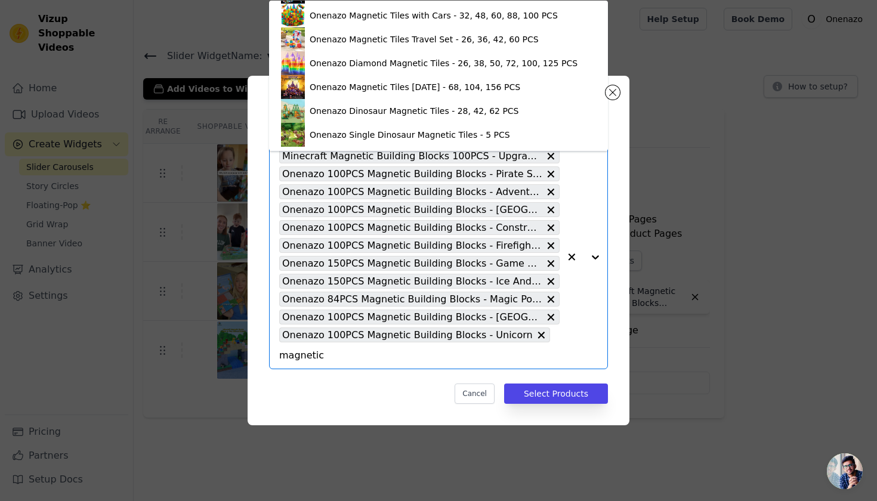
scroll to position [378, 0]
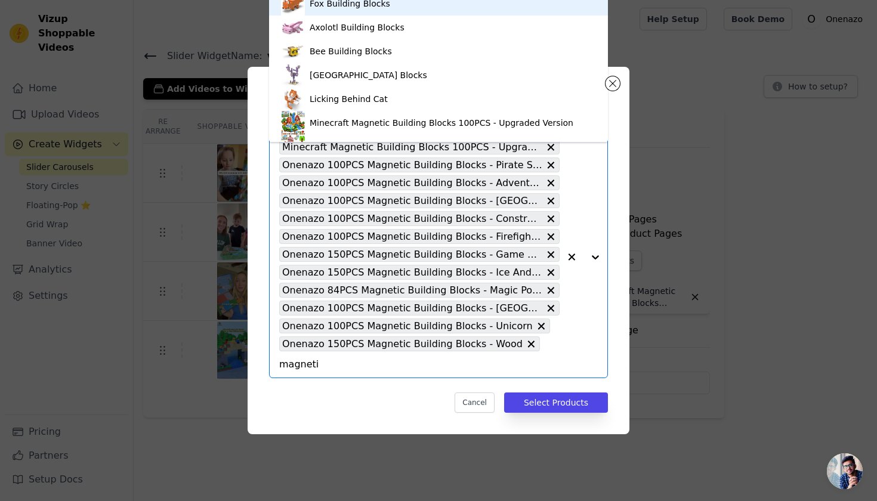
type input "magnetic"
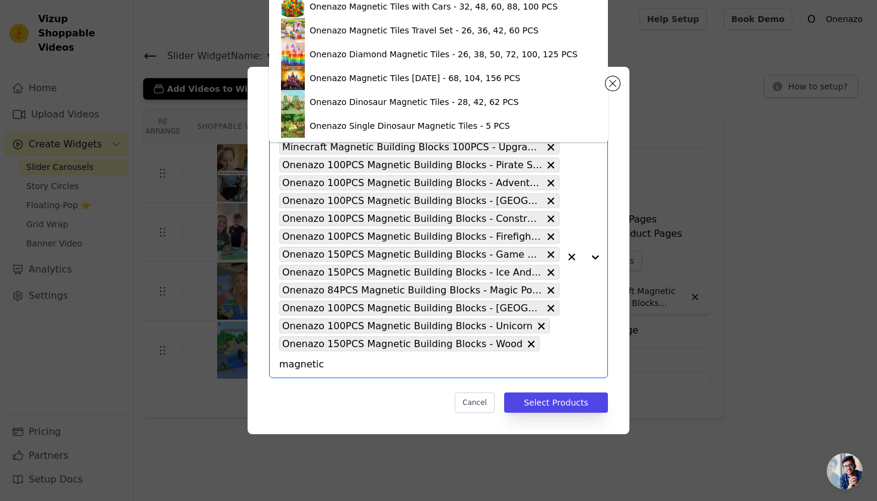
scroll to position [444, 0]
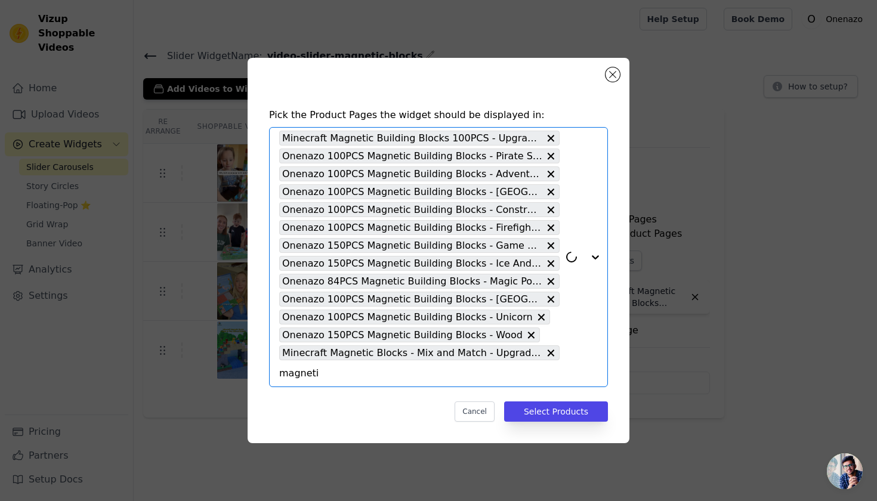
type input "magnetic"
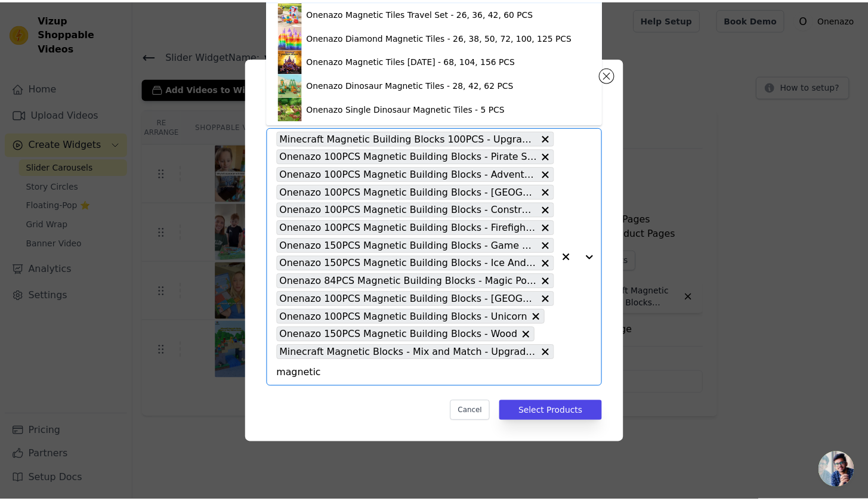
scroll to position [449, 0]
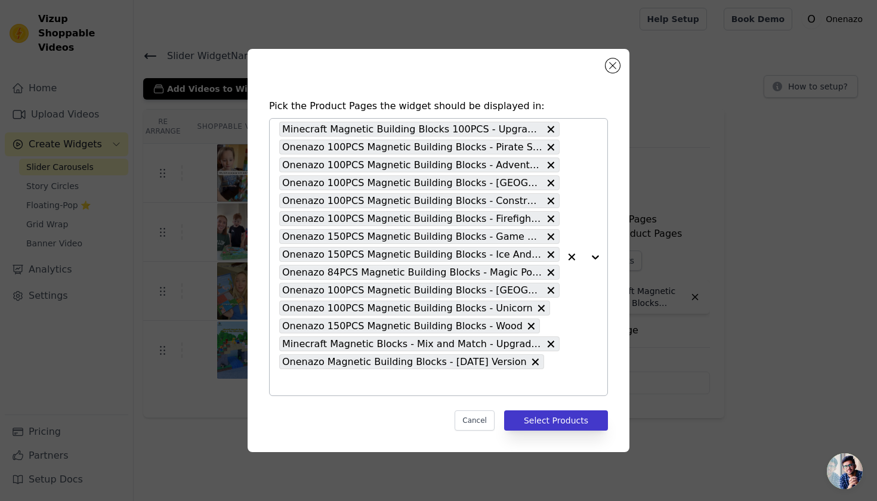
click at [576, 425] on button "Select Products" at bounding box center [556, 421] width 104 height 20
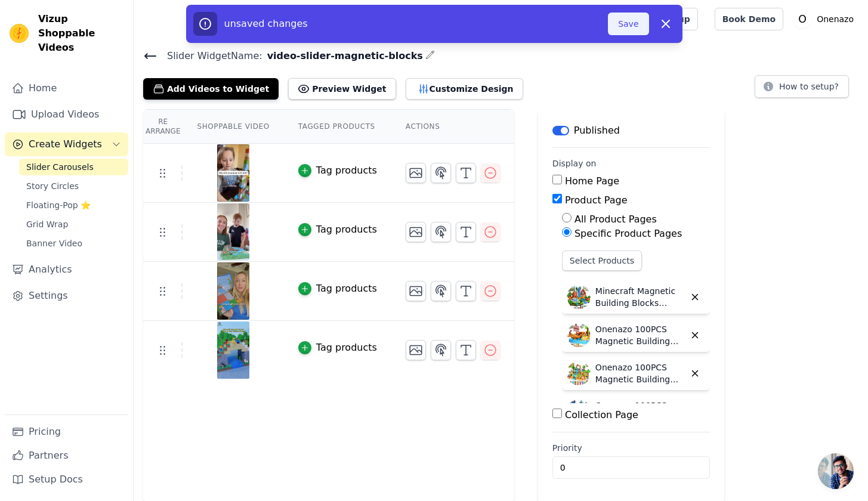
click at [634, 21] on button "Save" at bounding box center [628, 24] width 41 height 23
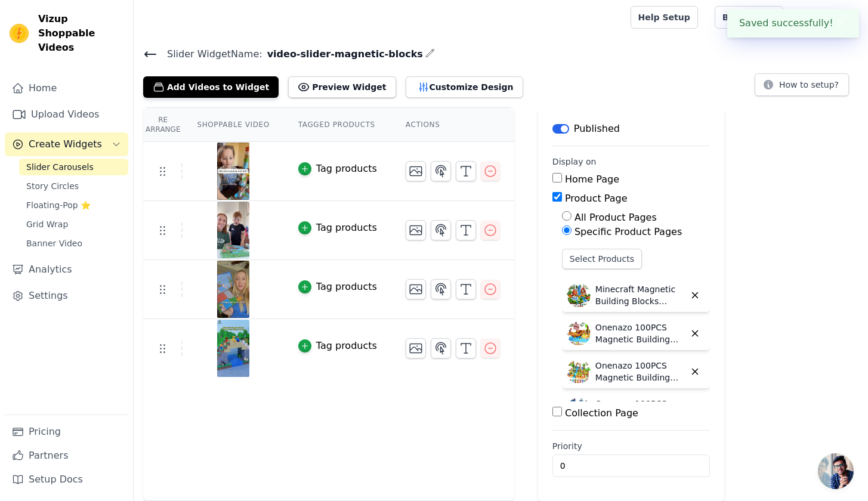
scroll to position [1, 0]
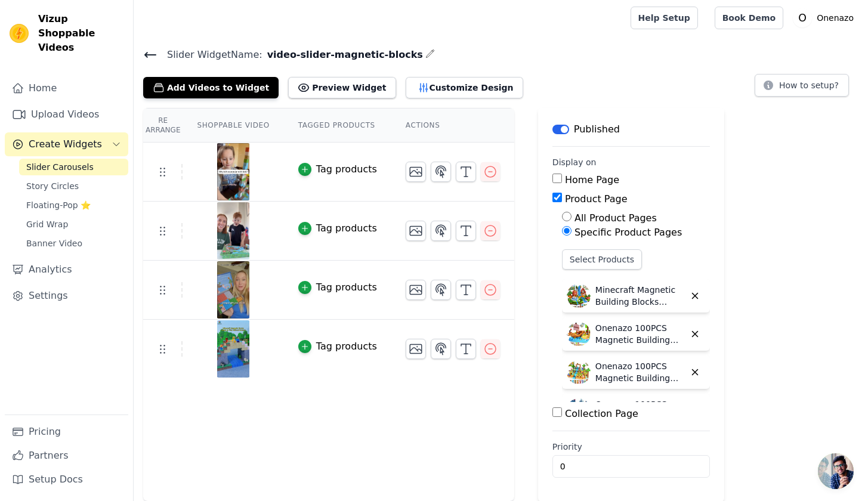
click at [557, 180] on input "Home Page" at bounding box center [558, 179] width 10 height 10
checkbox input "true"
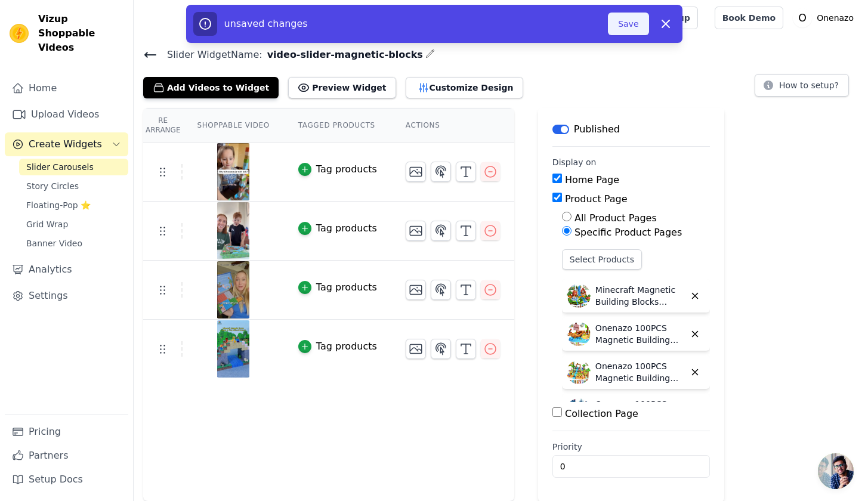
click at [629, 27] on button "Save" at bounding box center [628, 24] width 41 height 23
click at [557, 412] on input "Collection Page" at bounding box center [558, 413] width 10 height 10
checkbox input "true"
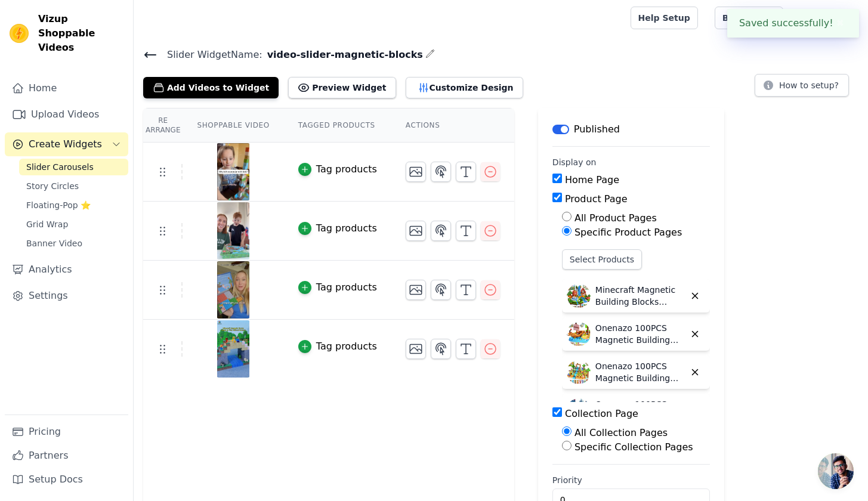
click at [584, 453] on div "Specific Collection Pages" at bounding box center [636, 447] width 148 height 14
click at [592, 448] on label "Specific Collection Pages" at bounding box center [634, 447] width 119 height 11
click at [572, 448] on input "Specific Collection Pages" at bounding box center [567, 446] width 10 height 10
radio input "true"
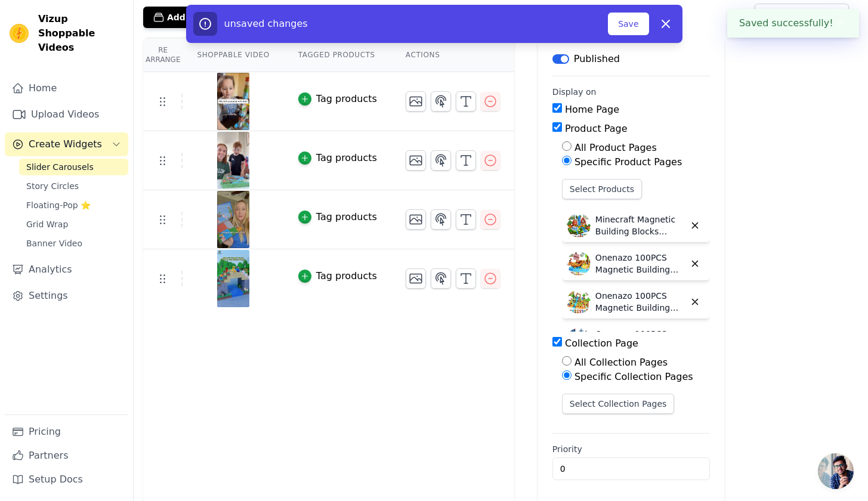
scroll to position [72, 0]
click at [606, 400] on button "Select Collection Pages" at bounding box center [618, 403] width 113 height 20
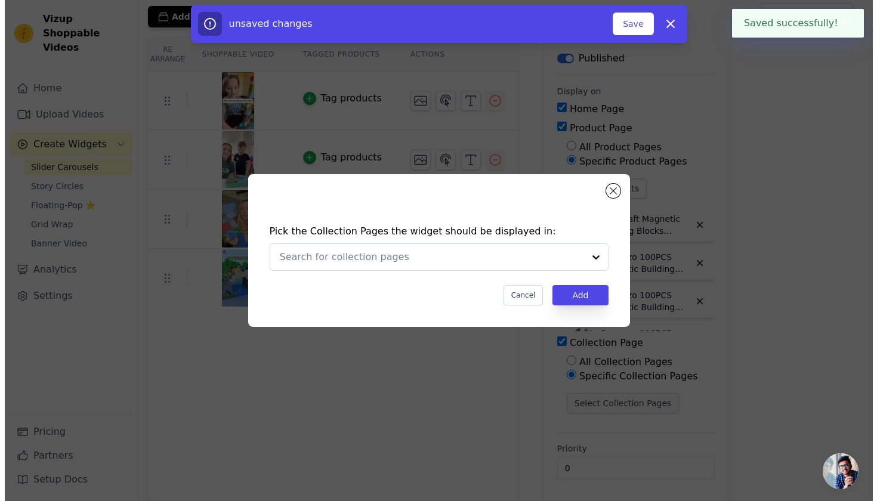
scroll to position [0, 0]
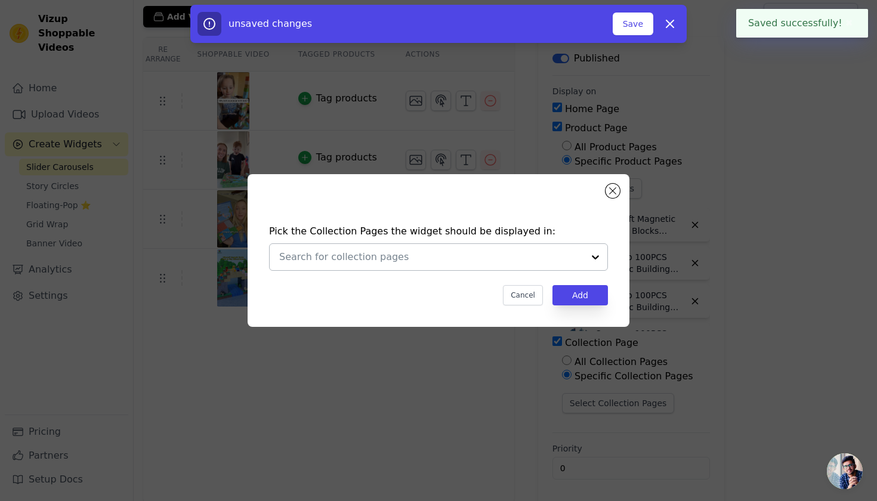
click at [457, 268] on div at bounding box center [431, 257] width 304 height 26
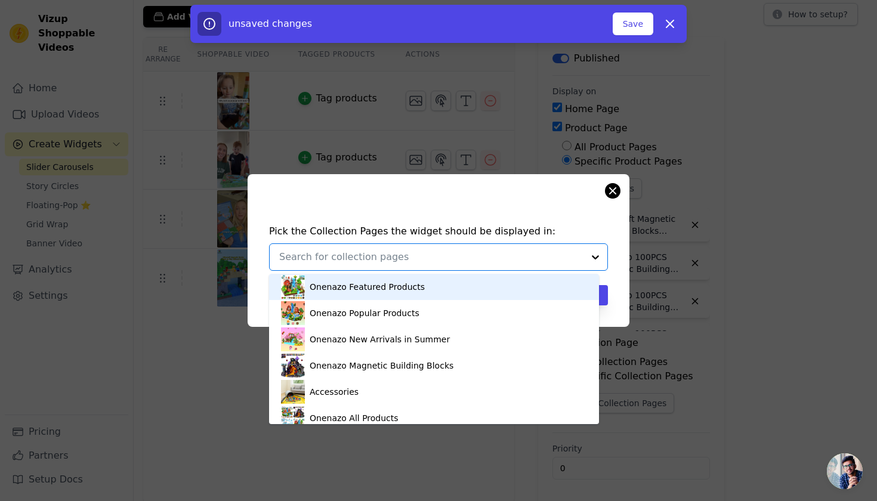
click at [614, 192] on button "Close modal" at bounding box center [613, 191] width 14 height 14
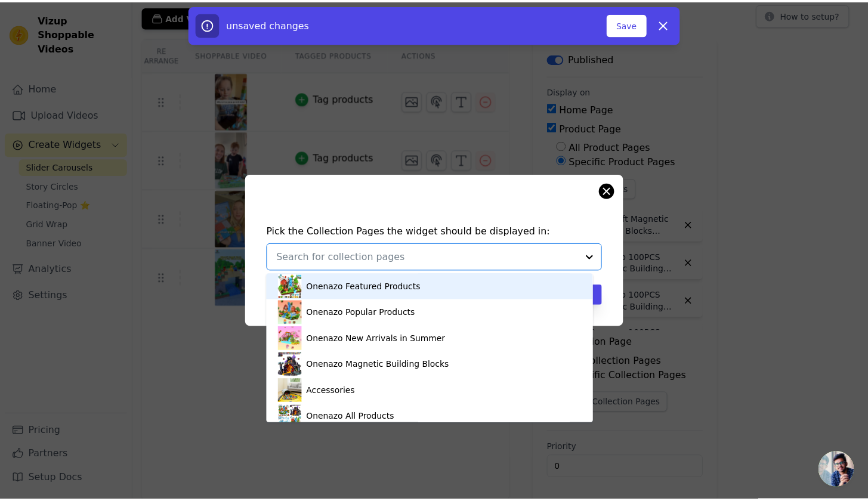
scroll to position [72, 0]
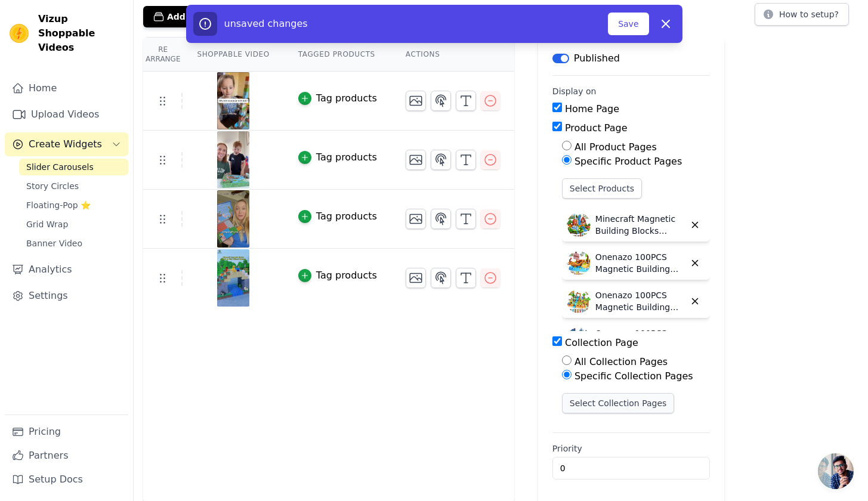
click at [602, 403] on button "Select Collection Pages" at bounding box center [618, 403] width 113 height 20
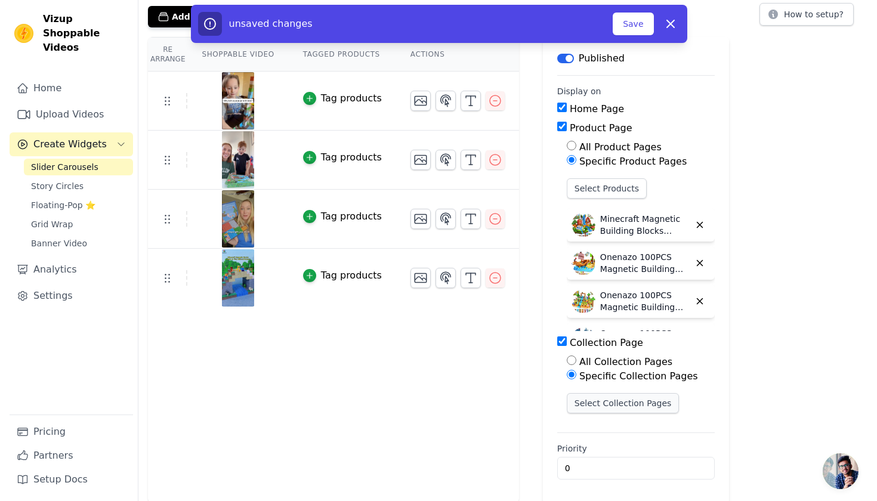
scroll to position [0, 0]
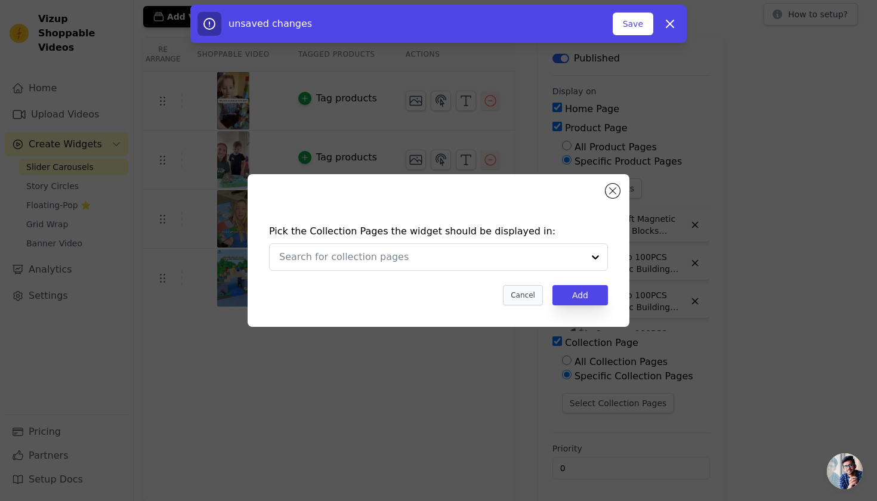
click at [529, 295] on button "Cancel" at bounding box center [523, 295] width 40 height 20
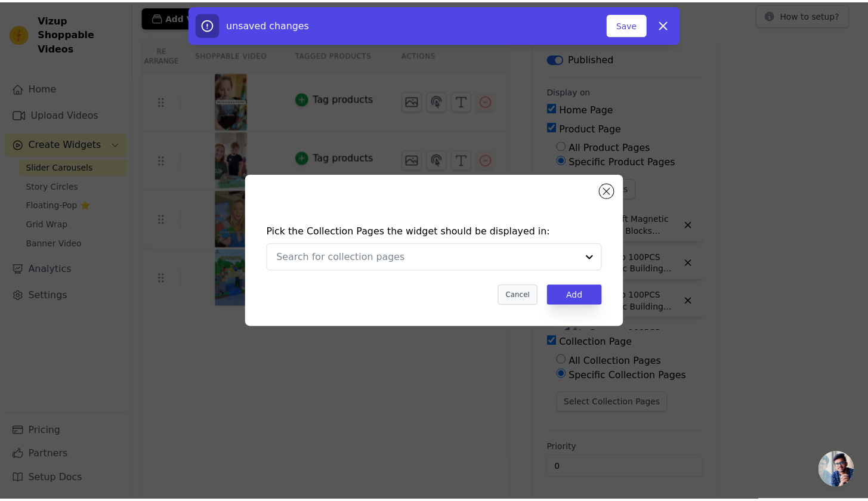
scroll to position [72, 0]
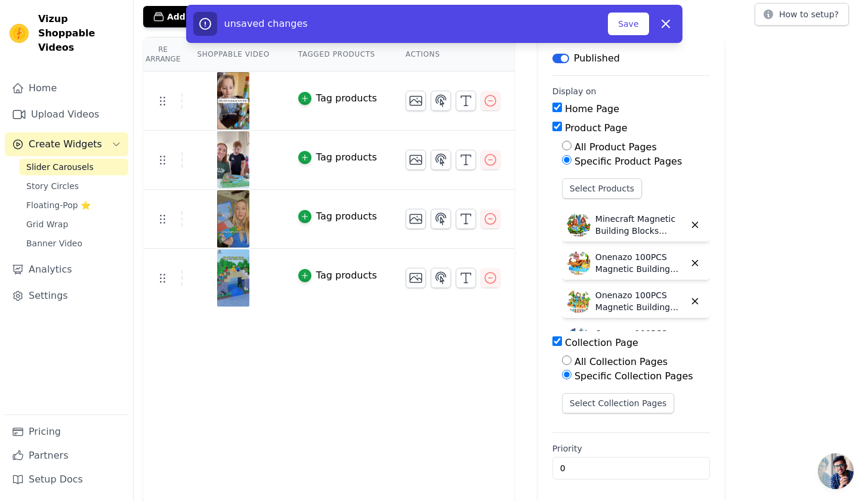
click at [554, 339] on input "Collection Page" at bounding box center [558, 342] width 10 height 10
checkbox input "false"
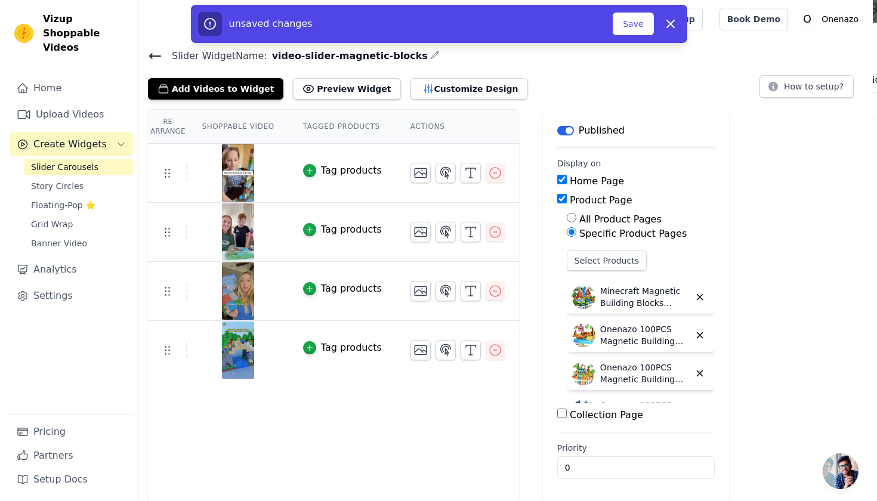
scroll to position [0, 0]
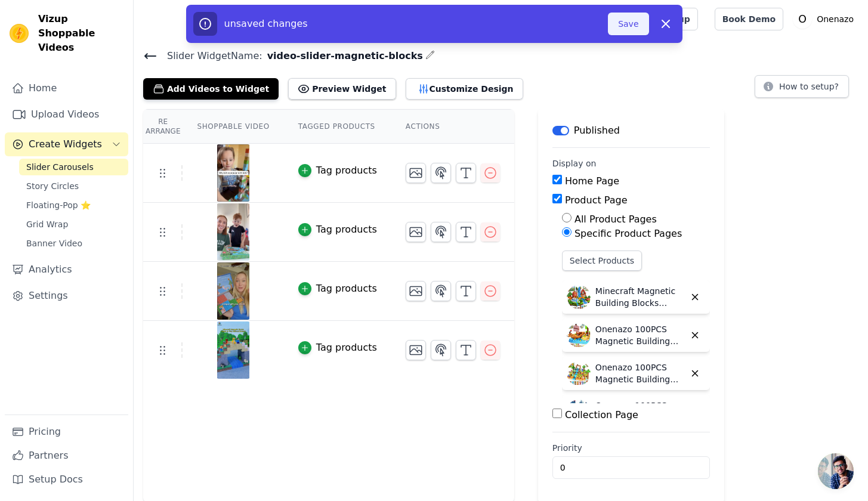
click at [626, 30] on button "Save" at bounding box center [628, 24] width 41 height 23
click at [616, 27] on div at bounding box center [379, 19] width 473 height 38
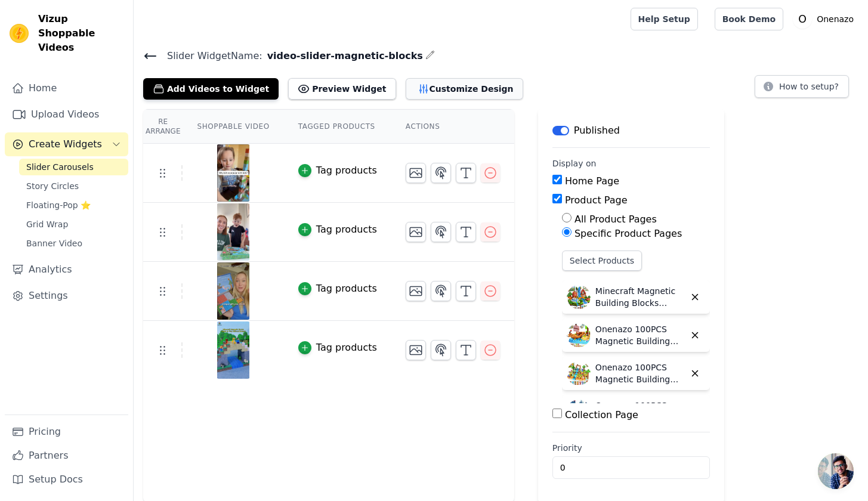
click at [437, 88] on button "Customize Design" at bounding box center [465, 88] width 118 height 21
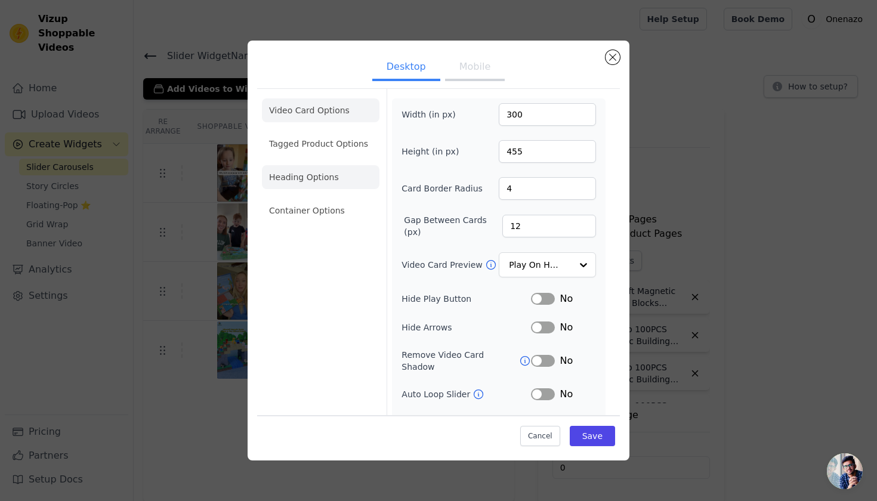
click at [311, 183] on li "Heading Options" at bounding box center [321, 177] width 118 height 24
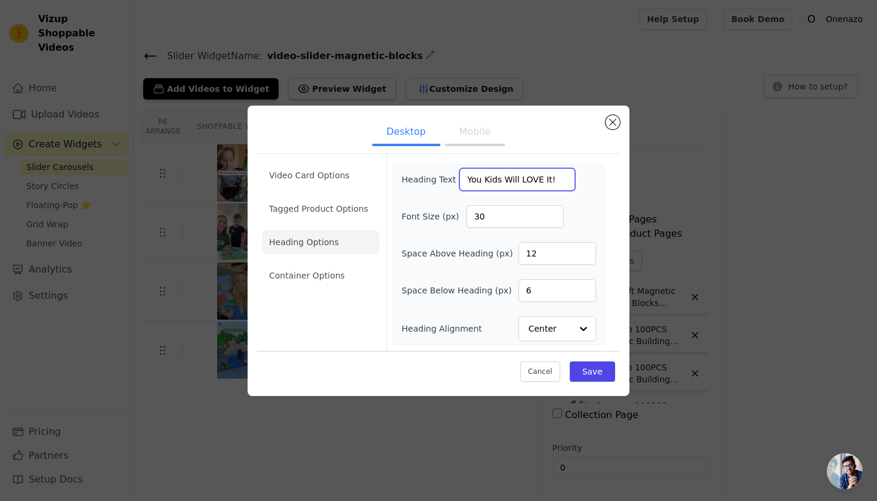
click at [480, 181] on input "You Kids Will LOVE It!" at bounding box center [517, 179] width 116 height 23
type input "Your Kids Will LOVE It!"
click at [597, 368] on button "Save" at bounding box center [592, 372] width 45 height 20
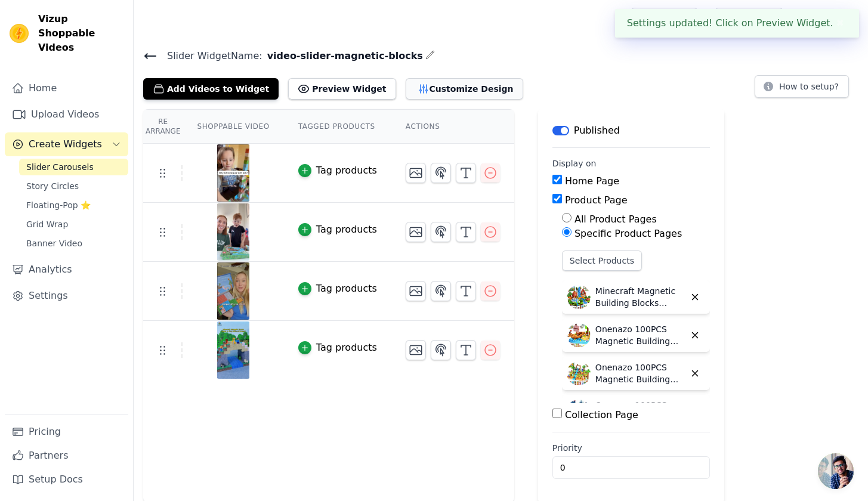
click at [415, 85] on button "Customize Design" at bounding box center [465, 88] width 118 height 21
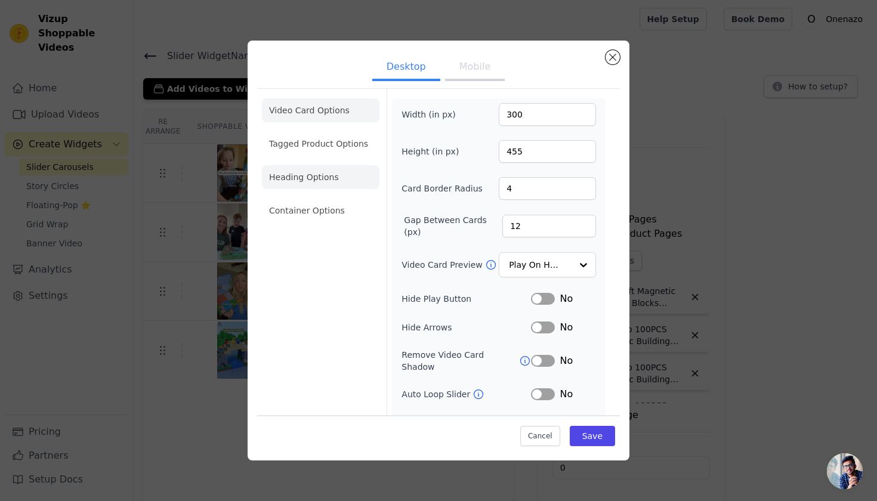
click at [319, 183] on li "Heading Options" at bounding box center [321, 177] width 118 height 24
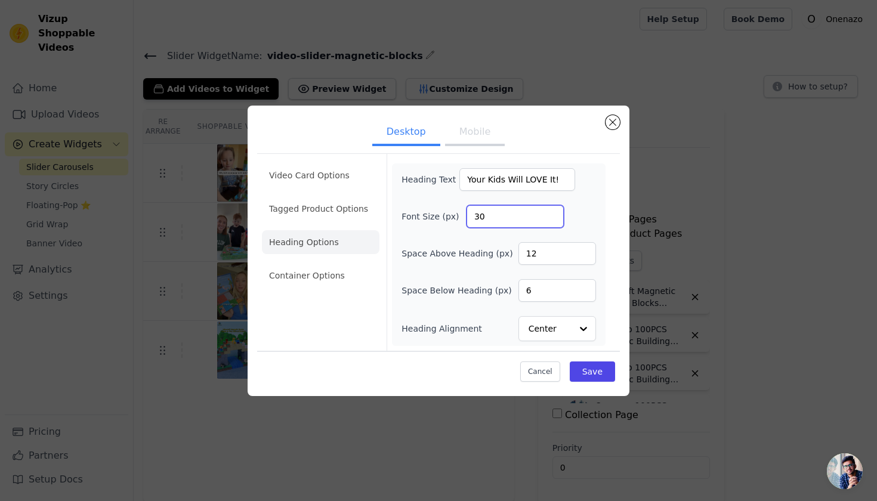
click at [500, 224] on input "30" at bounding box center [515, 216] width 97 height 23
type input "35"
click at [587, 367] on button "Save" at bounding box center [592, 372] width 45 height 20
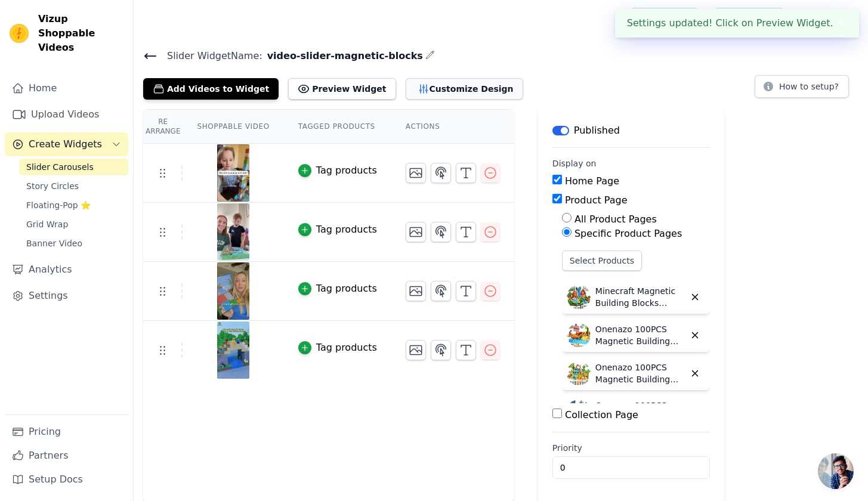
click at [449, 84] on button "Customize Design" at bounding box center [465, 88] width 118 height 21
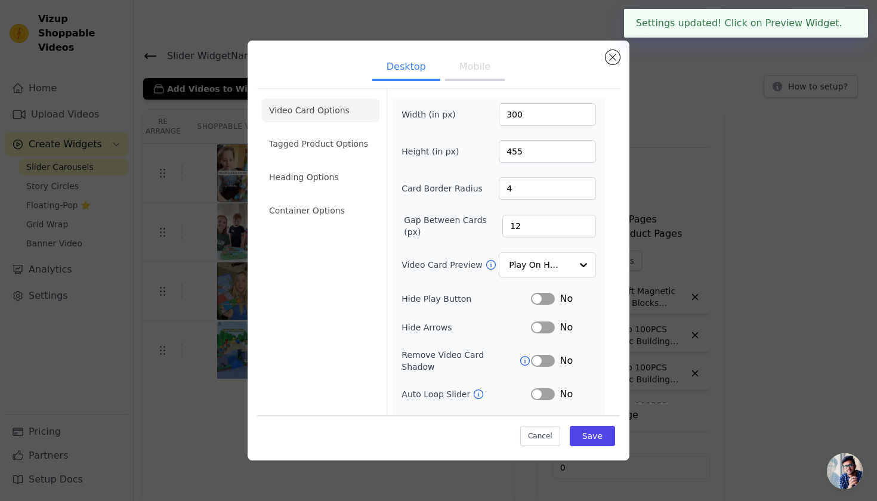
click at [473, 73] on button "Mobile" at bounding box center [475, 68] width 60 height 26
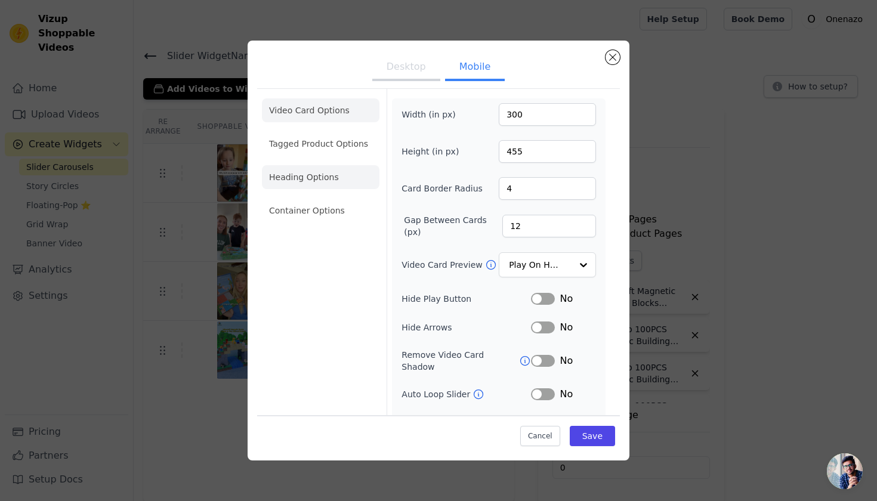
click at [284, 173] on li "Heading Options" at bounding box center [321, 177] width 118 height 24
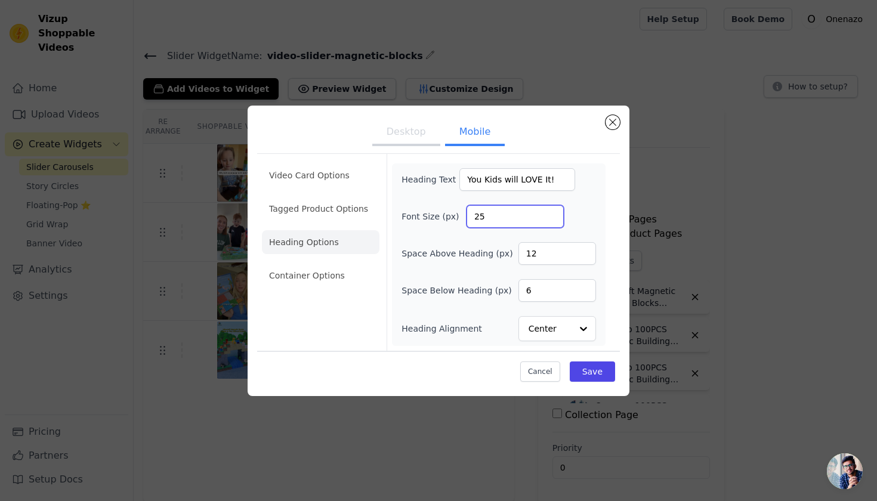
click at [507, 217] on input "25" at bounding box center [515, 216] width 97 height 23
type input "30"
click at [600, 366] on button "Save" at bounding box center [592, 372] width 45 height 20
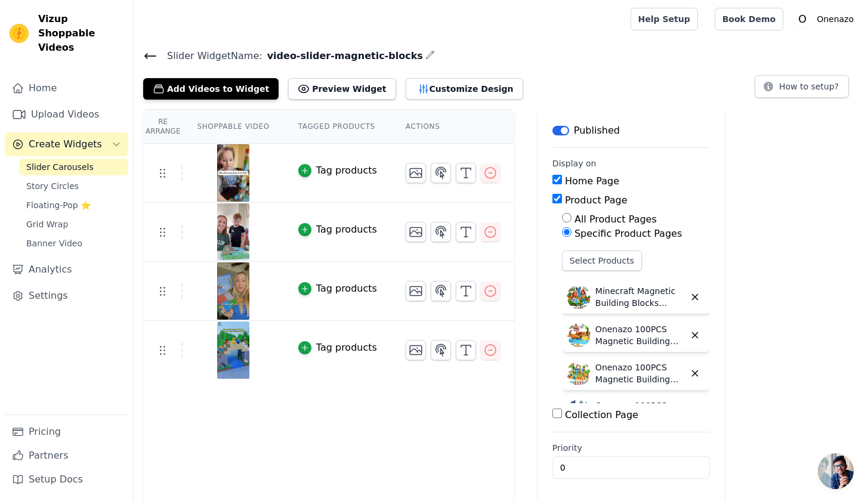
click at [831, 189] on div "Re Arrange Shoppable Video Tagged Products Actions Tag products Tag products Ta…" at bounding box center [501, 306] width 734 height 394
click at [53, 103] on link "Upload Videos" at bounding box center [67, 115] width 124 height 24
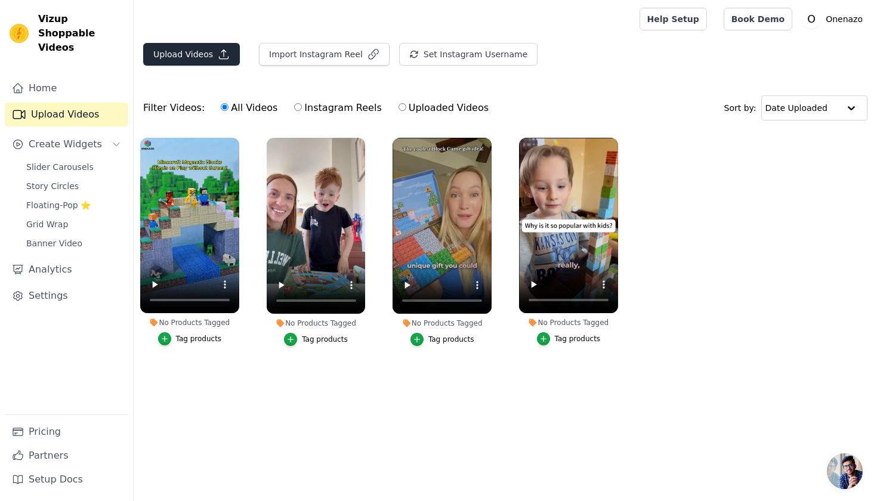
click at [196, 53] on button "Upload Videos" at bounding box center [191, 54] width 97 height 23
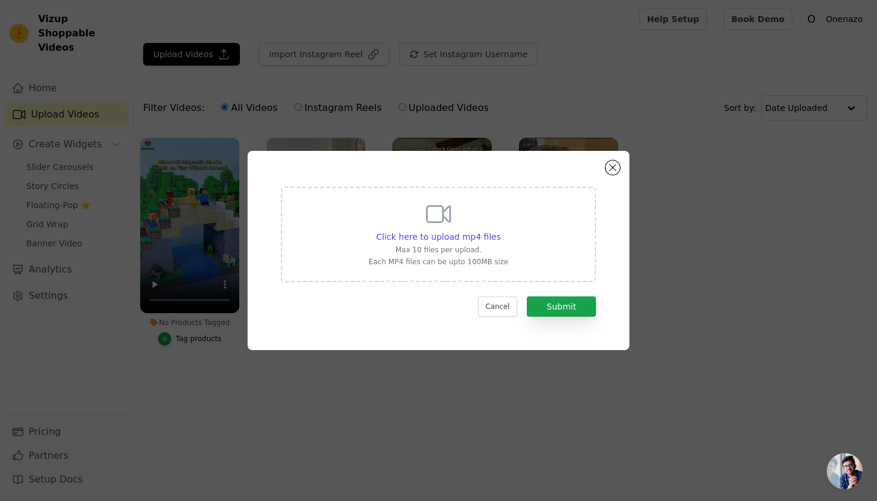
click at [431, 215] on icon at bounding box center [438, 214] width 29 height 29
click at [500, 230] on input "Click here to upload mp4 files Max 10 files per upload. Each MP4 files can be u…" at bounding box center [500, 230] width 1 height 1
type input "C:\fakepath\9-16-video-slider-250903-5.mp4"
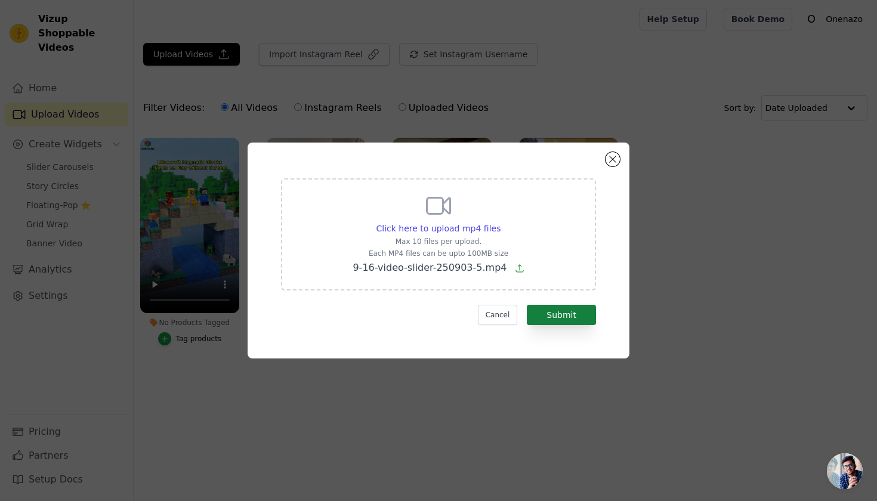
click at [563, 314] on button "Submit" at bounding box center [561, 315] width 69 height 20
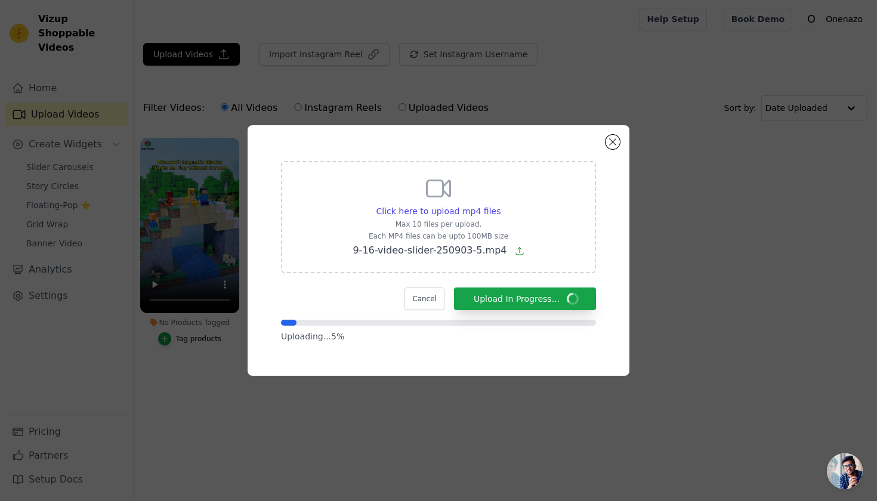
click at [191, 355] on div "Click here to upload mp4 files Max 10 files per upload. Each MP4 files can be u…" at bounding box center [438, 250] width 839 height 289
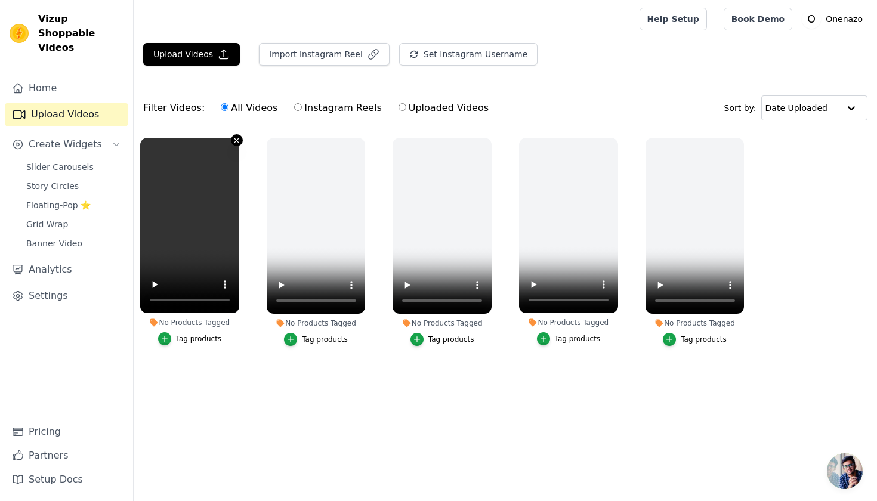
click at [236, 140] on icon "button" at bounding box center [236, 140] width 5 height 5
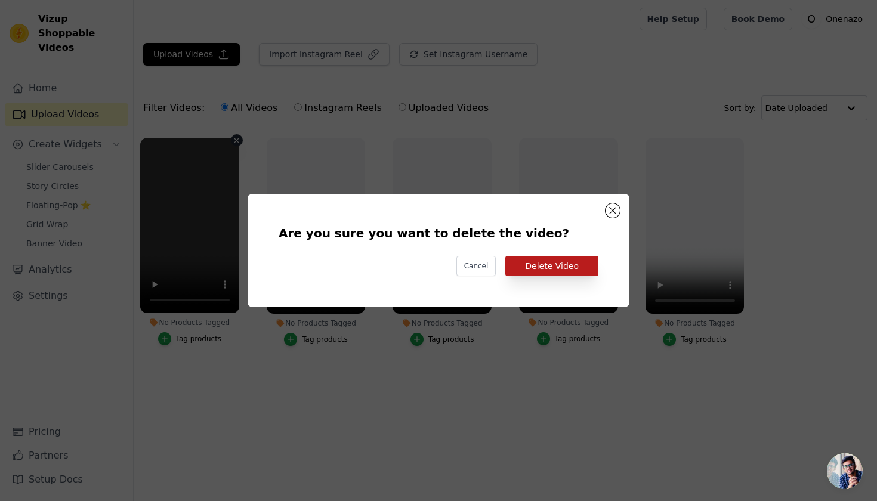
click at [544, 262] on button "Delete Video" at bounding box center [551, 266] width 93 height 20
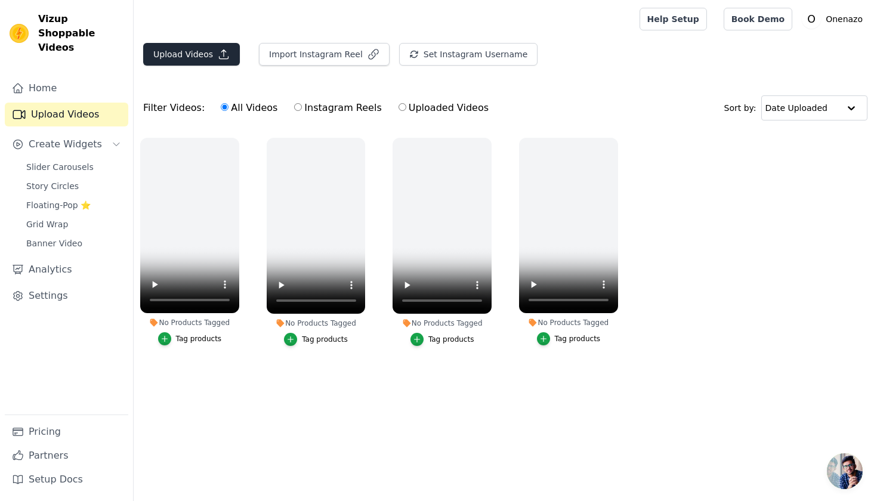
click at [211, 53] on button "Upload Videos" at bounding box center [191, 54] width 97 height 23
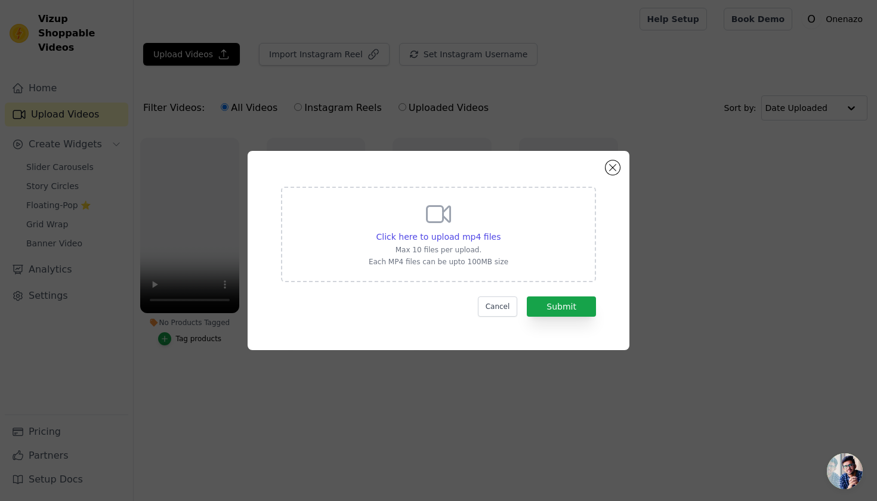
click at [453, 209] on div "Click here to upload mp4 files Max 10 files per upload. Each MP4 files can be u…" at bounding box center [439, 233] width 140 height 67
click at [500, 230] on input "Click here to upload mp4 files Max 10 files per upload. Each MP4 files can be u…" at bounding box center [500, 230] width 1 height 1
type input "C:\fakepath\9-16-video-slider-250903-4.mp4"
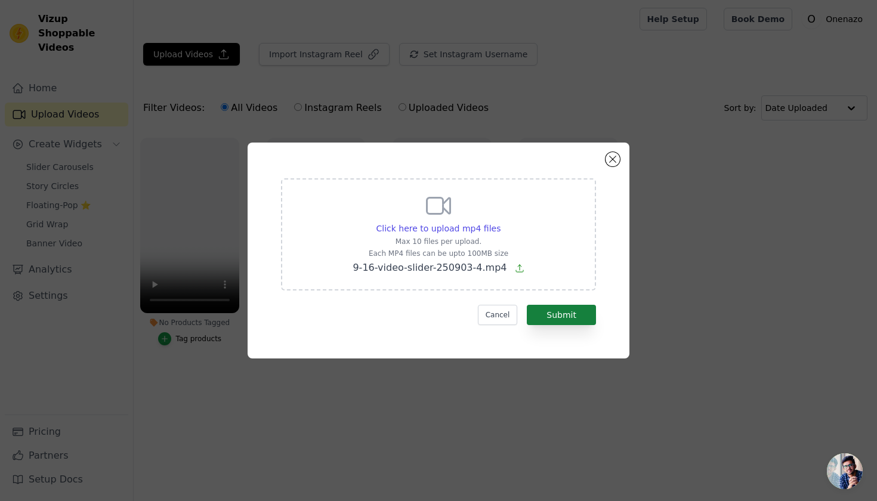
click at [569, 319] on button "Submit" at bounding box center [561, 315] width 69 height 20
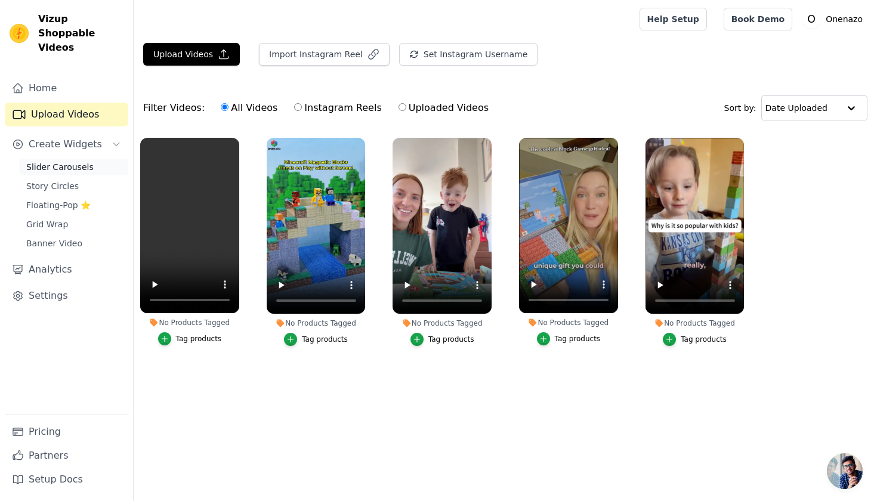
click at [61, 161] on span "Slider Carousels" at bounding box center [59, 167] width 67 height 12
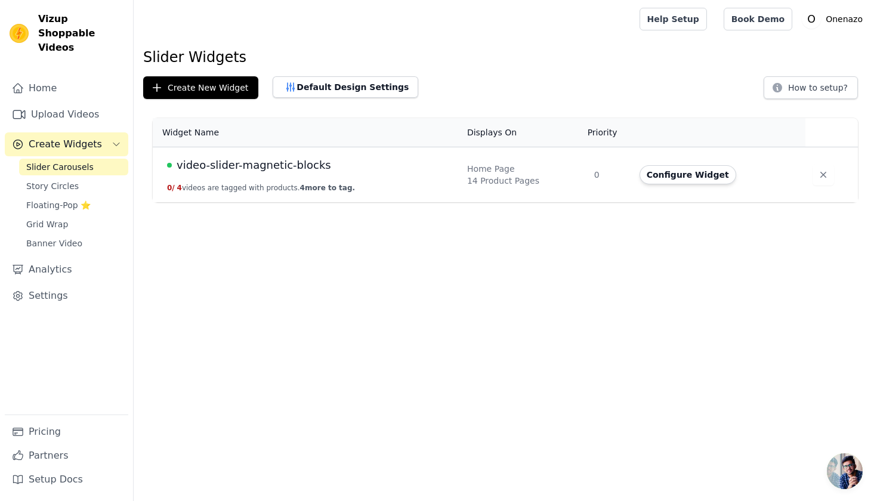
click at [264, 165] on span "video-slider-magnetic-blocks" at bounding box center [254, 165] width 155 height 17
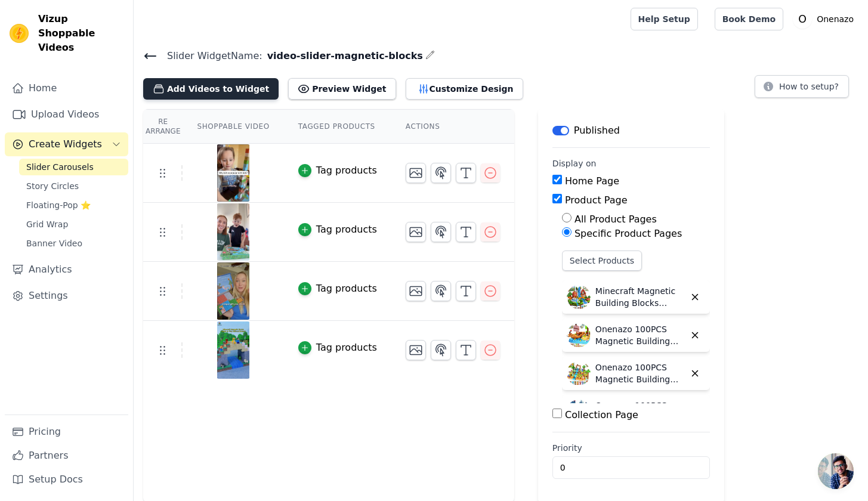
click at [190, 91] on button "Add Videos to Widget" at bounding box center [210, 88] width 135 height 21
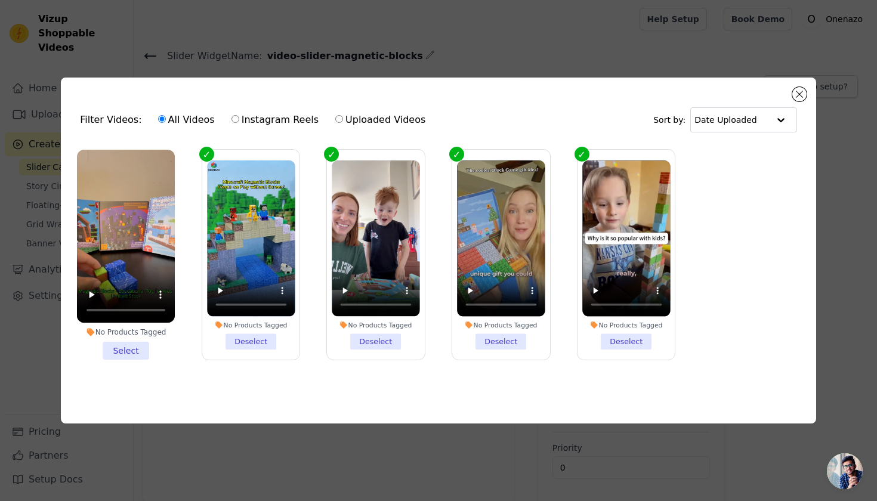
click at [140, 345] on li "No Products Tagged Select" at bounding box center [126, 255] width 98 height 211
click at [0, 0] on input "No Products Tagged Select" at bounding box center [0, 0] width 0 height 0
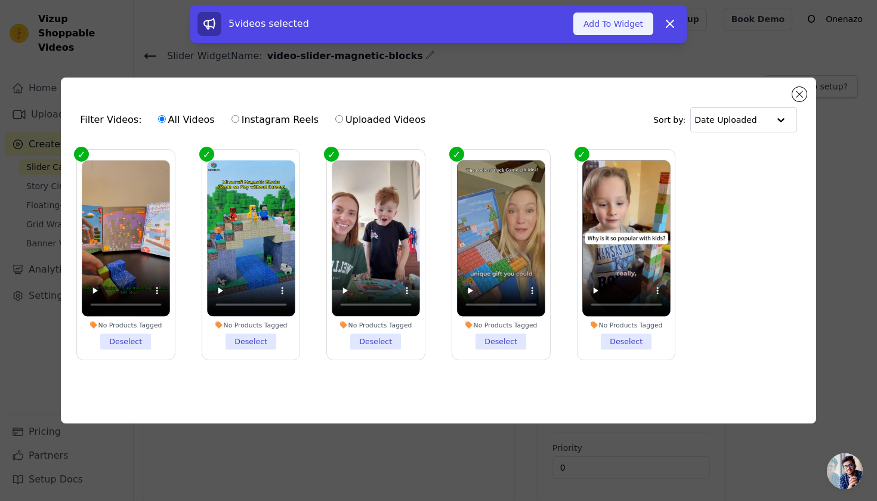
click at [595, 20] on button "Add To Widget" at bounding box center [613, 24] width 80 height 23
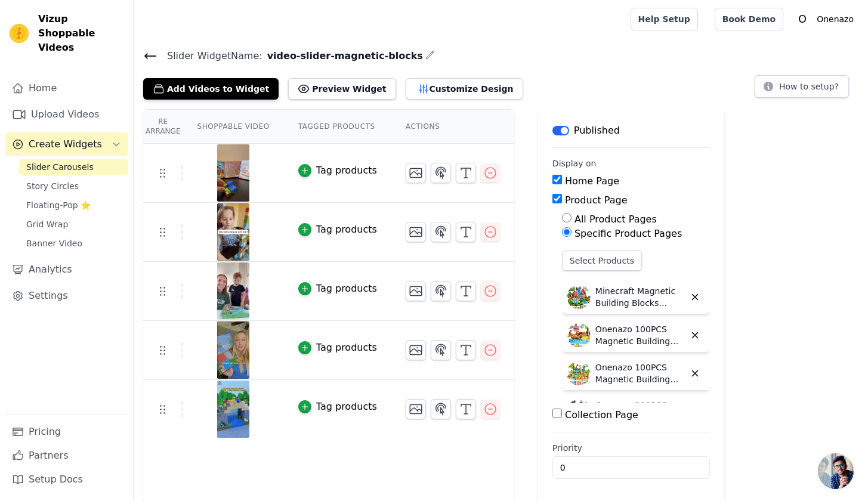
scroll to position [1, 0]
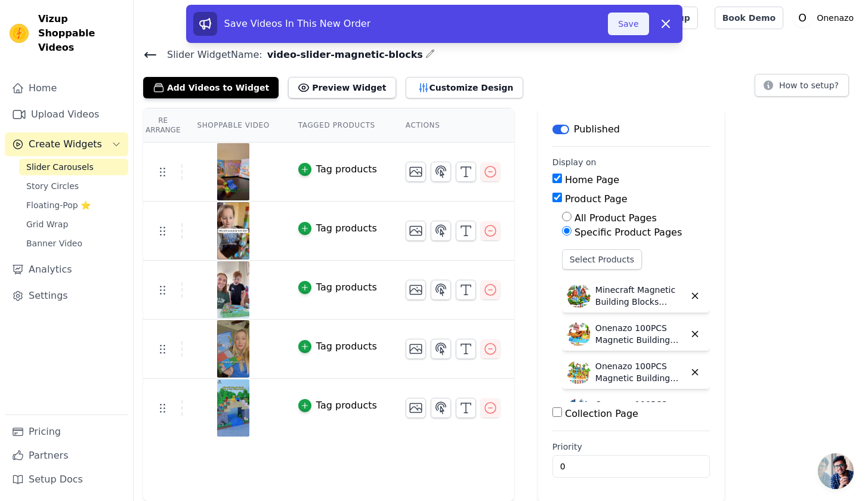
click at [631, 21] on button "Save" at bounding box center [628, 24] width 41 height 23
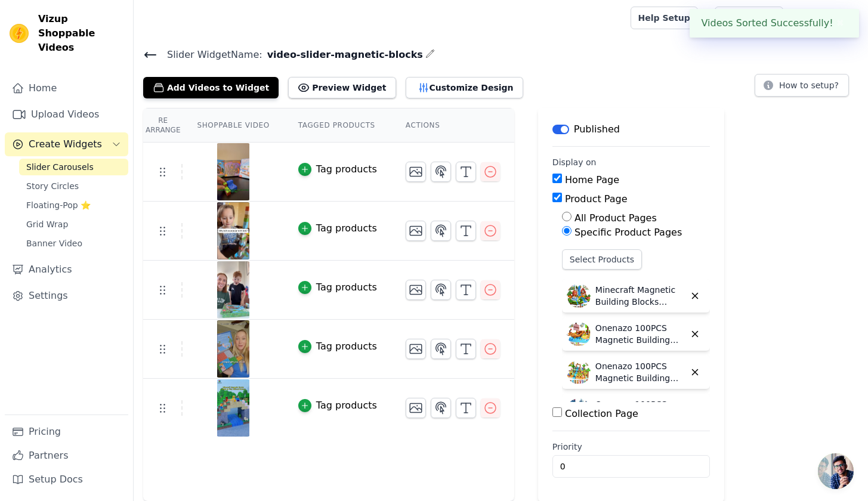
click at [552, 33] on div at bounding box center [379, 18] width 473 height 38
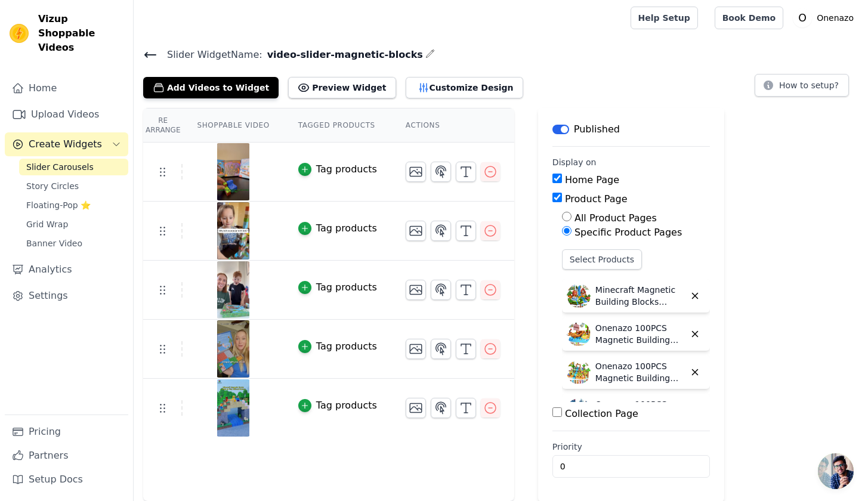
drag, startPoint x: 567, startPoint y: 70, endPoint x: 533, endPoint y: 79, distance: 35.7
click at [567, 70] on div "Slider Widget Name: video-slider-magnetic-blocks Add Videos to Widget Preview W…" at bounding box center [501, 73] width 734 height 52
click at [192, 95] on button "Add Videos to Widget" at bounding box center [210, 87] width 135 height 21
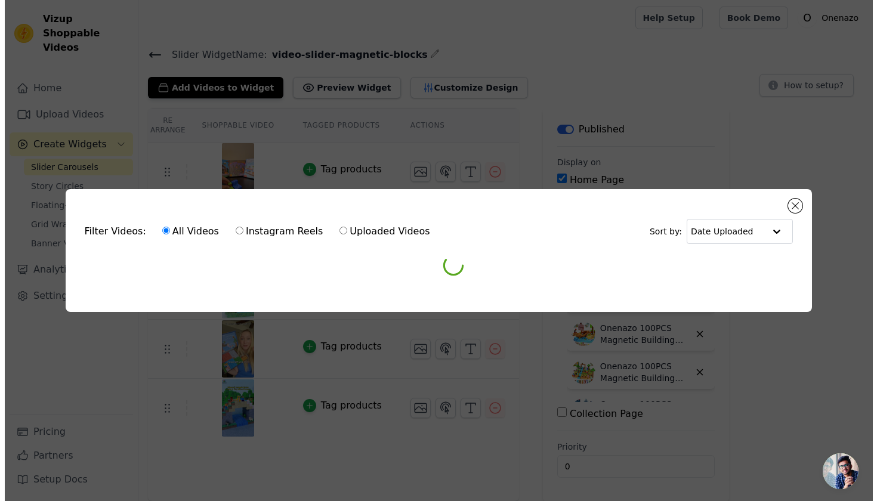
scroll to position [0, 0]
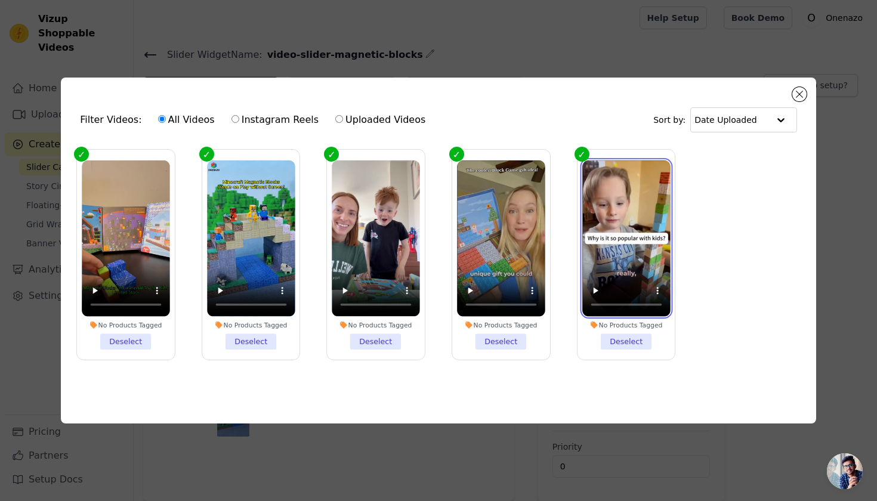
drag, startPoint x: 607, startPoint y: 171, endPoint x: 181, endPoint y: 154, distance: 426.4
click at [181, 154] on ul "No Products Tagged Deselect No Products Tagged Deselect No Products Tagged Dese…" at bounding box center [438, 264] width 736 height 243
click at [801, 89] on button "Close modal" at bounding box center [799, 94] width 14 height 14
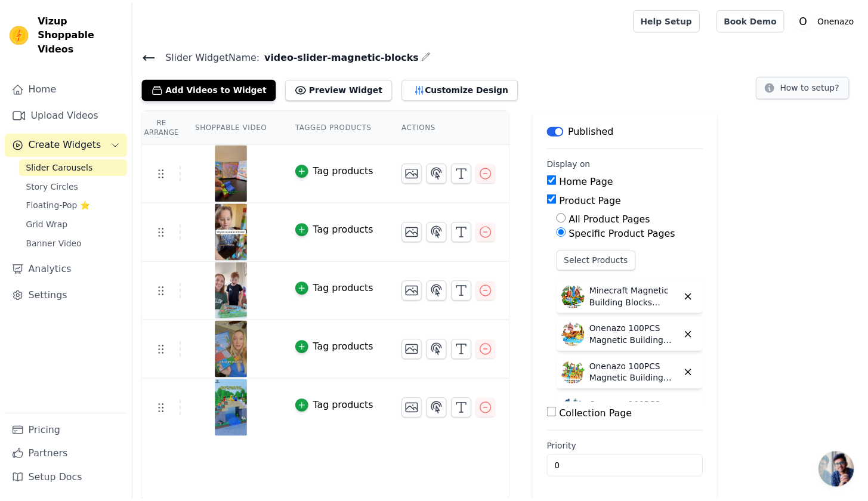
scroll to position [1, 0]
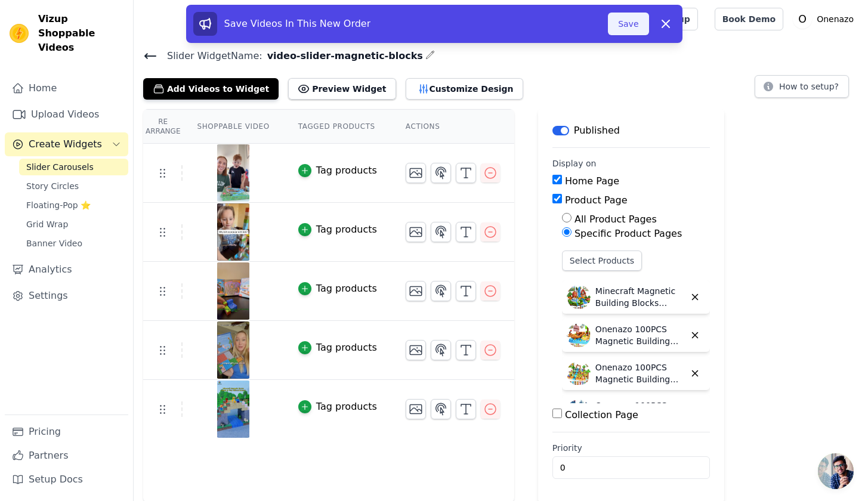
click at [632, 20] on button "Save" at bounding box center [628, 24] width 41 height 23
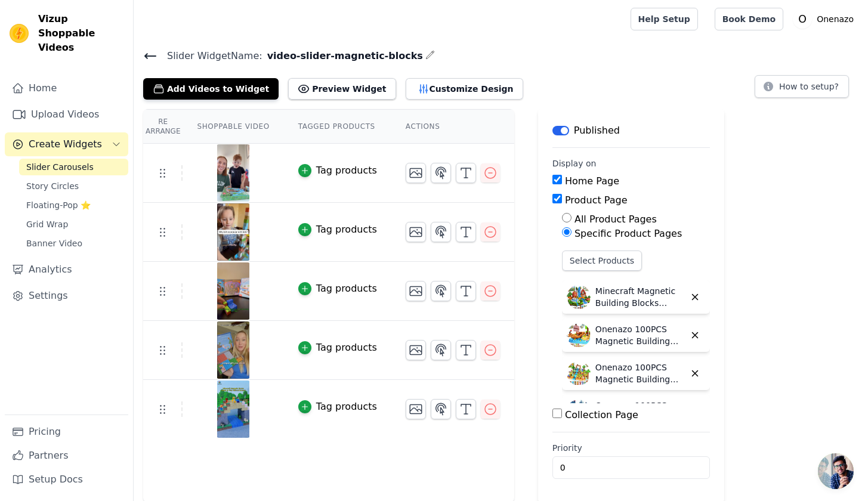
scroll to position [1, 0]
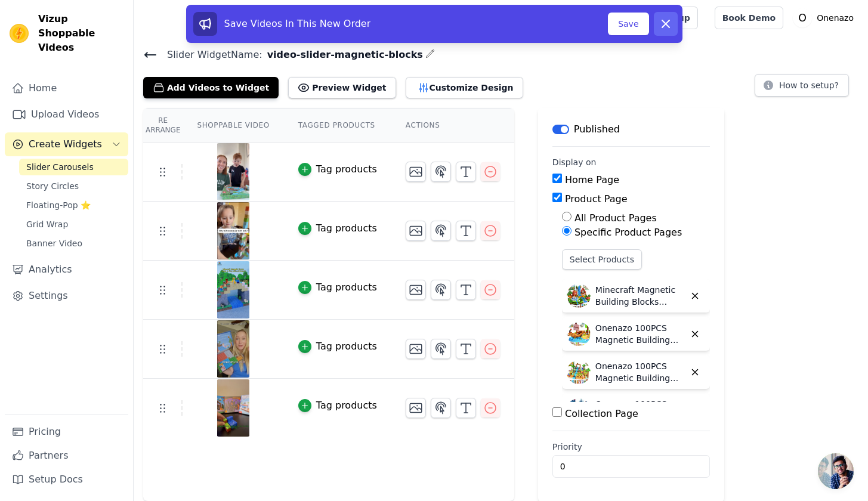
click at [664, 17] on icon at bounding box center [666, 24] width 14 height 14
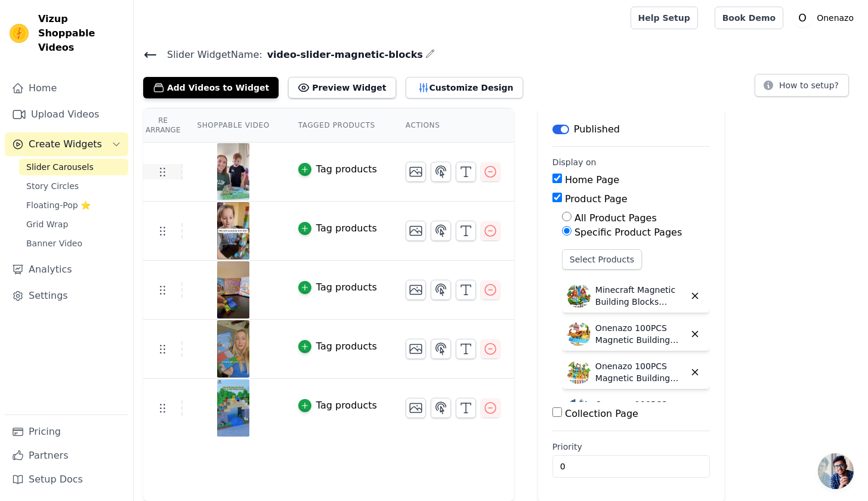
click at [181, 174] on td at bounding box center [162, 172] width 39 height 16
click at [159, 227] on icon at bounding box center [162, 231] width 14 height 14
click at [158, 119] on th "Re Arrange" at bounding box center [162, 126] width 39 height 34
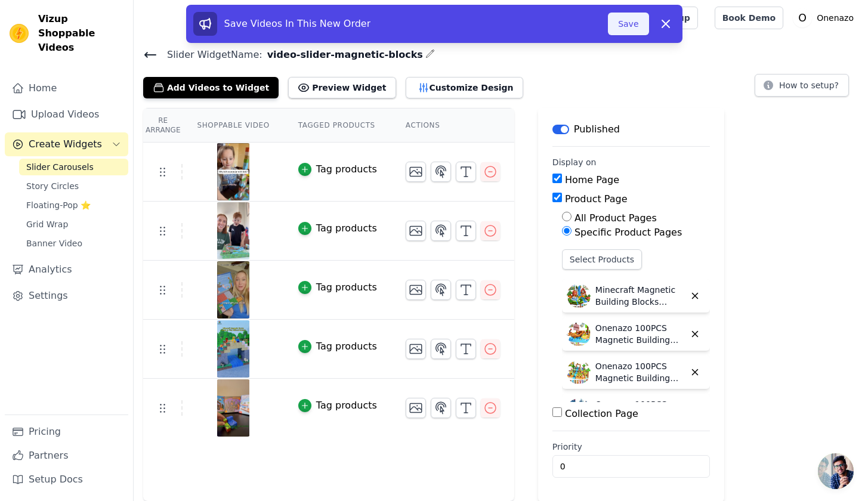
click at [624, 26] on button "Save" at bounding box center [628, 24] width 41 height 23
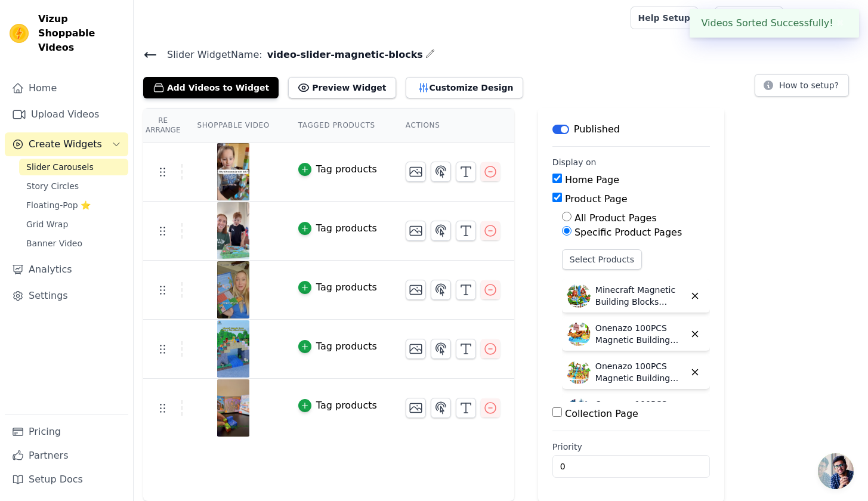
click at [595, 21] on div at bounding box center [379, 18] width 473 height 38
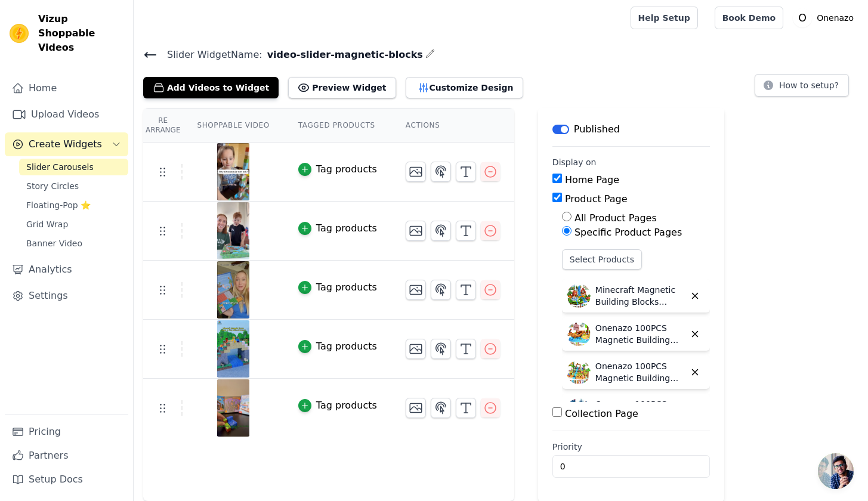
scroll to position [0, 0]
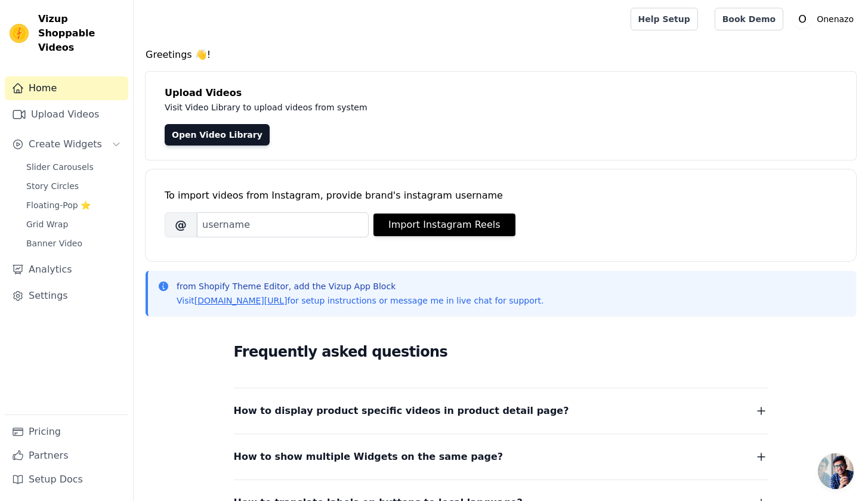
scroll to position [87, 0]
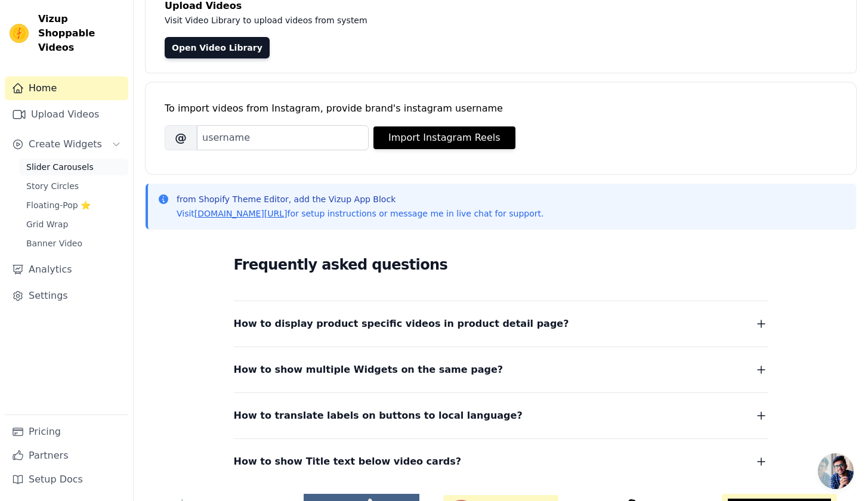
click at [101, 159] on link "Slider Carousels" at bounding box center [73, 167] width 109 height 17
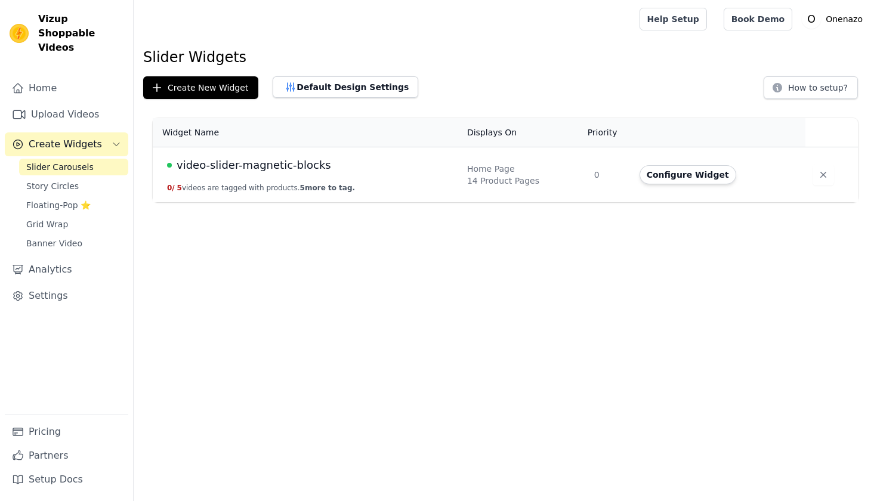
click at [411, 20] on div at bounding box center [384, 19] width 482 height 38
click at [273, 166] on span "video-slider-magnetic-blocks" at bounding box center [254, 165] width 155 height 17
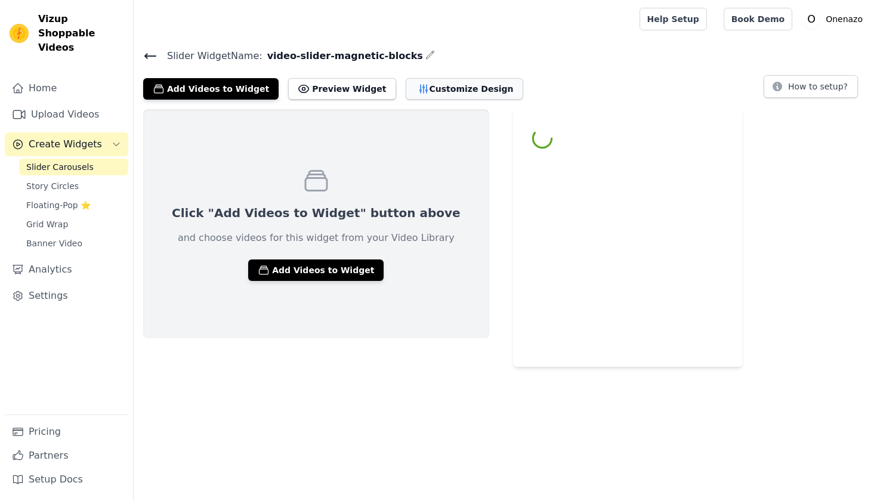
click at [424, 83] on button "Customize Design" at bounding box center [465, 88] width 118 height 21
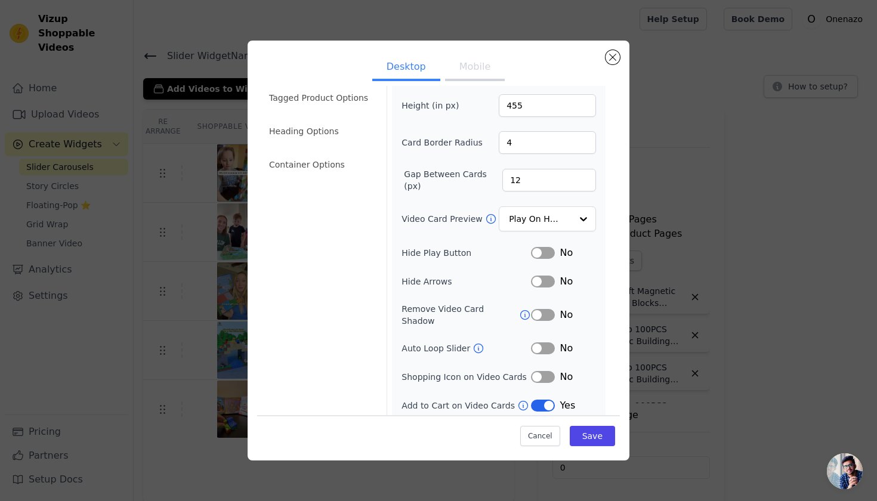
scroll to position [44, 0]
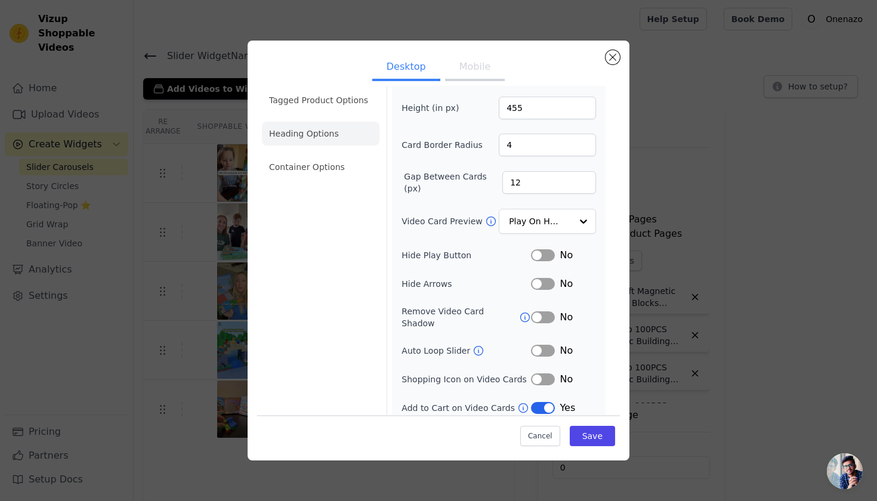
click at [299, 143] on li "Heading Options" at bounding box center [321, 134] width 118 height 24
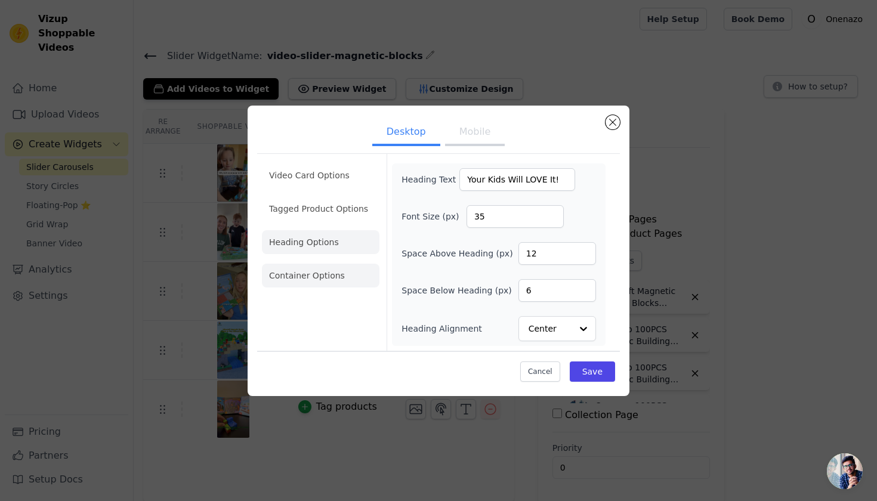
click at [301, 264] on li "Container Options" at bounding box center [321, 276] width 118 height 24
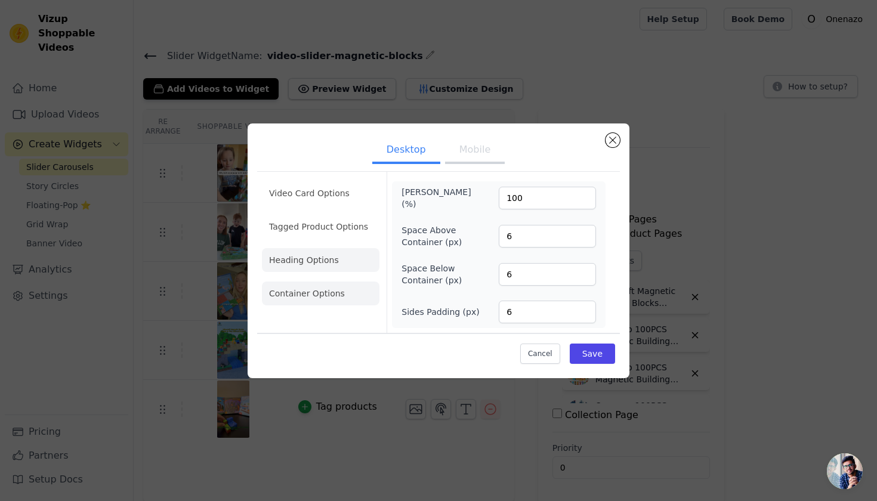
click at [317, 259] on li "Heading Options" at bounding box center [321, 260] width 118 height 24
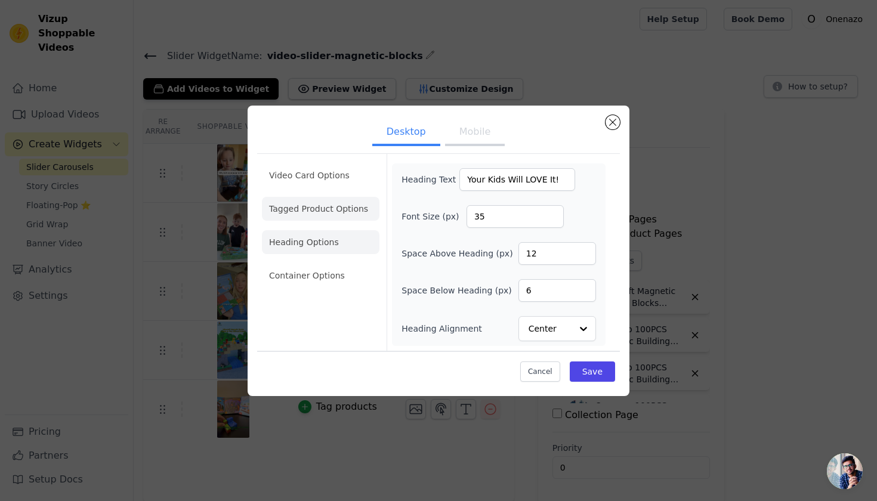
click at [288, 211] on li "Tagged Product Options" at bounding box center [321, 209] width 118 height 24
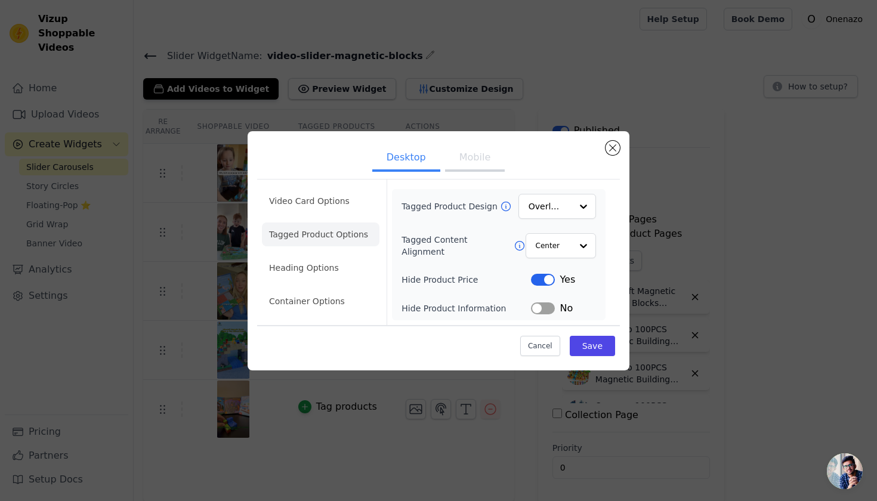
click at [545, 310] on button "Label" at bounding box center [543, 309] width 24 height 12
click at [592, 343] on button "Save" at bounding box center [592, 346] width 45 height 20
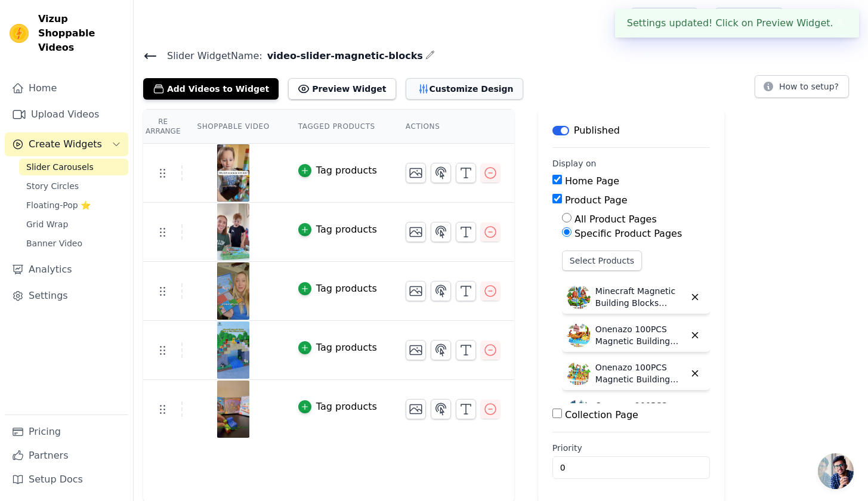
click at [445, 87] on button "Customize Design" at bounding box center [465, 88] width 118 height 21
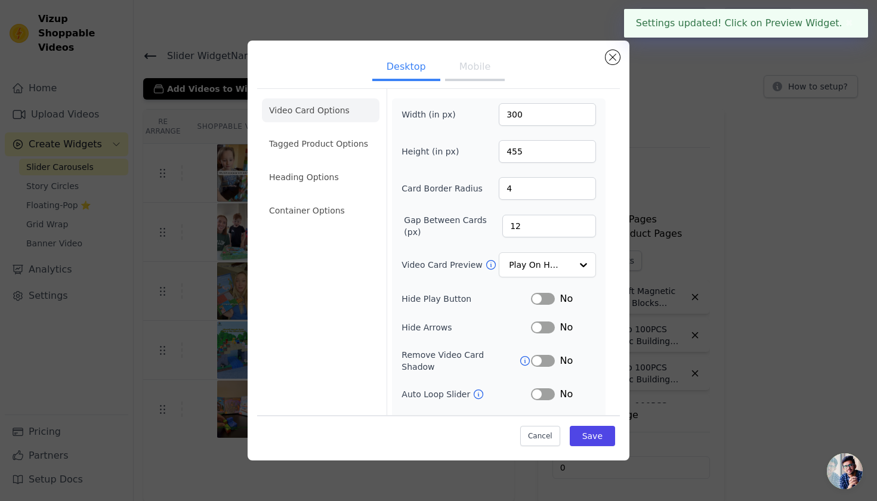
click at [488, 75] on button "Mobile" at bounding box center [475, 68] width 60 height 26
click at [302, 177] on li "Heading Options" at bounding box center [321, 177] width 118 height 24
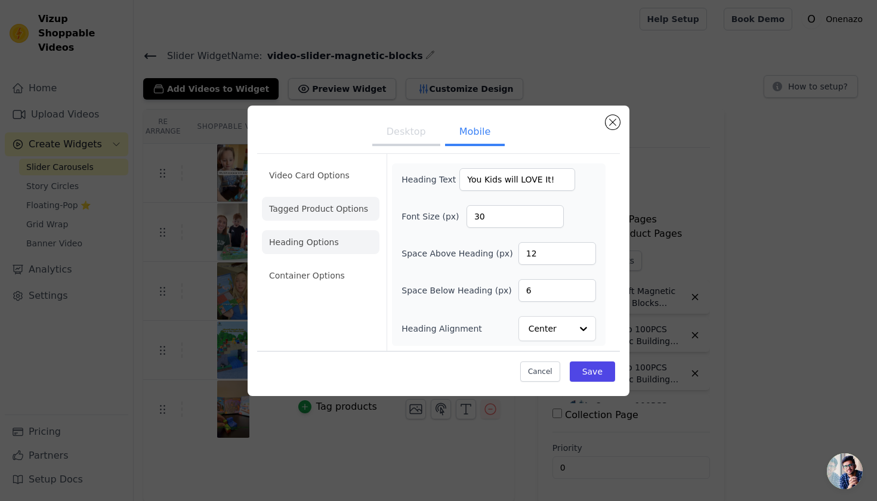
click at [326, 213] on li "Tagged Product Options" at bounding box center [321, 209] width 118 height 24
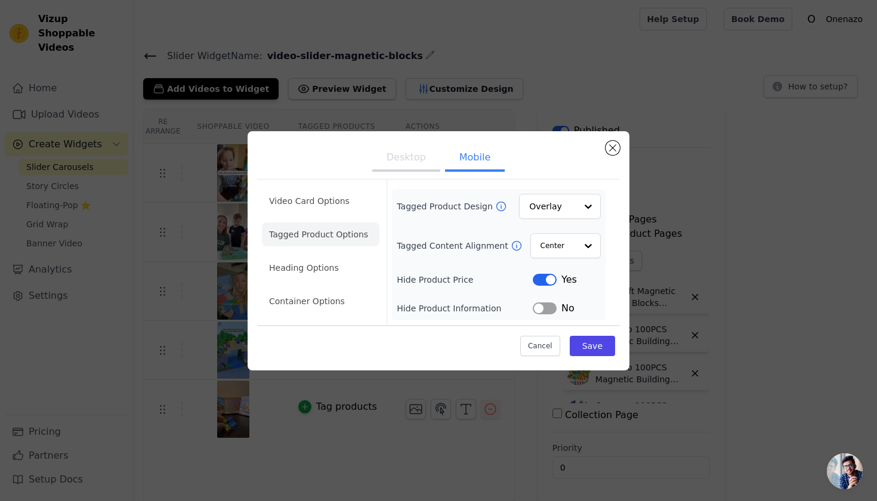
click at [550, 307] on button "Label" at bounding box center [545, 309] width 24 height 12
click at [595, 344] on button "Save" at bounding box center [592, 346] width 45 height 20
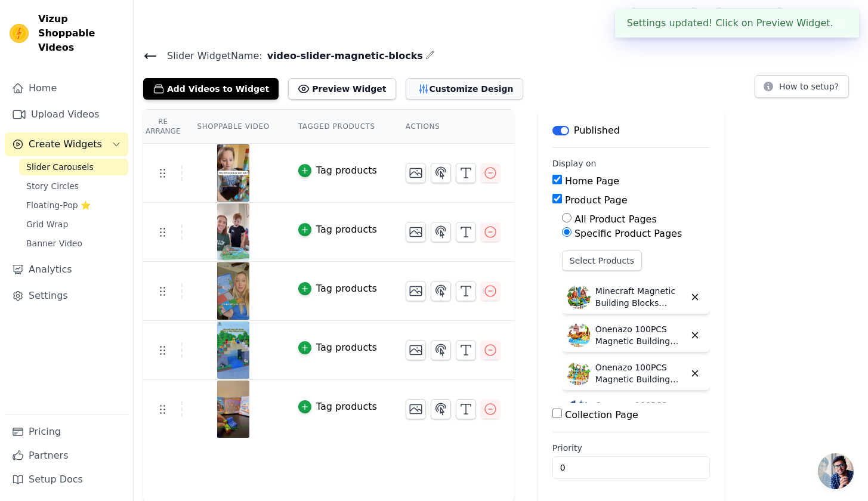
click at [443, 80] on button "Customize Design" at bounding box center [465, 88] width 118 height 21
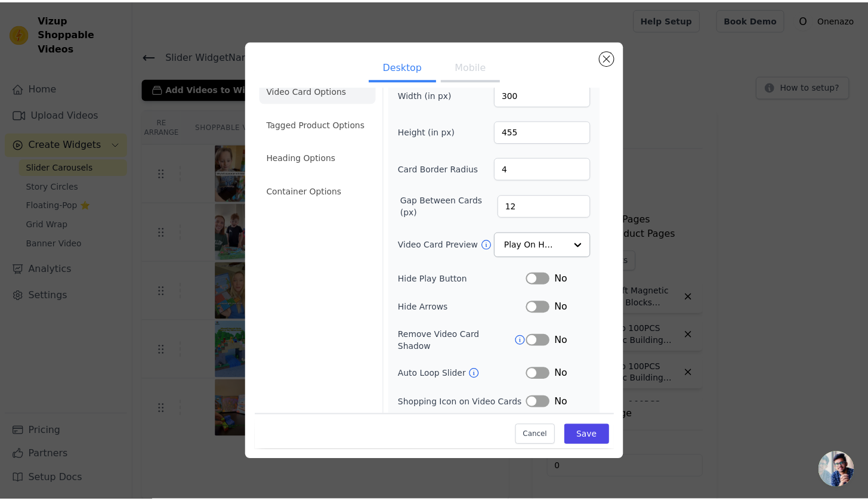
scroll to position [44, 0]
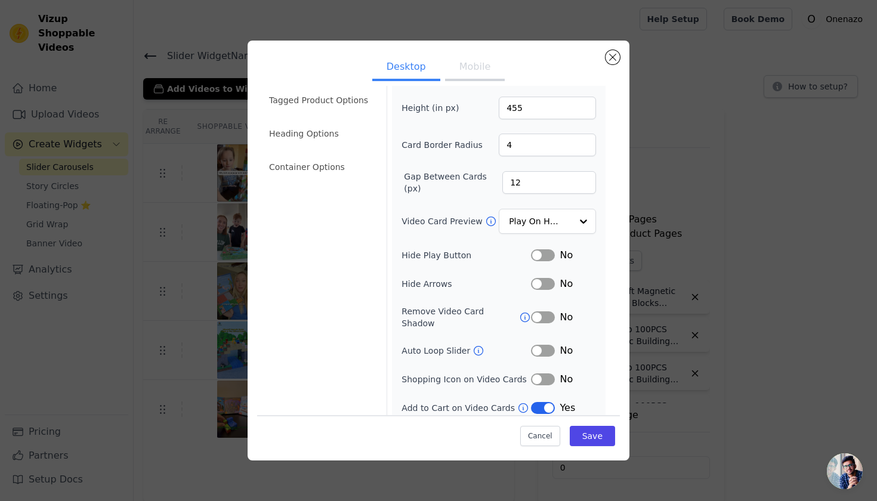
click at [473, 345] on icon at bounding box center [479, 351] width 12 height 12
click at [544, 434] on button "Cancel" at bounding box center [540, 436] width 40 height 20
